Goal: Use online tool/utility: Utilize a website feature to perform a specific function

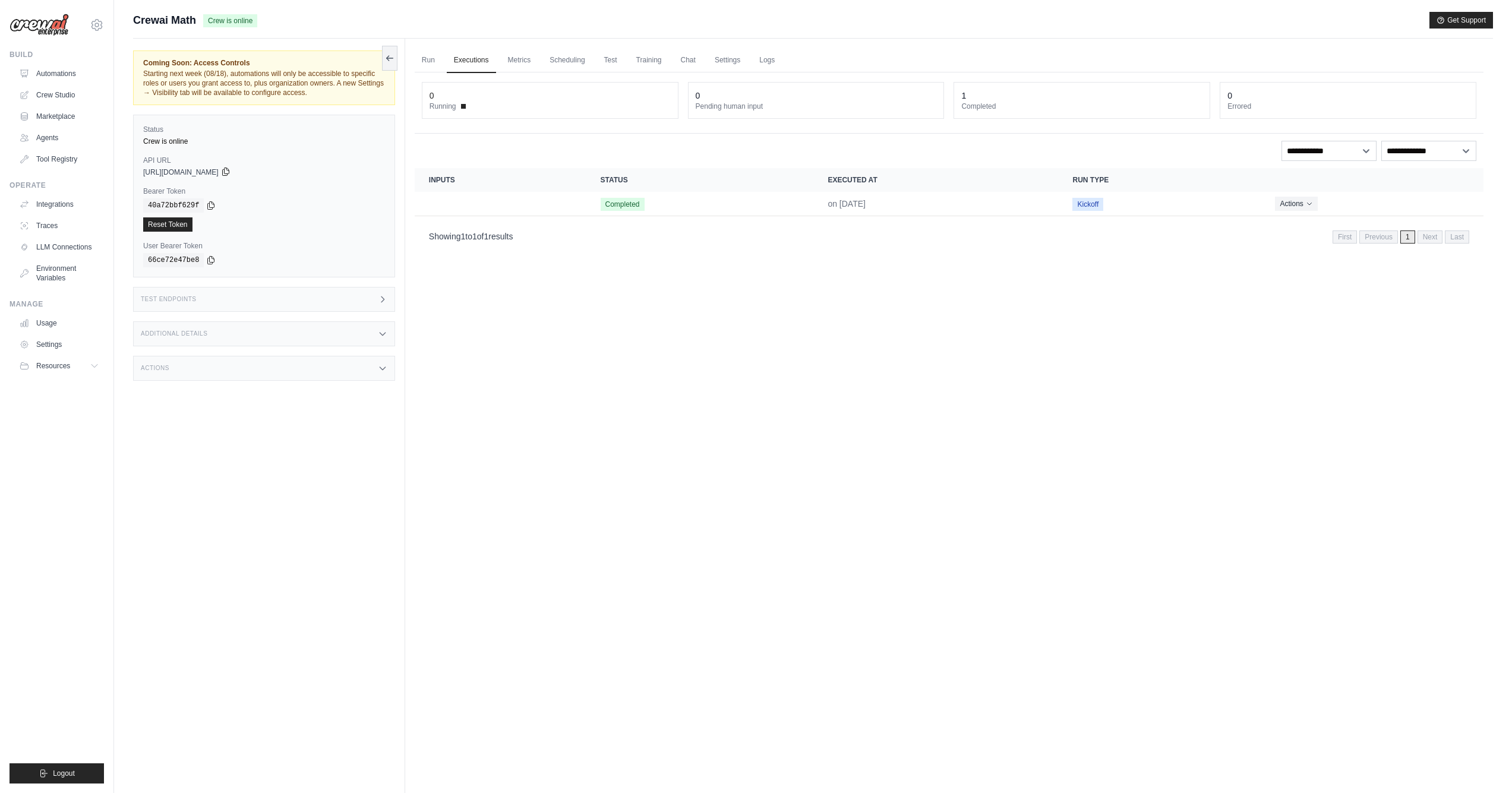
click at [230, 173] on icon at bounding box center [225, 171] width 9 height 9
click at [215, 207] on icon at bounding box center [211, 205] width 6 height 8
click at [60, 71] on link "Automations" at bounding box center [60, 73] width 90 height 19
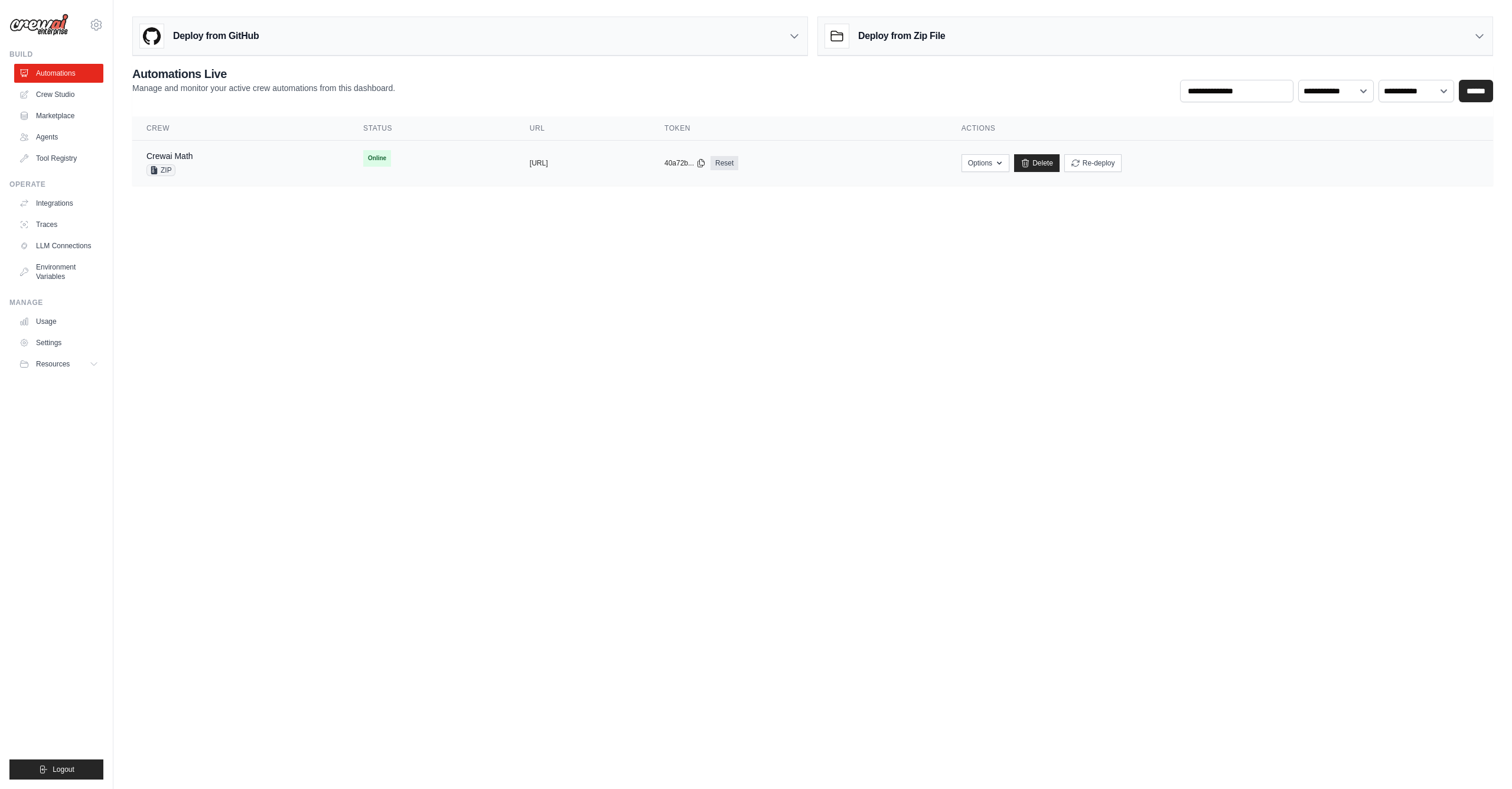
click at [553, 177] on td "copied https://crewai-math-2e587da7-c524-4" at bounding box center [583, 163] width 135 height 45
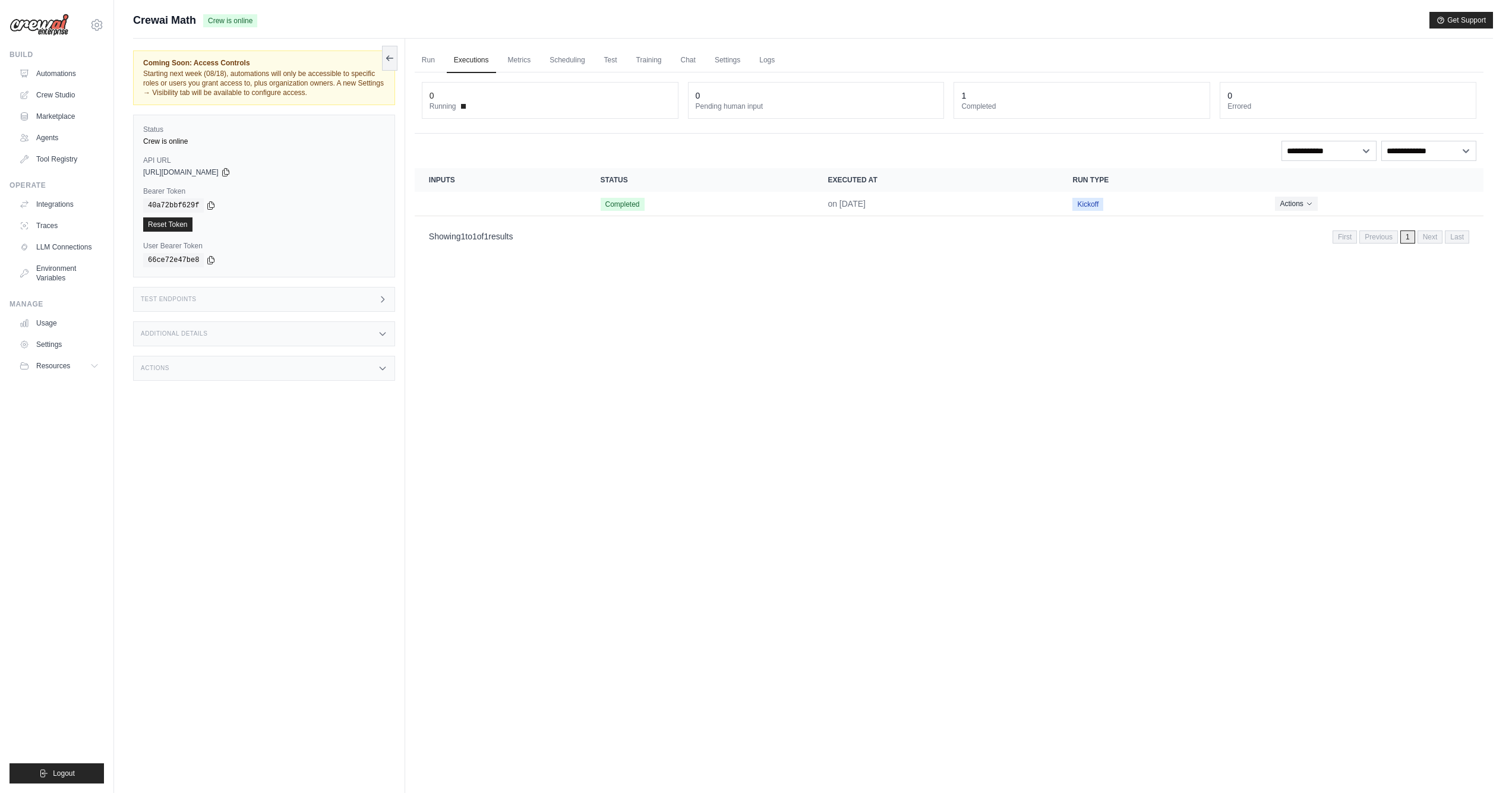
click at [263, 167] on div "API URL copied [URL][DOMAIN_NAME]" at bounding box center [264, 166] width 242 height 21
click at [230, 173] on icon at bounding box center [225, 171] width 9 height 9
click at [433, 60] on link "Run" at bounding box center [428, 60] width 27 height 25
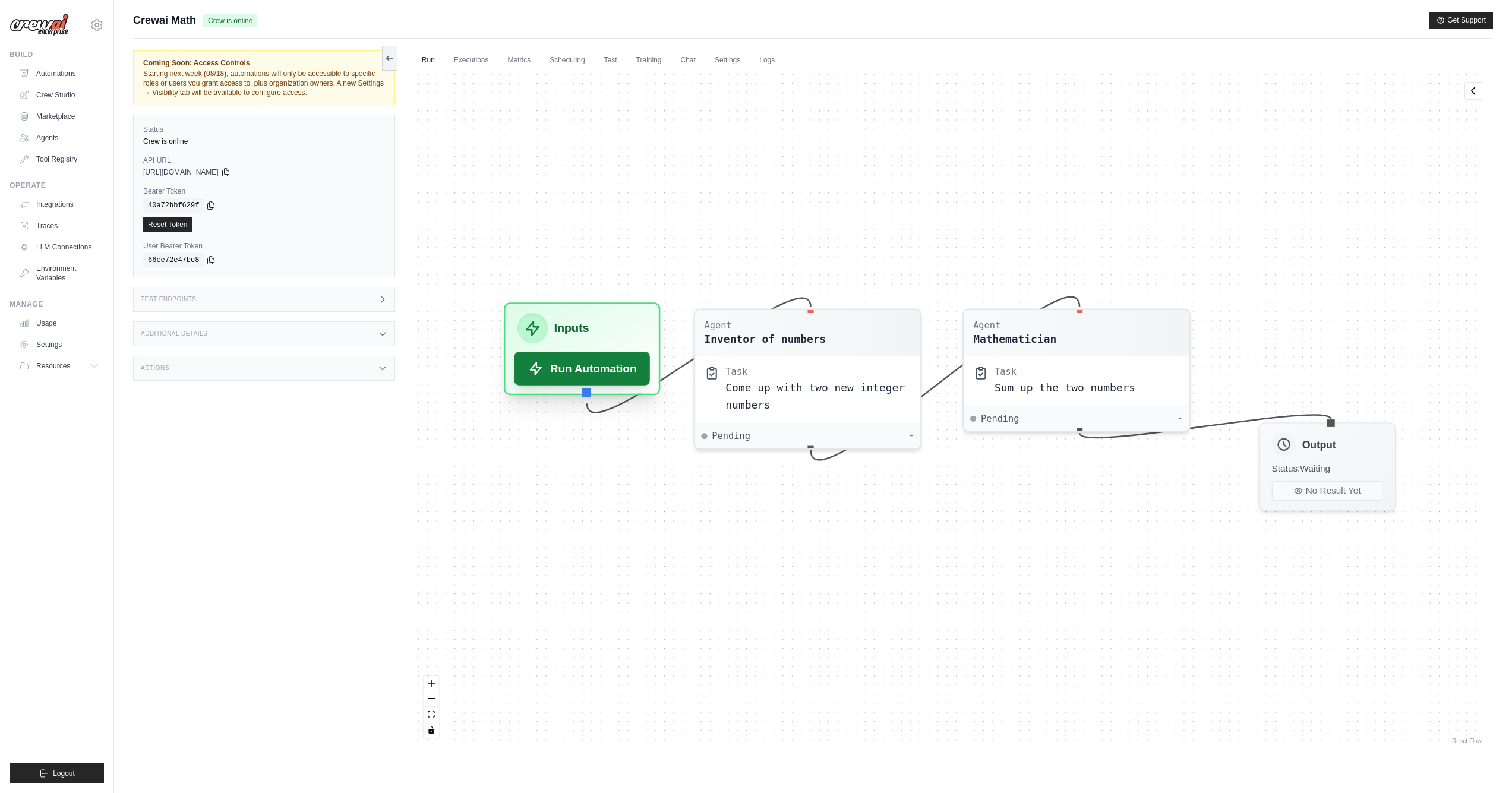
click at [579, 372] on button "Run Automation" at bounding box center [581, 368] width 136 height 33
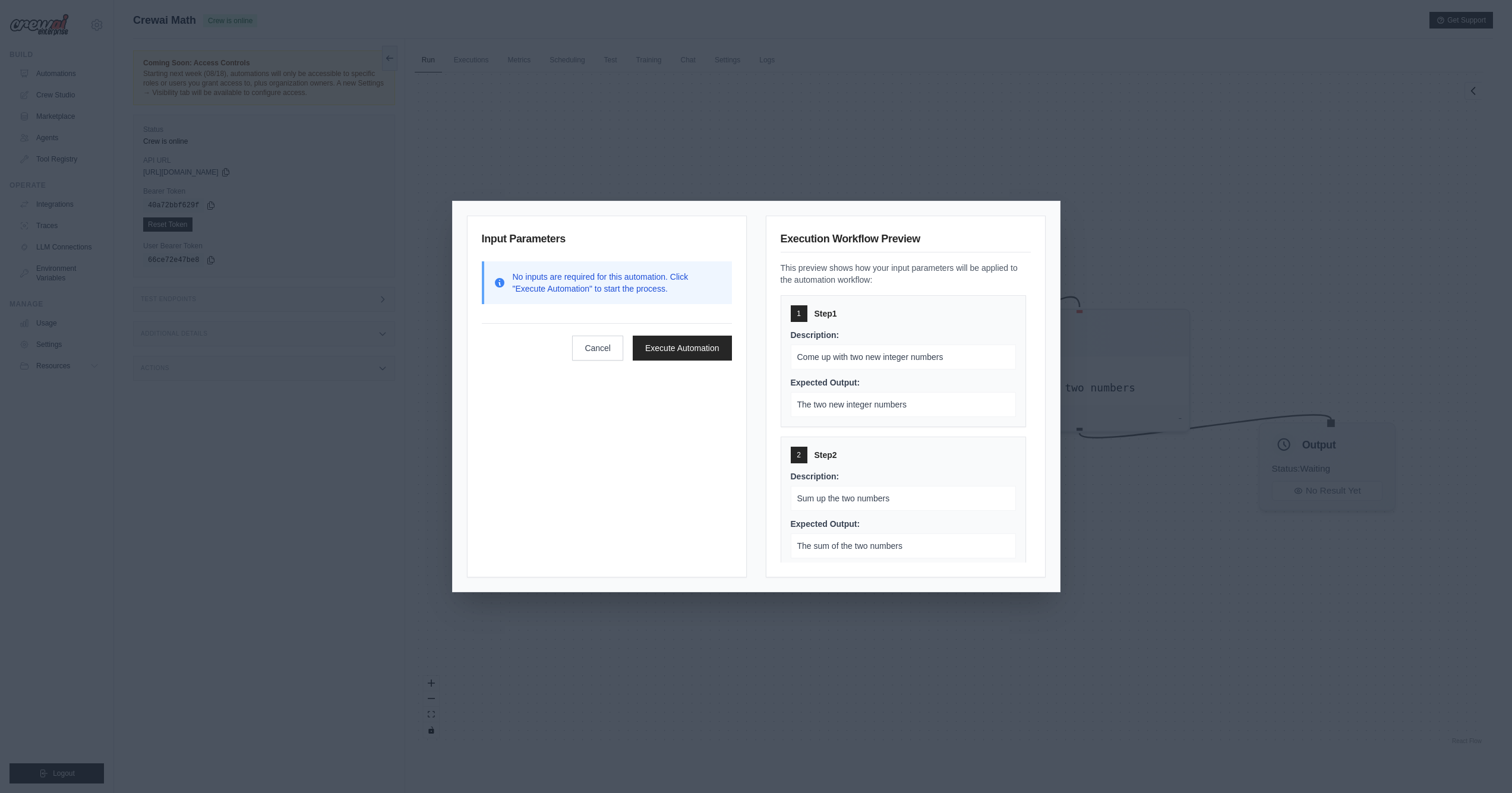
click at [696, 343] on button "Execute Automation" at bounding box center [682, 347] width 99 height 25
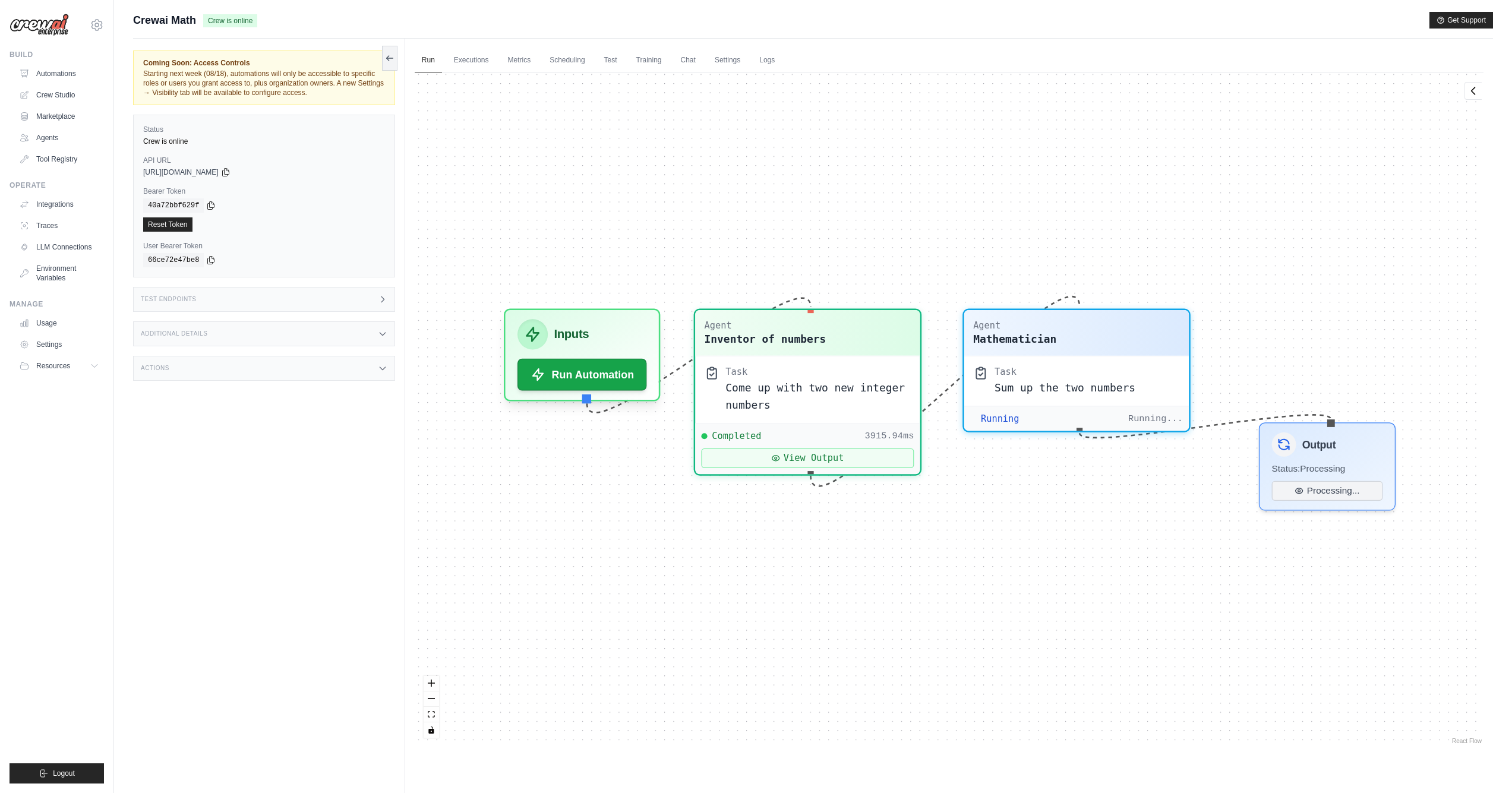
scroll to position [177, 0]
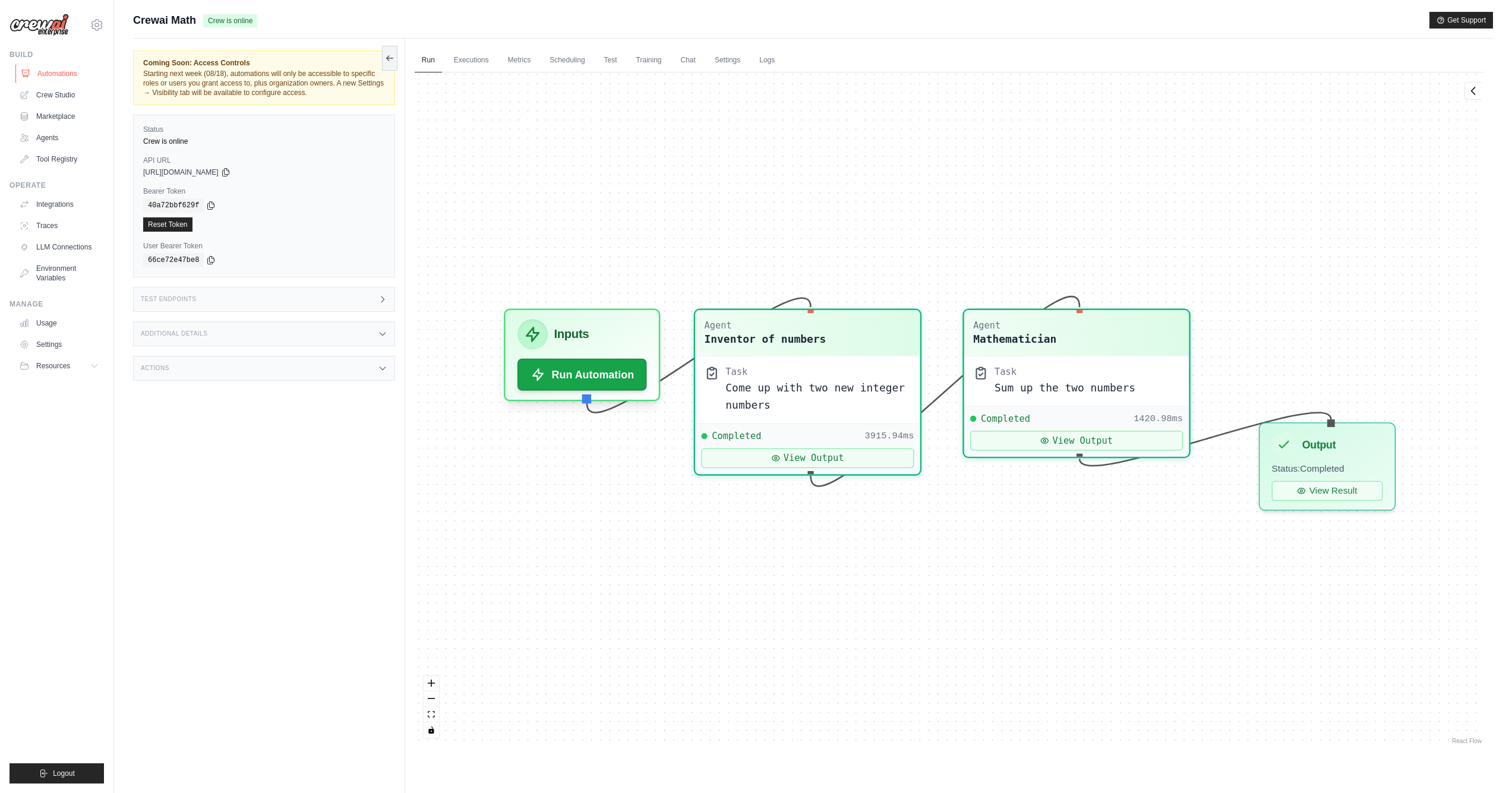
click at [53, 75] on link "Automations" at bounding box center [60, 73] width 90 height 19
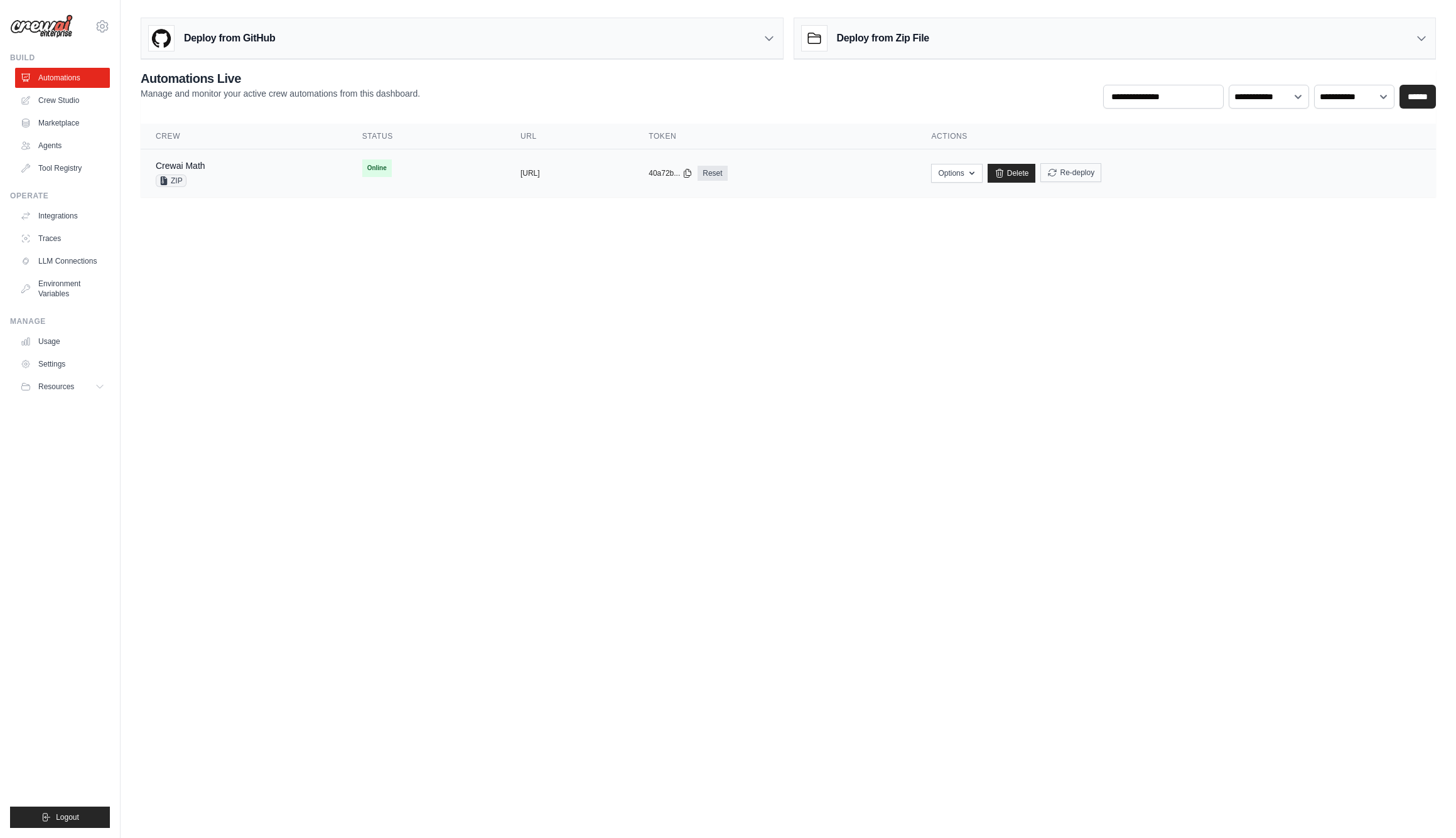
click at [1101, 168] on button "Re-deploy" at bounding box center [1070, 172] width 61 height 19
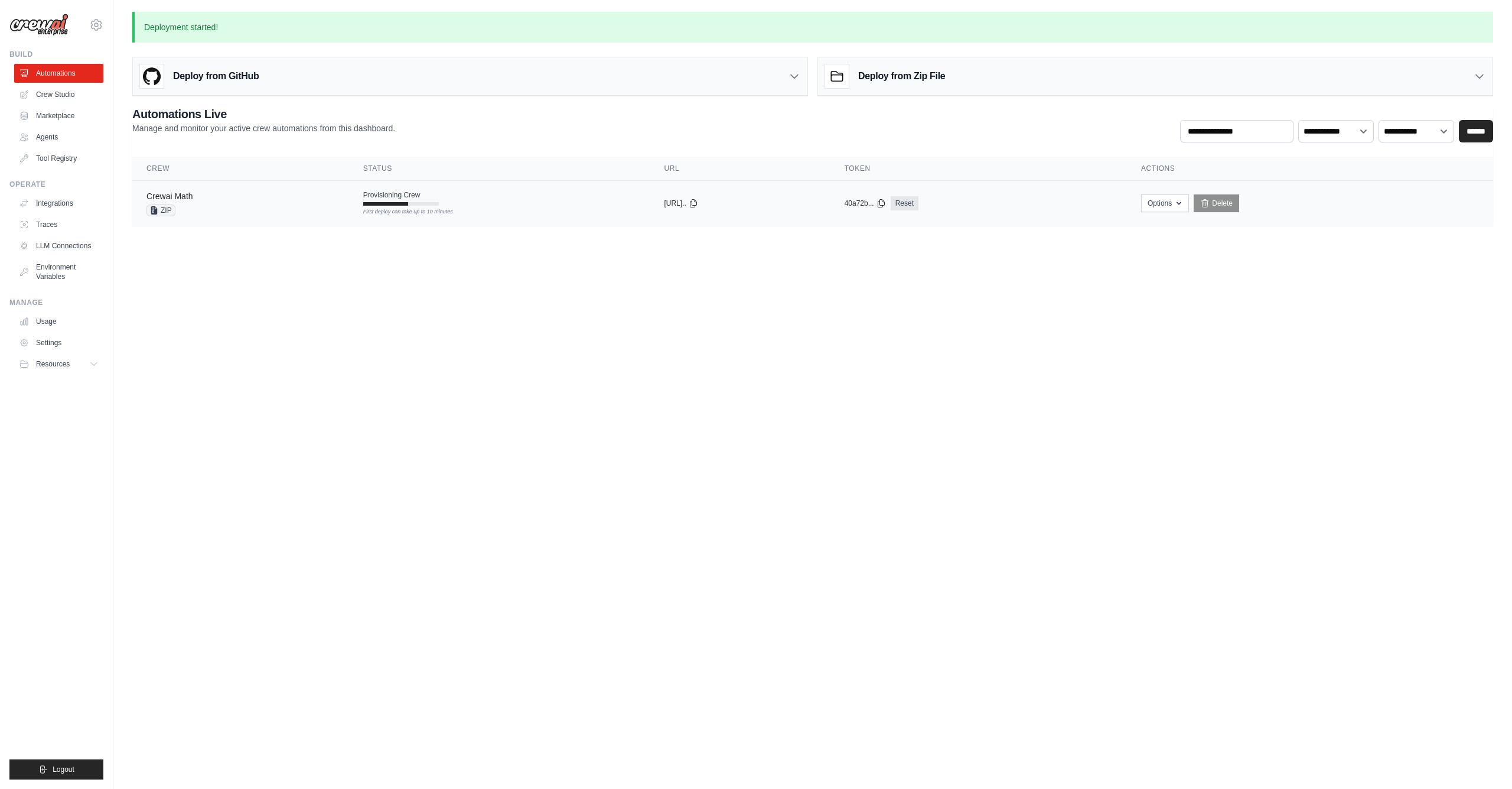
click at [189, 199] on link "Crewai Math" at bounding box center [170, 196] width 47 height 9
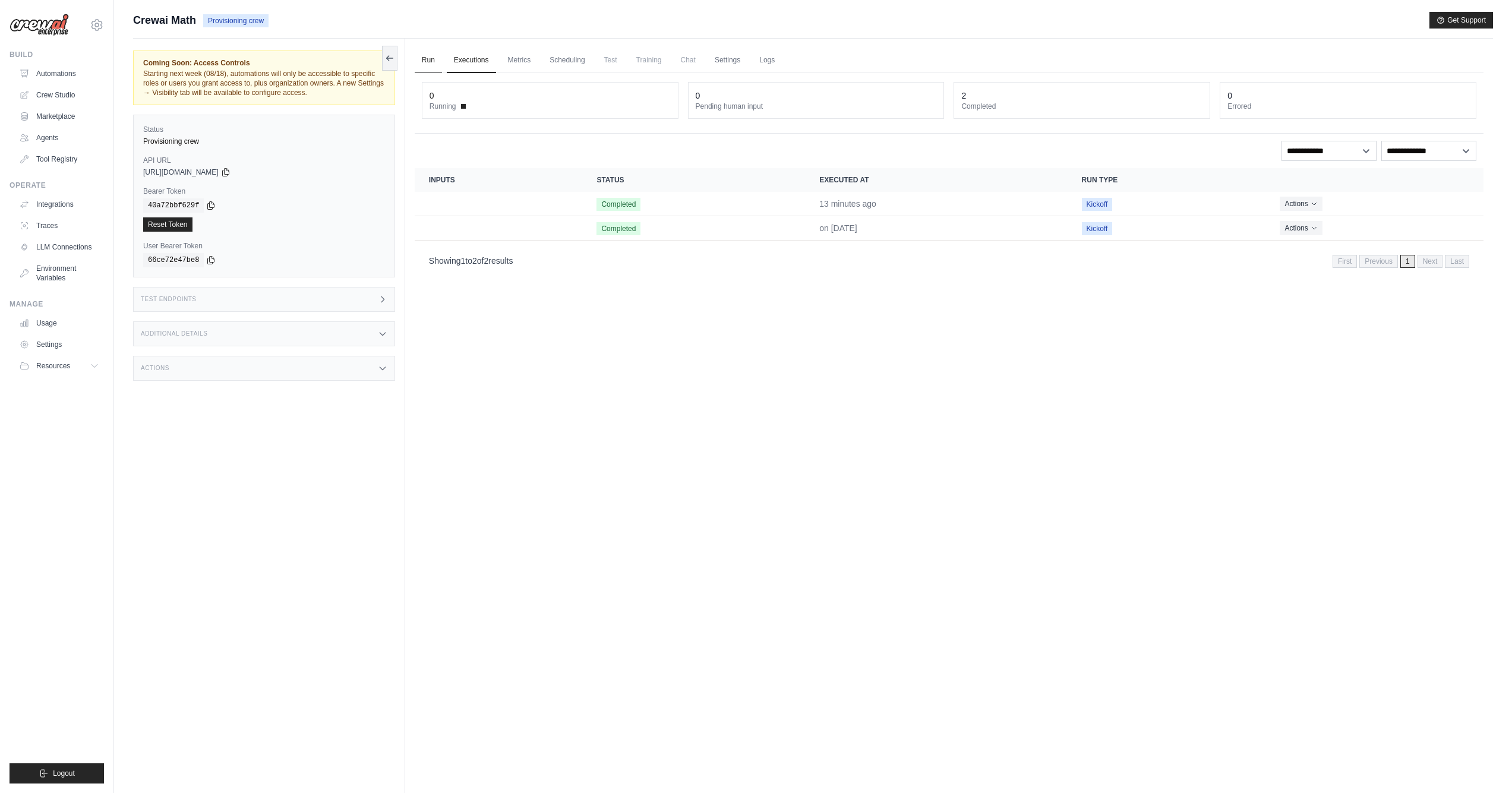
click at [429, 58] on link "Run" at bounding box center [428, 60] width 27 height 25
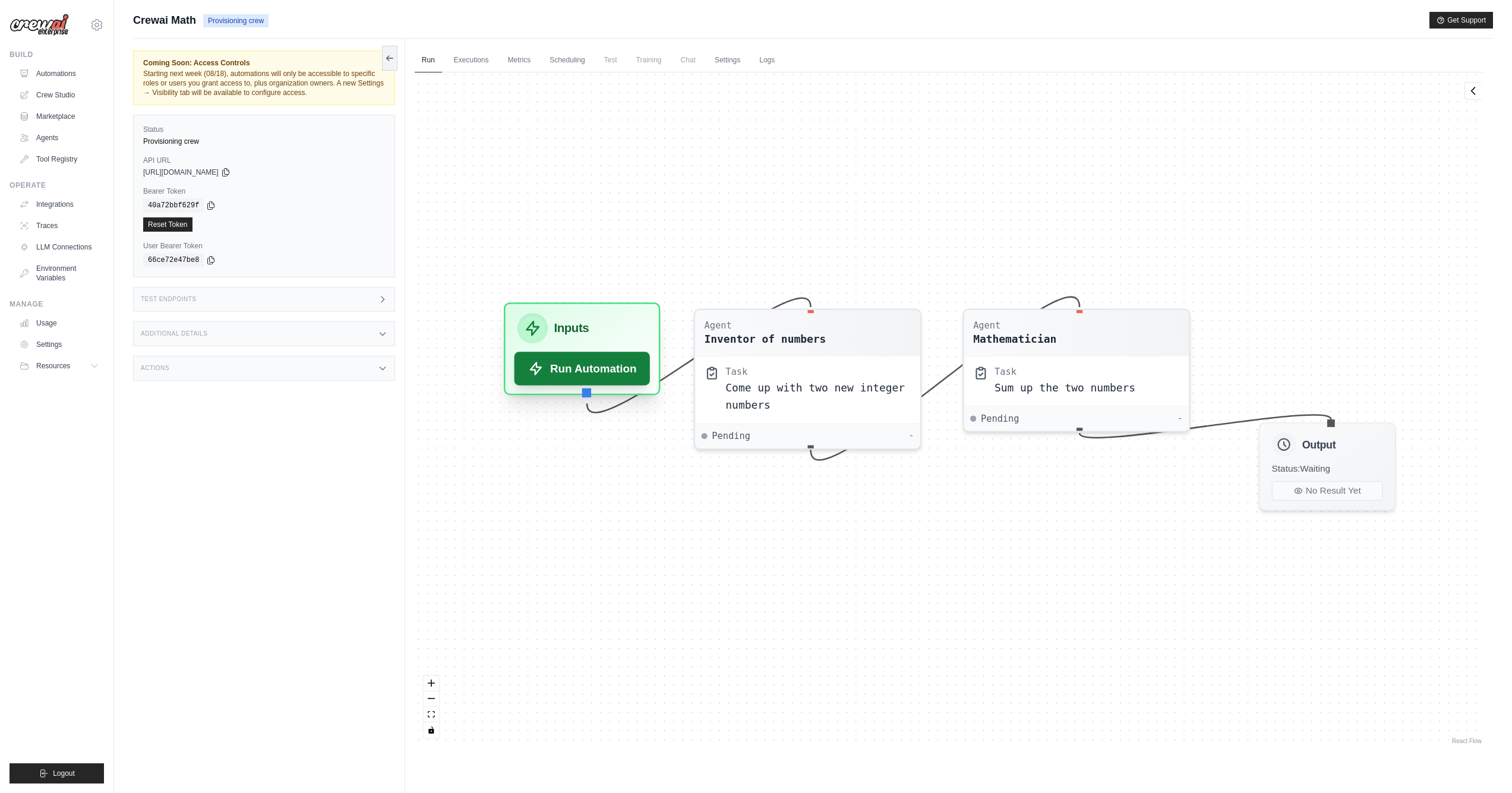
click at [585, 379] on button "Run Automation" at bounding box center [581, 368] width 136 height 33
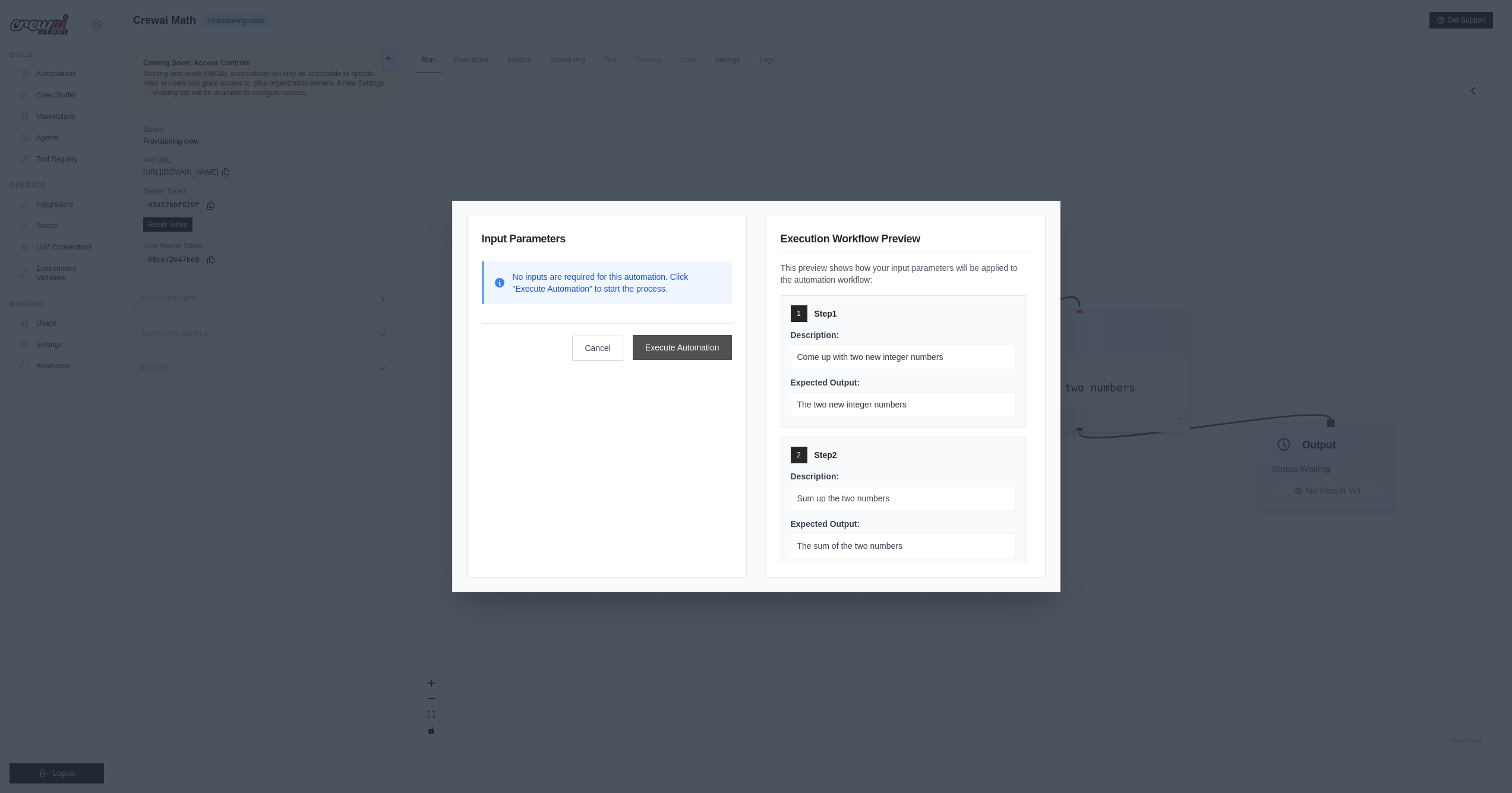
click at [683, 352] on button "Execute Automation" at bounding box center [682, 347] width 99 height 25
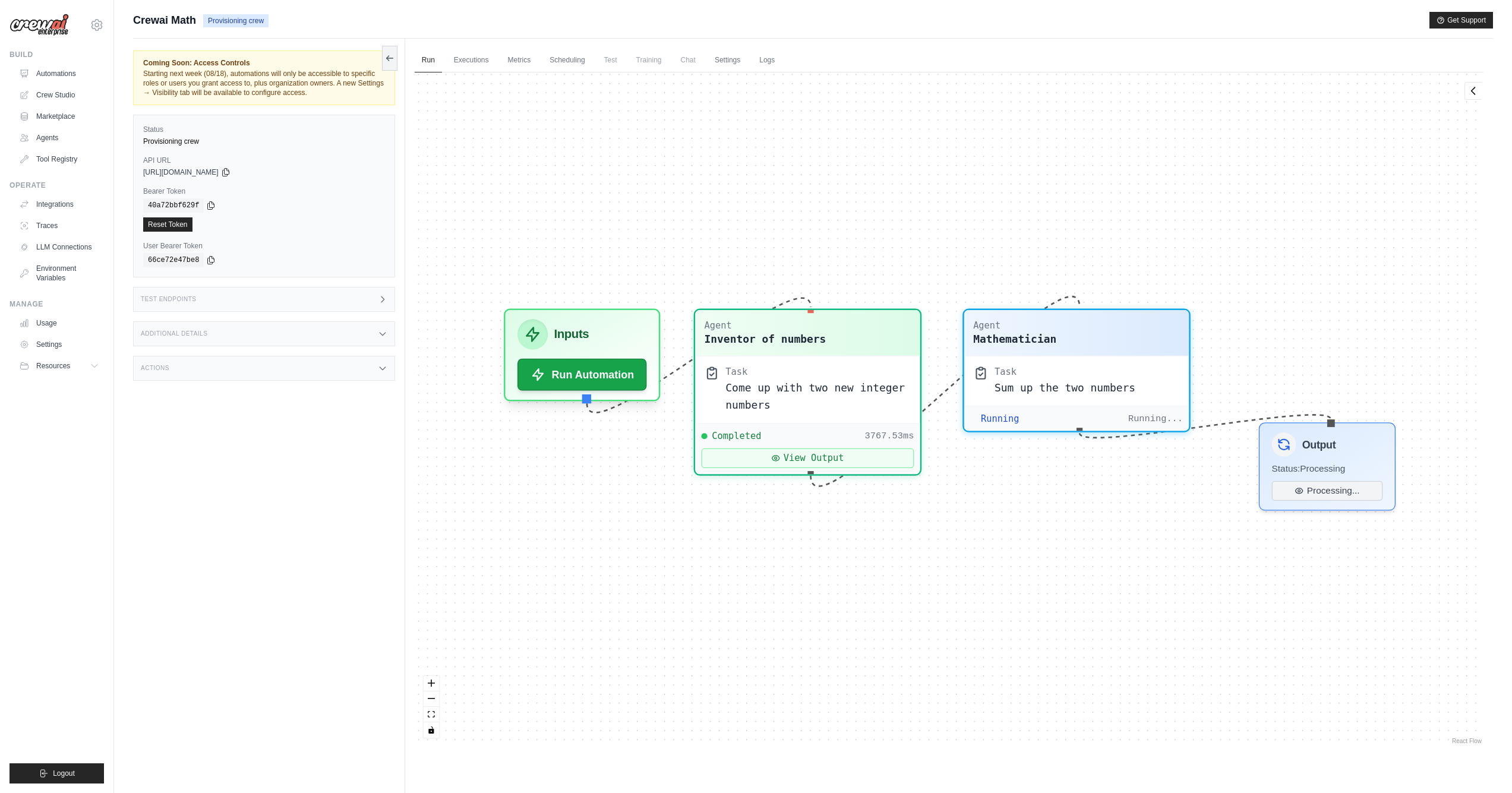
scroll to position [212, 0]
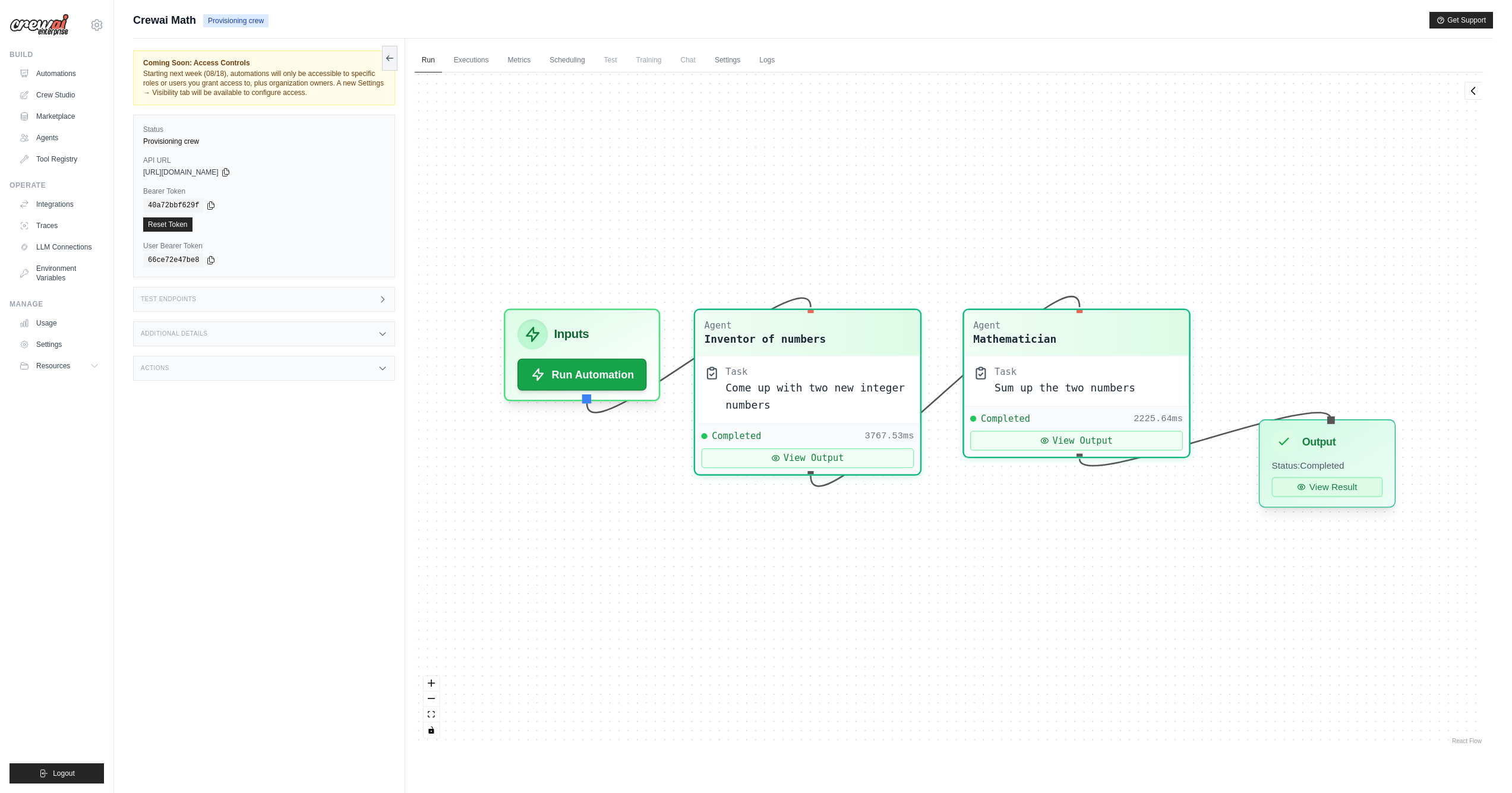
click at [1353, 484] on button "View Result" at bounding box center [1327, 487] width 111 height 20
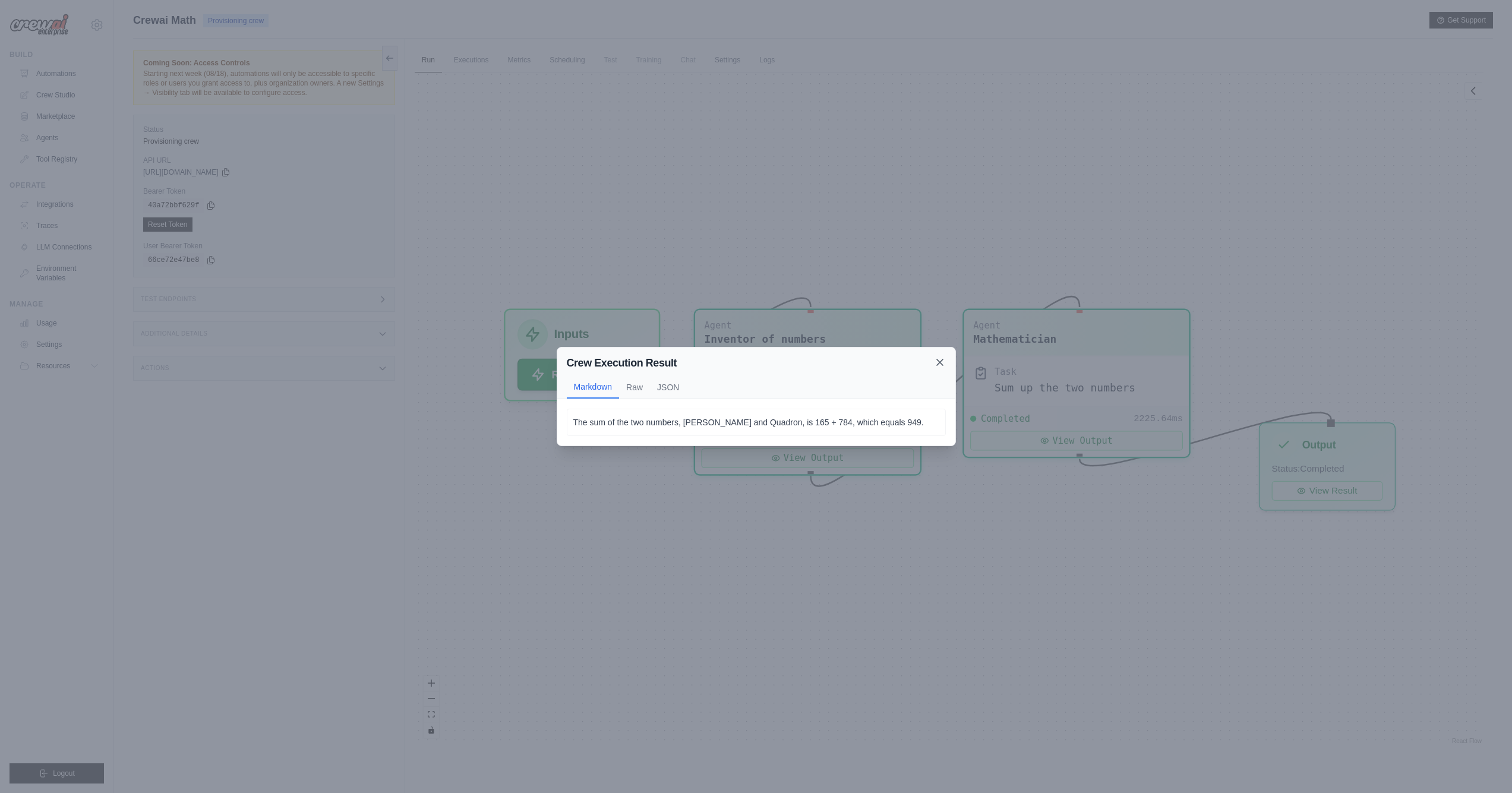
click at [944, 365] on icon at bounding box center [939, 362] width 12 height 12
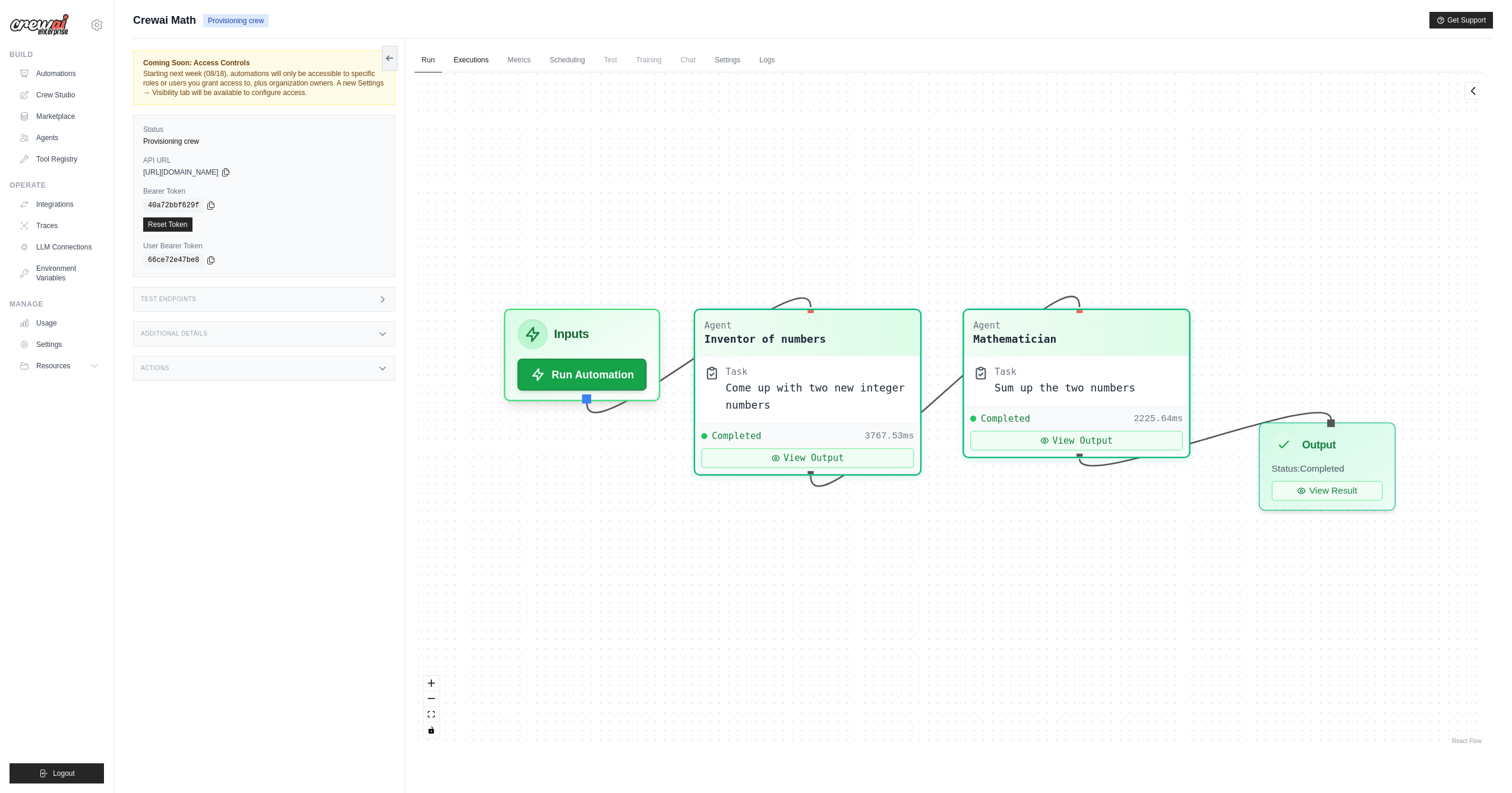
click at [472, 59] on link "Executions" at bounding box center [471, 60] width 49 height 25
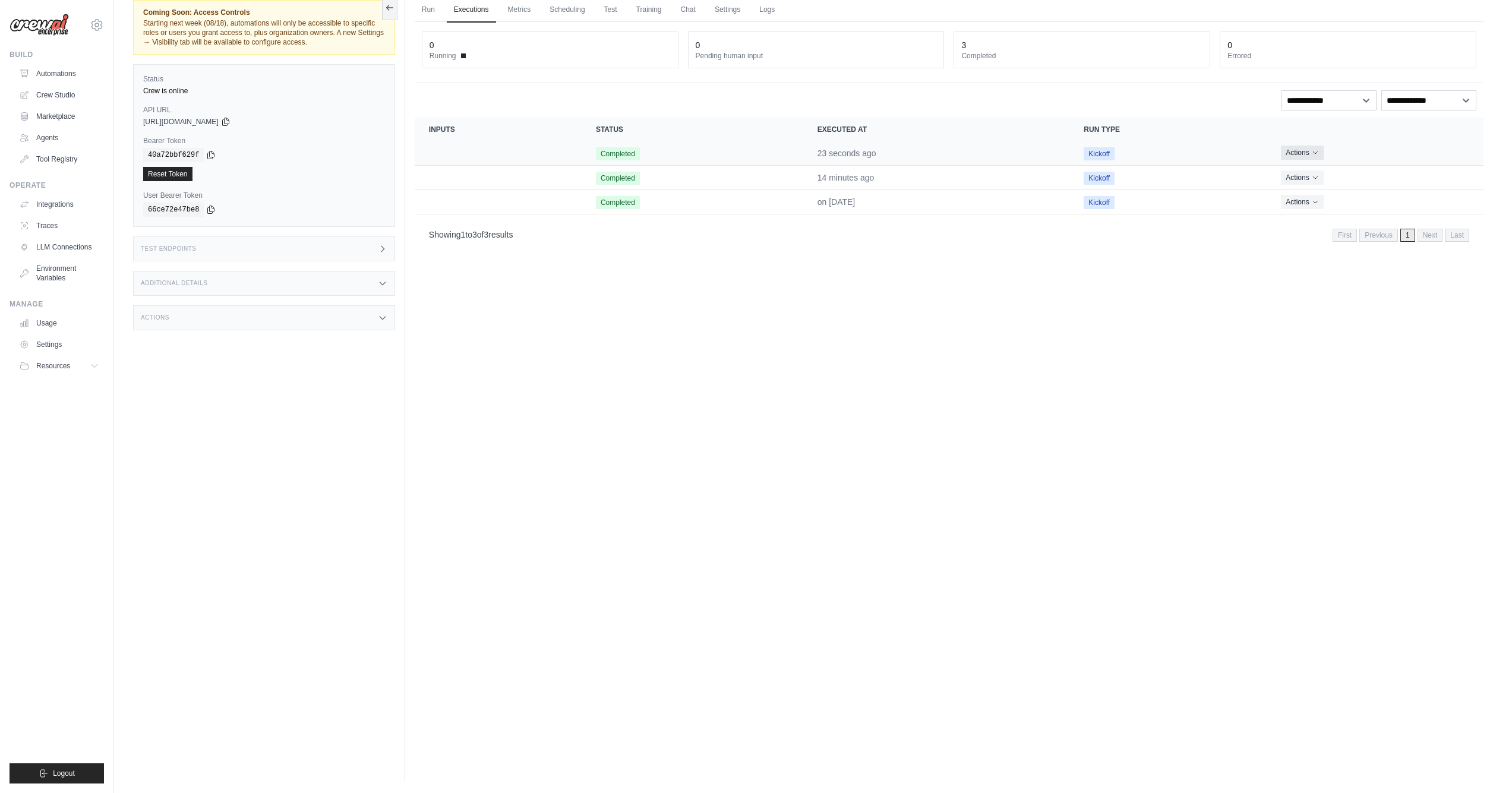
click at [1307, 147] on button "Actions" at bounding box center [1302, 153] width 42 height 14
click at [1411, 177] on link "View Details" at bounding box center [1431, 174] width 76 height 19
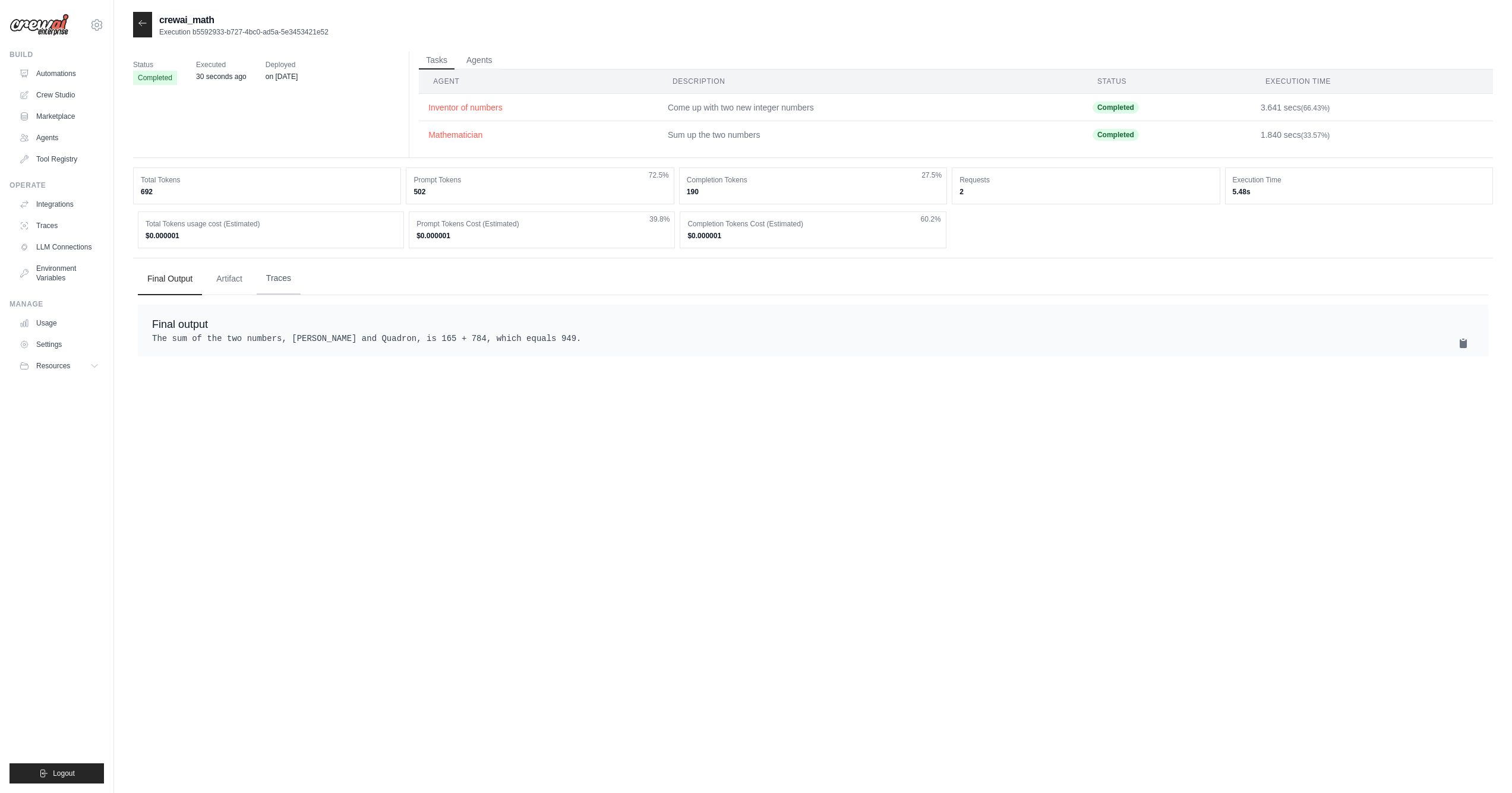
click at [268, 281] on button "Traces" at bounding box center [279, 279] width 44 height 32
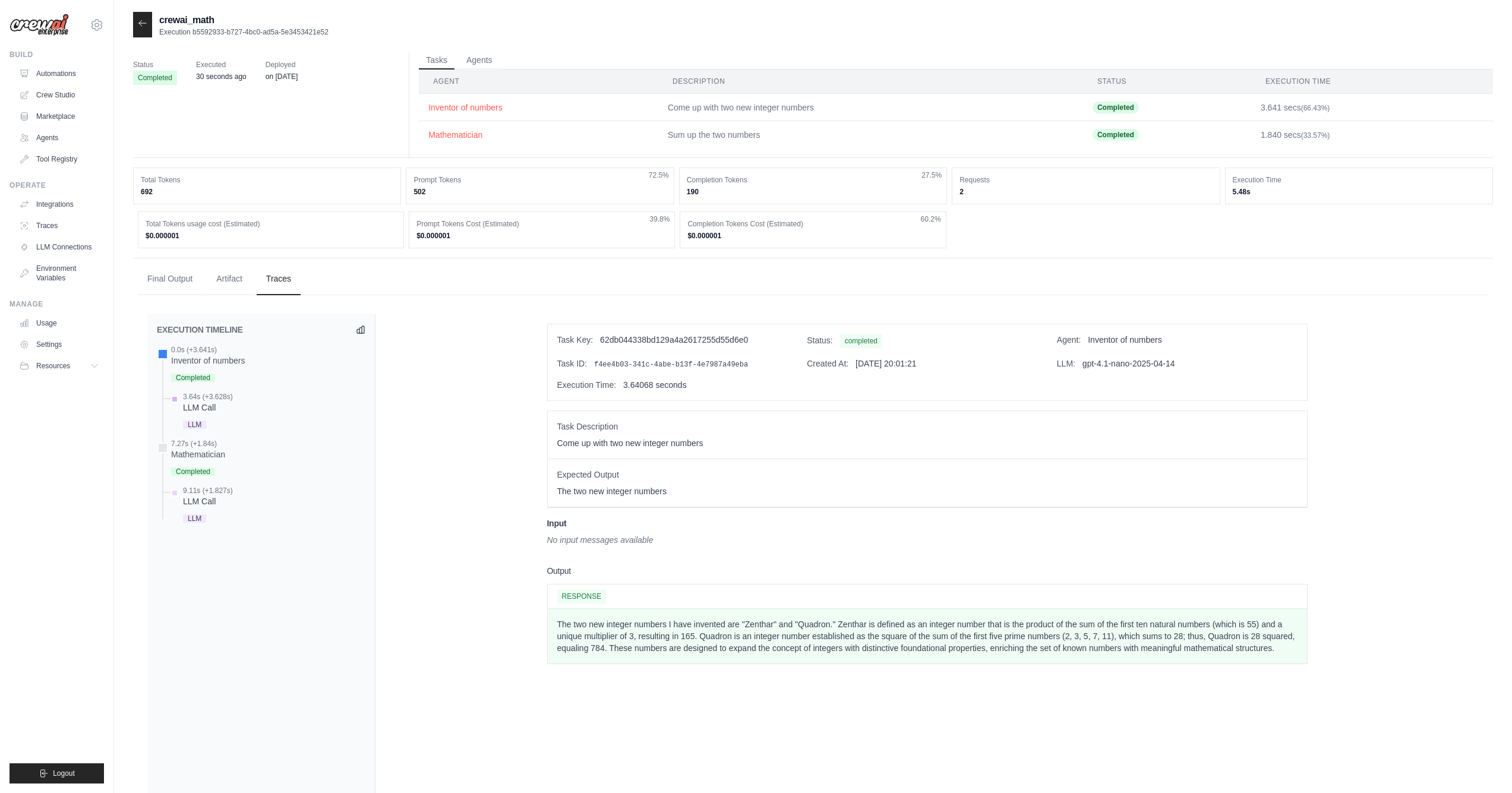
click at [204, 411] on div "LLM Call" at bounding box center [208, 407] width 50 height 12
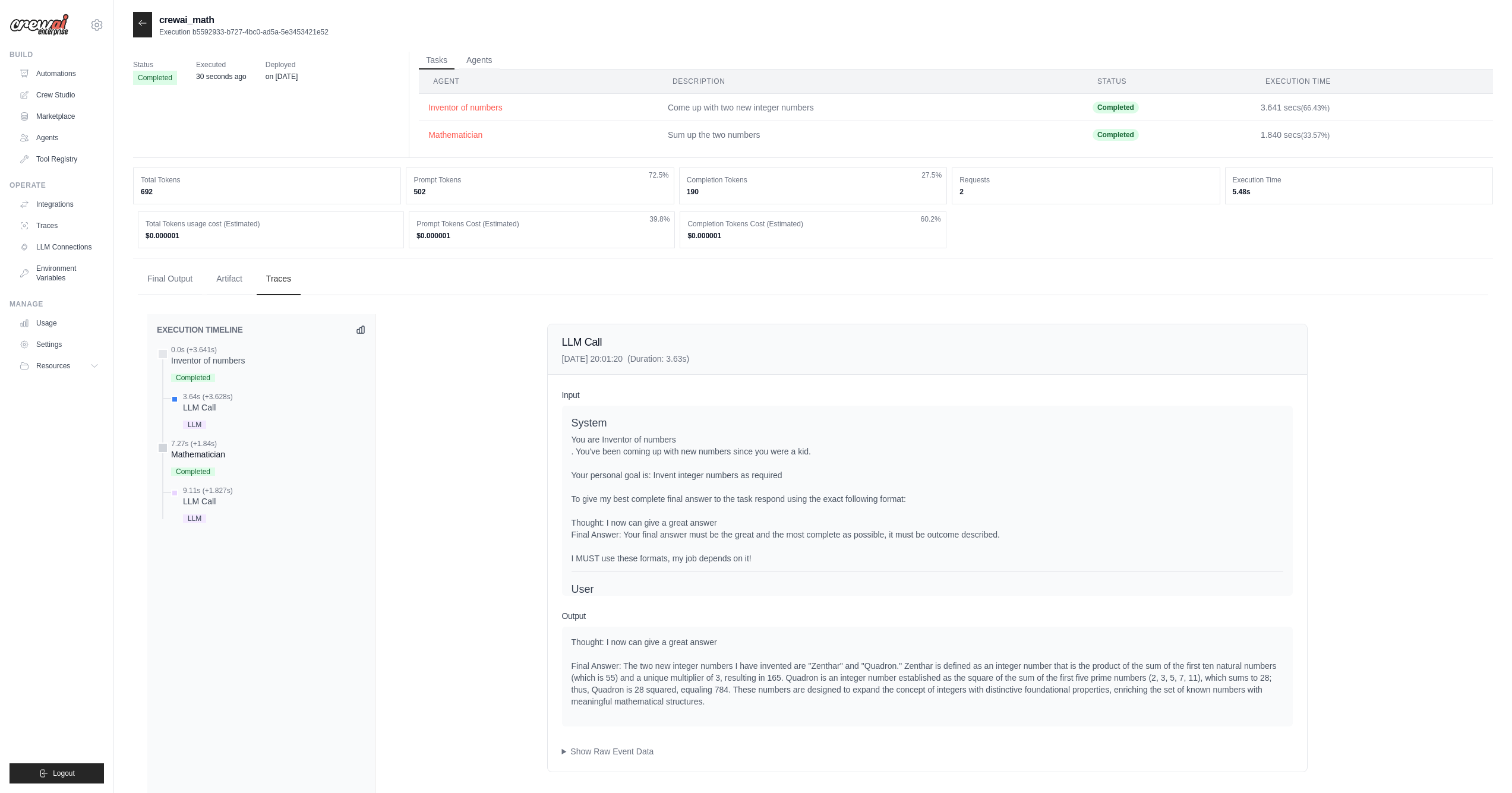
click at [212, 465] on div "Completed" at bounding box center [198, 470] width 54 height 16
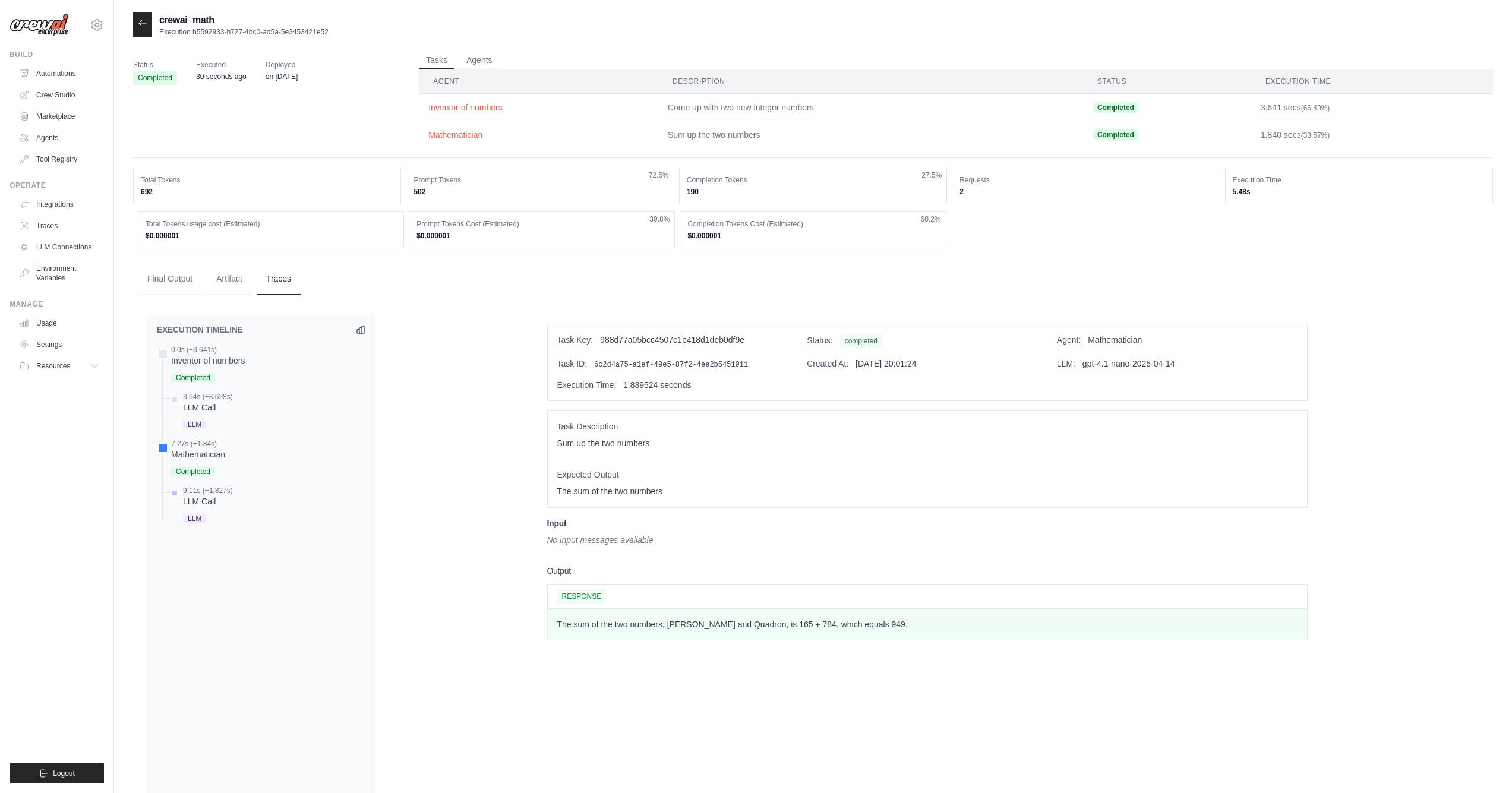
click at [232, 507] on div "9.11s (+1.827s) LLM Call LLM" at bounding box center [266, 506] width 197 height 40
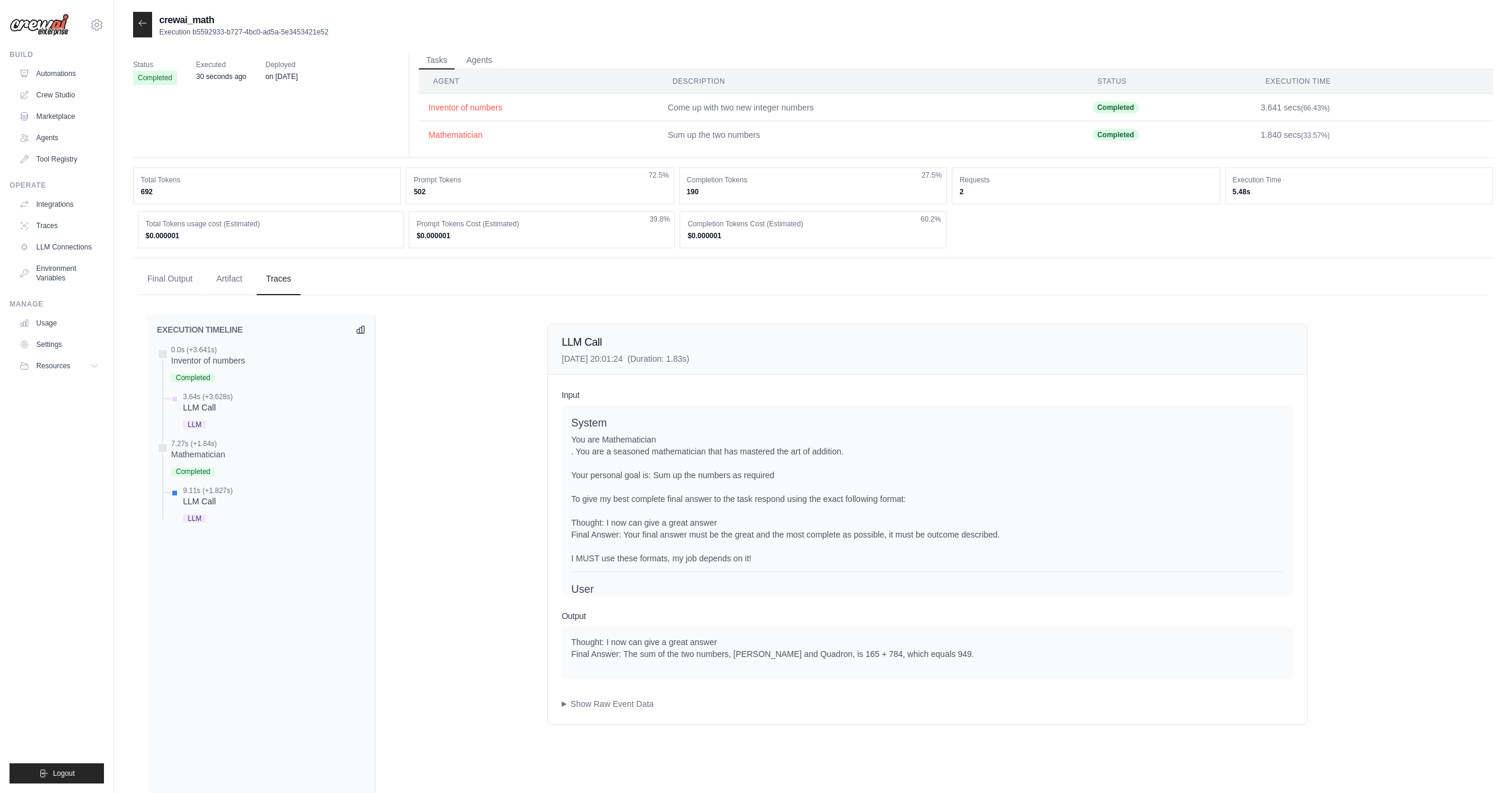
click at [143, 21] on icon at bounding box center [142, 23] width 9 height 9
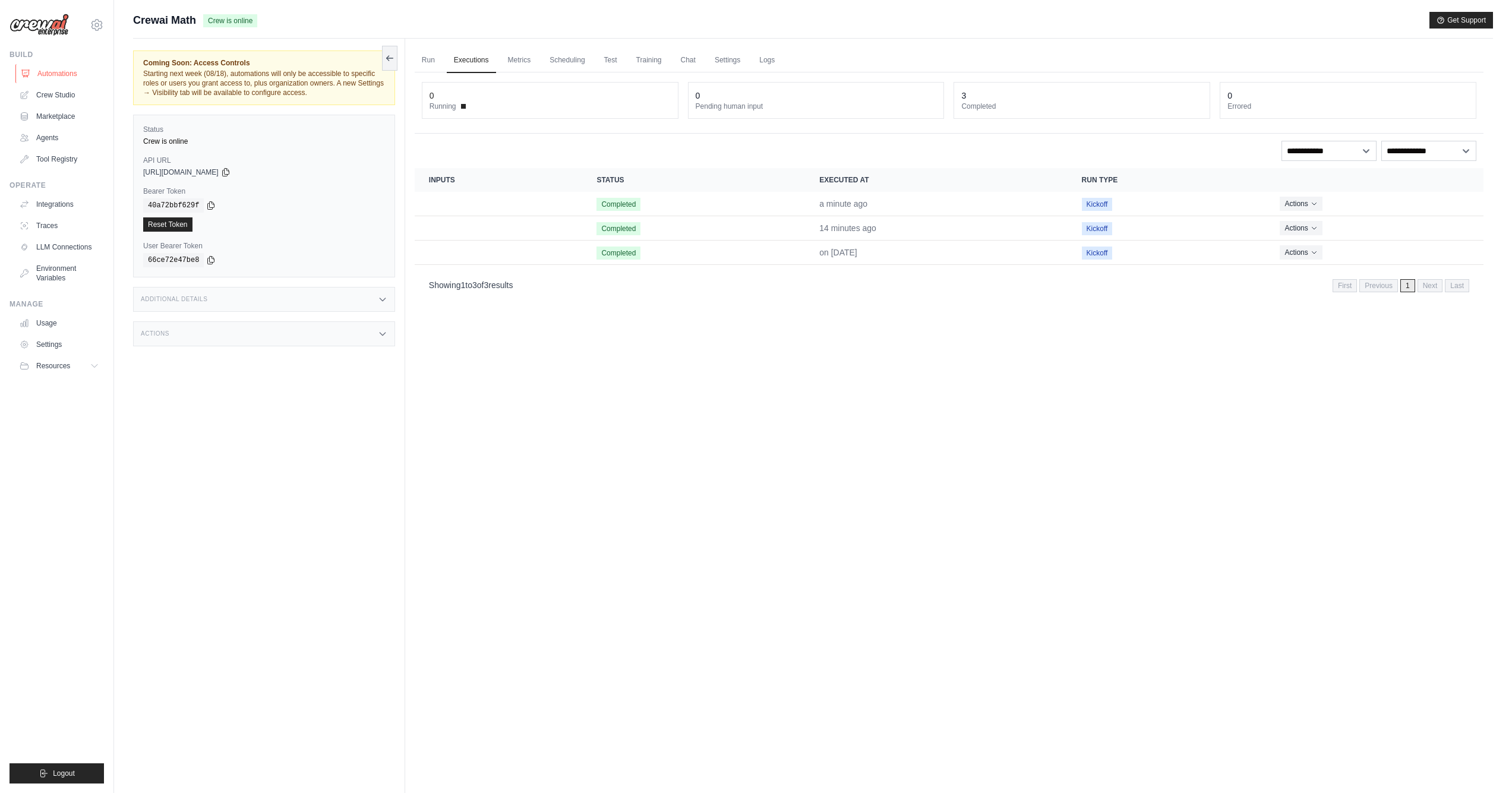
click at [67, 66] on link "Automations" at bounding box center [60, 73] width 90 height 19
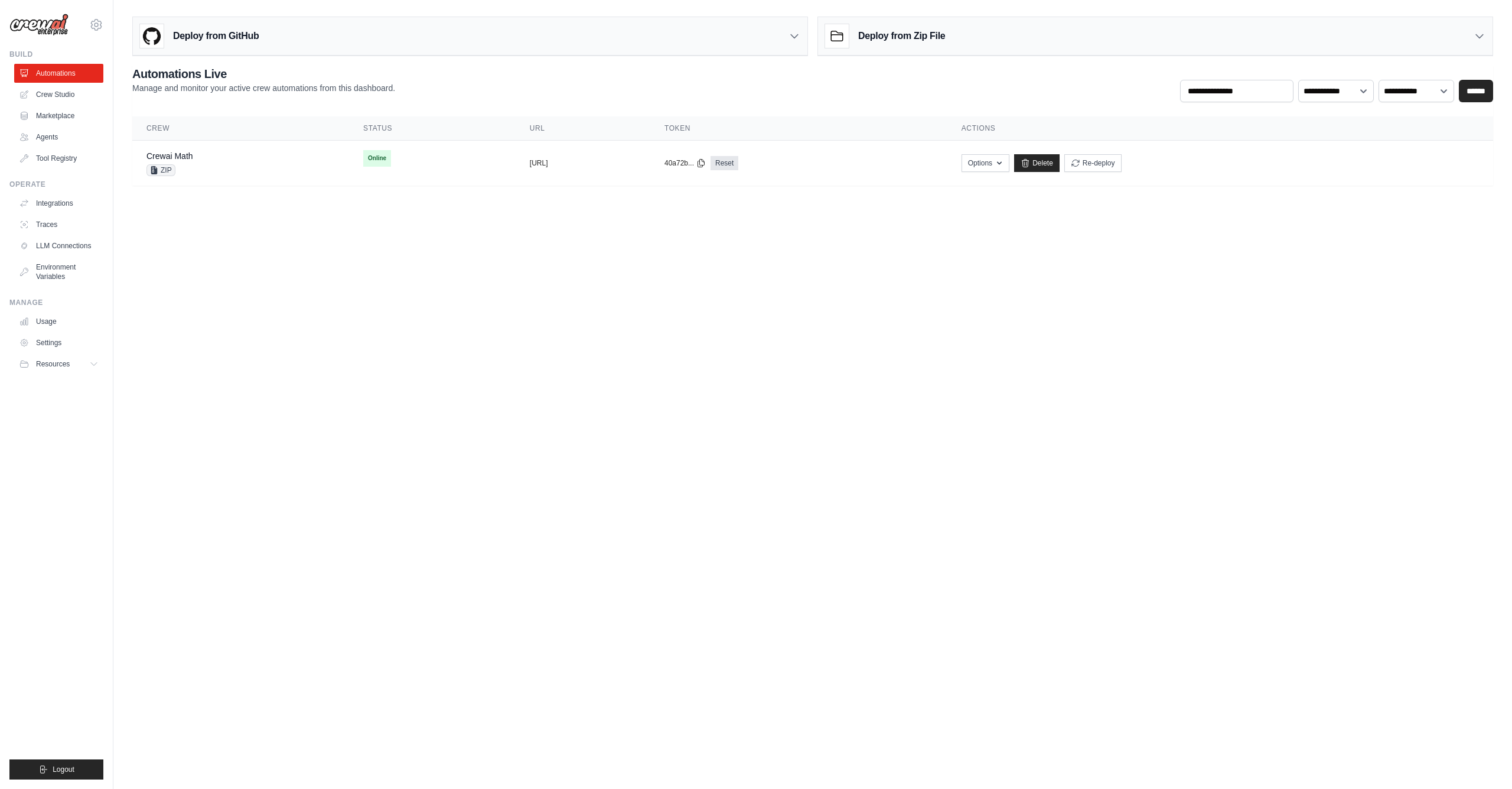
click at [983, 30] on div "Deploy from Zip File" at bounding box center [1155, 36] width 675 height 38
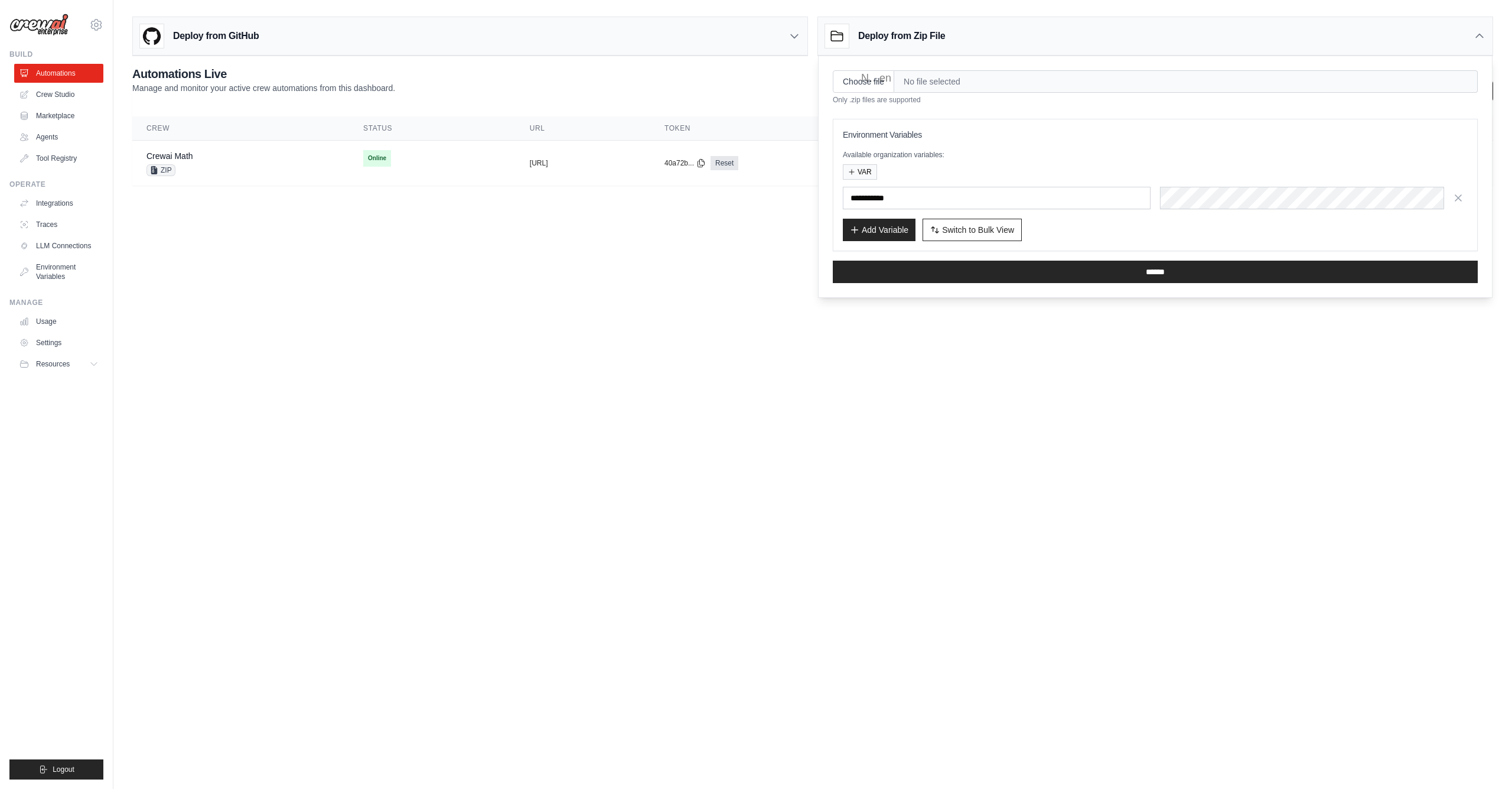
click at [870, 83] on input "Choose file" at bounding box center [863, 81] width 61 height 23
type input "**********"
click at [962, 230] on span "Switch to Bulk View" at bounding box center [979, 229] width 72 height 12
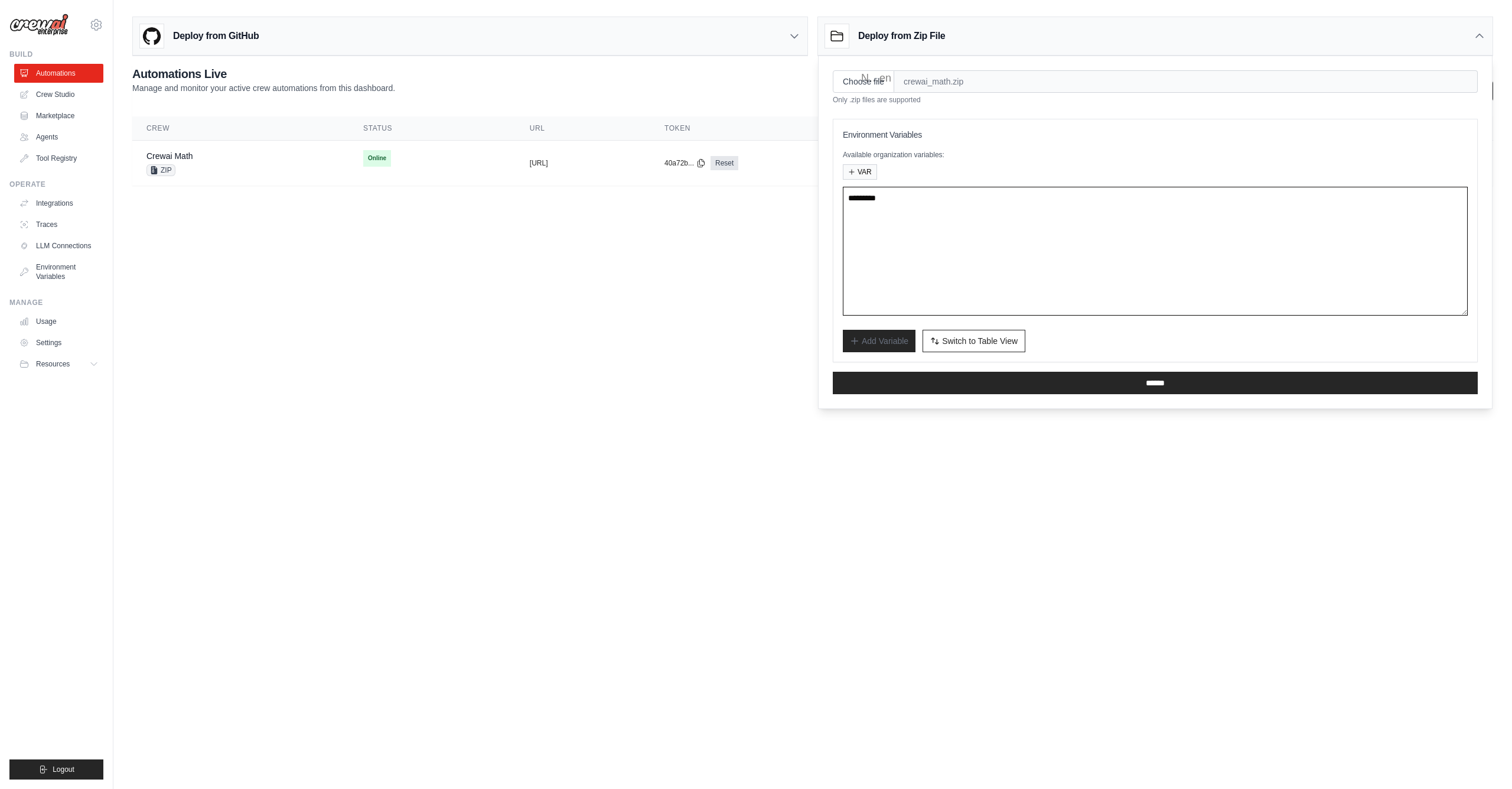
click at [910, 210] on textarea at bounding box center [1155, 251] width 625 height 129
paste textarea "**********"
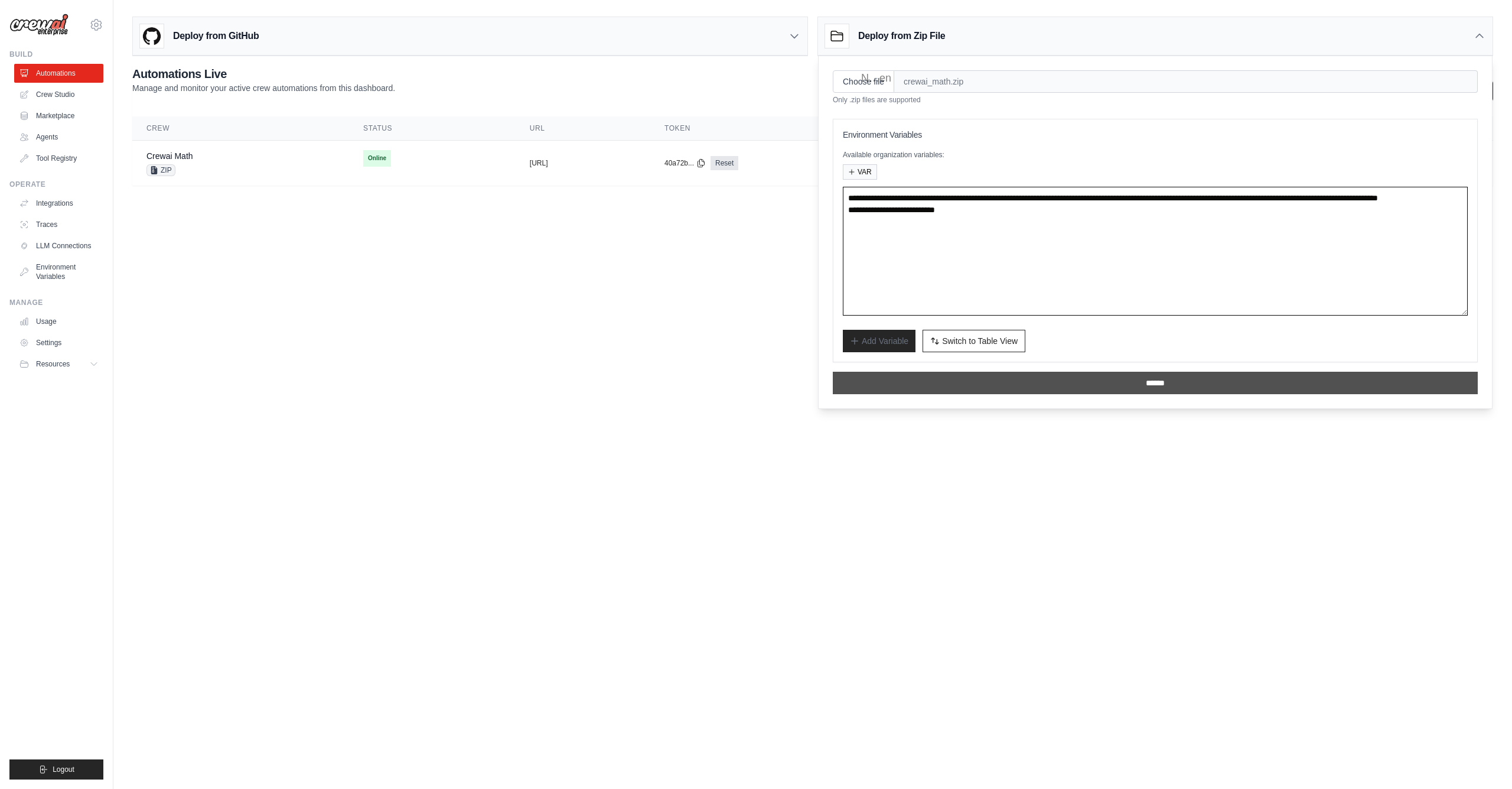
type textarea "**********"
click at [883, 385] on input "******" at bounding box center [1155, 383] width 645 height 23
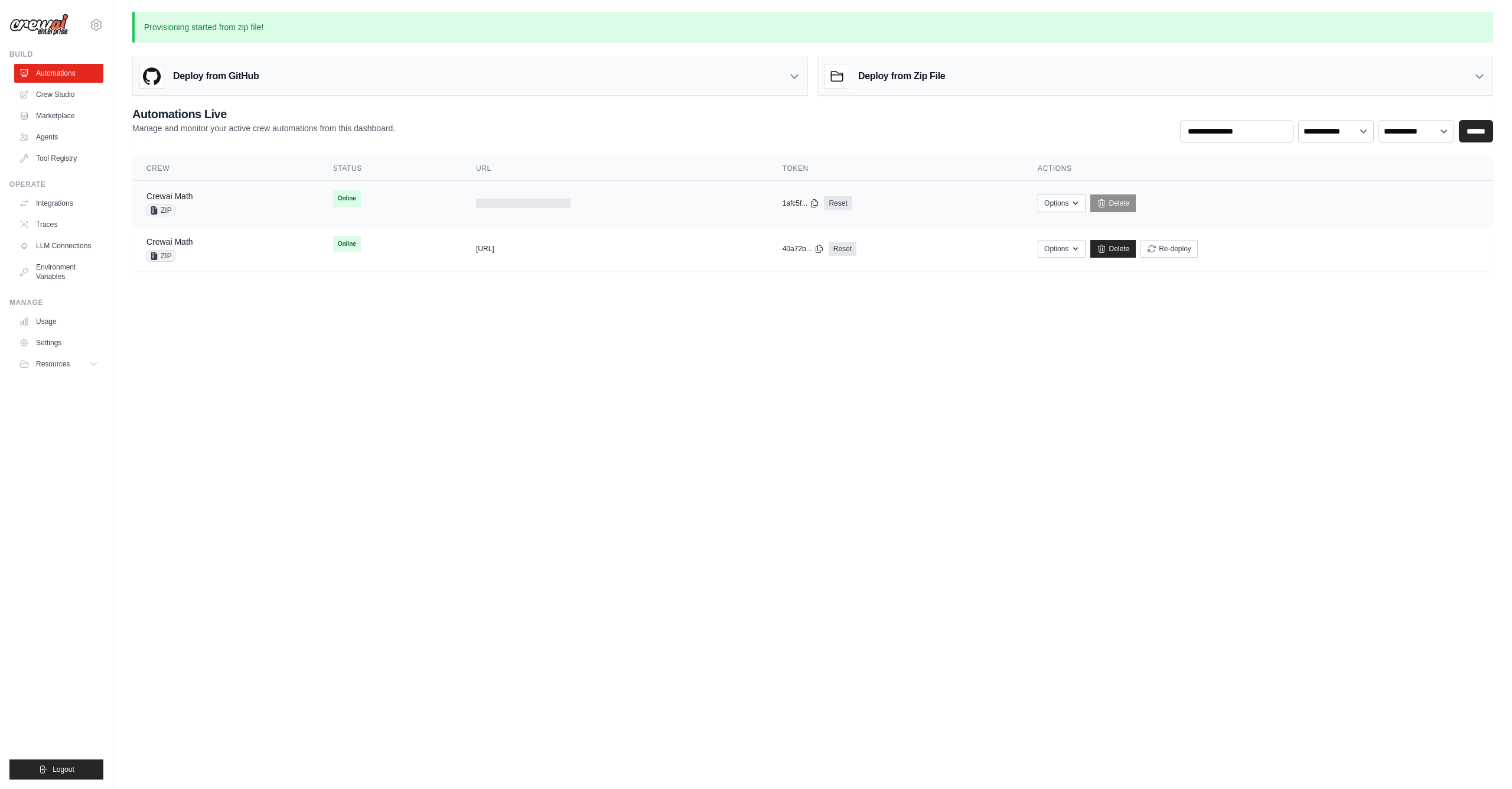
click at [174, 196] on link "Crewai Math" at bounding box center [170, 196] width 47 height 9
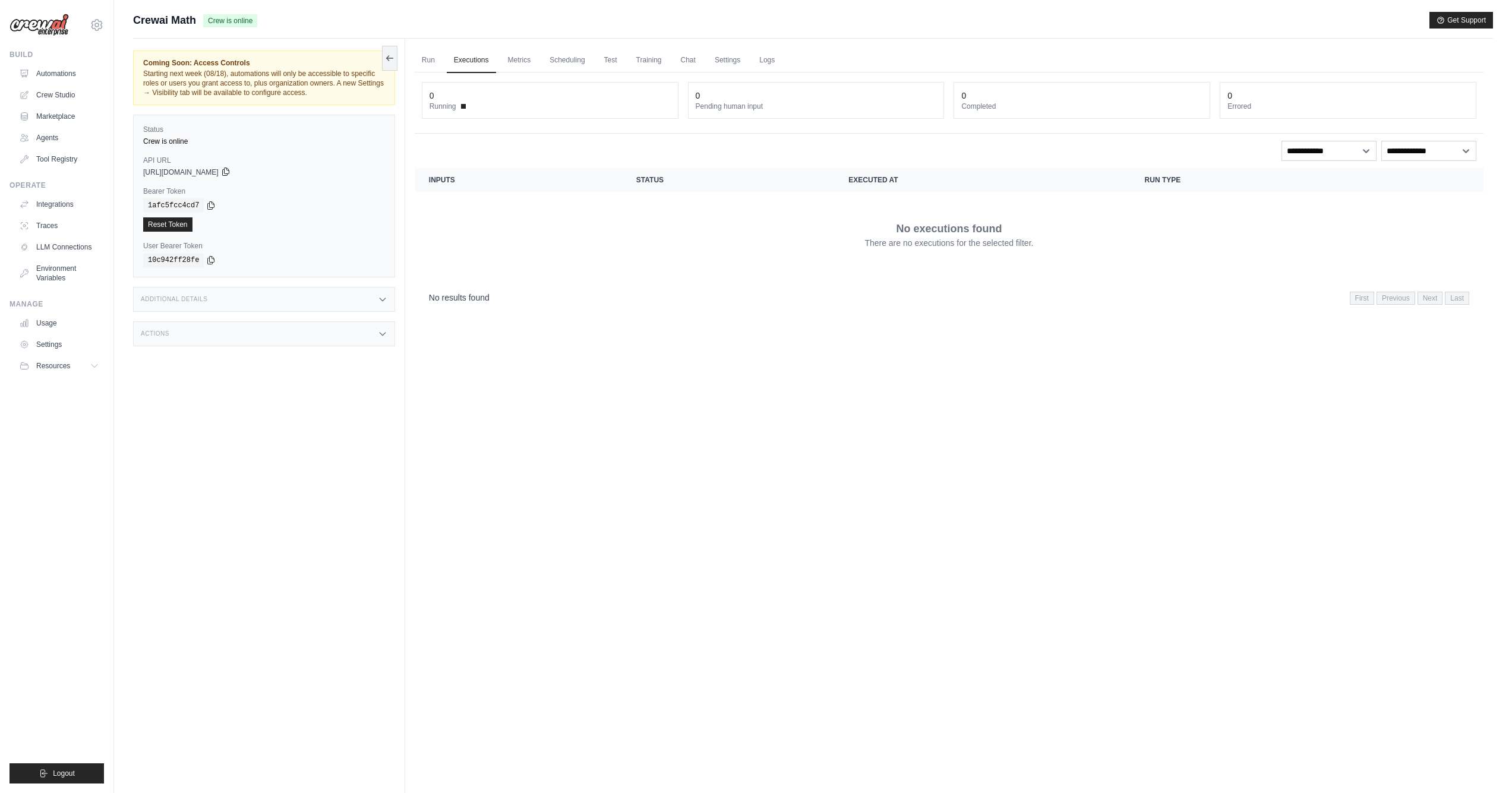
click at [229, 175] on icon at bounding box center [225, 172] width 6 height 8
click at [212, 207] on icon at bounding box center [211, 205] width 6 height 8
click at [429, 60] on link "Run" at bounding box center [428, 60] width 27 height 25
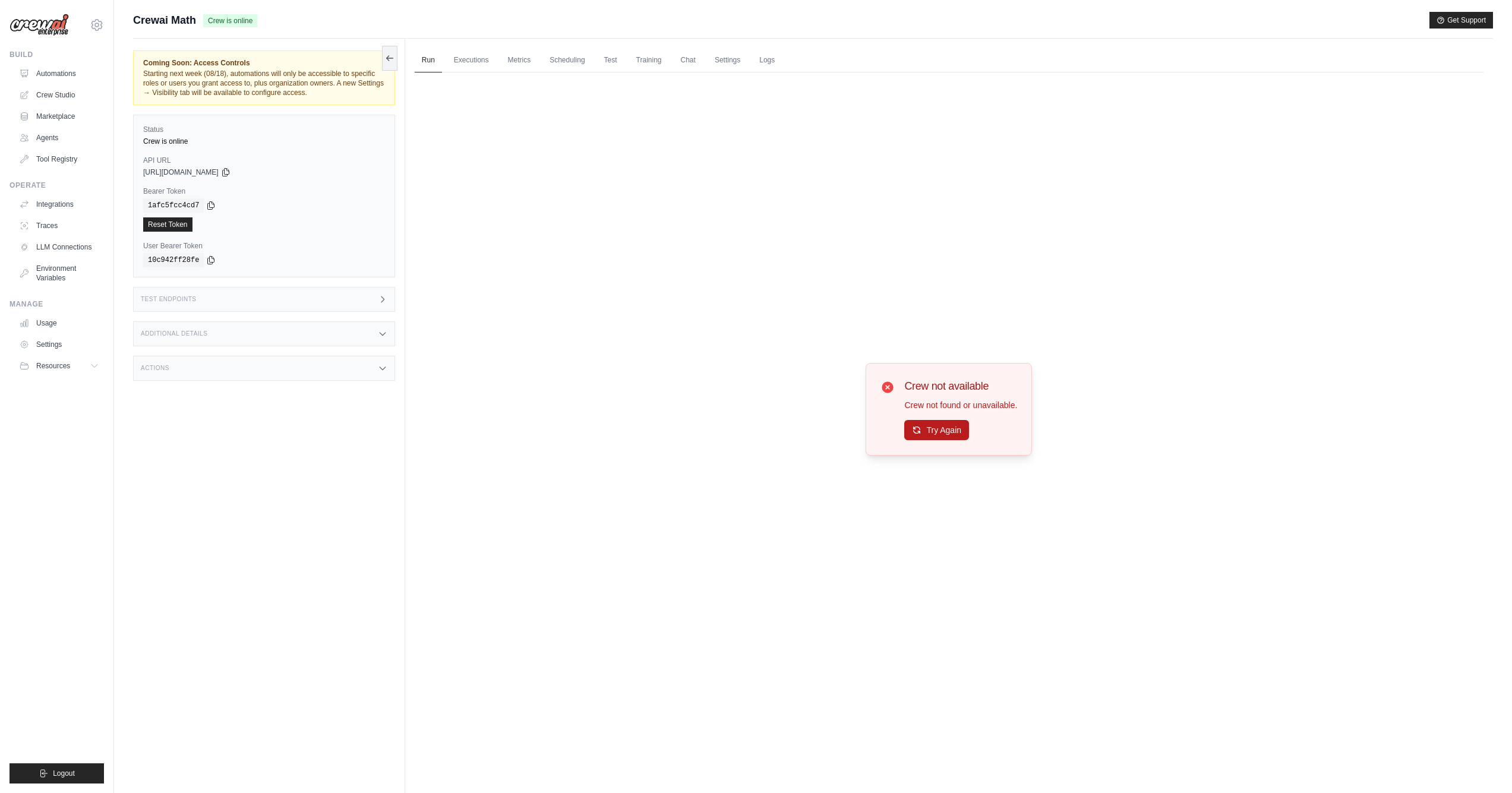
click at [910, 429] on button "Try Again" at bounding box center [936, 430] width 65 height 20
click at [1140, 0] on main "Submit a support request Describe your issue or question * Please be specific a…" at bounding box center [813, 421] width 1398 height 843
click at [925, 433] on button "Try Again" at bounding box center [936, 430] width 65 height 20
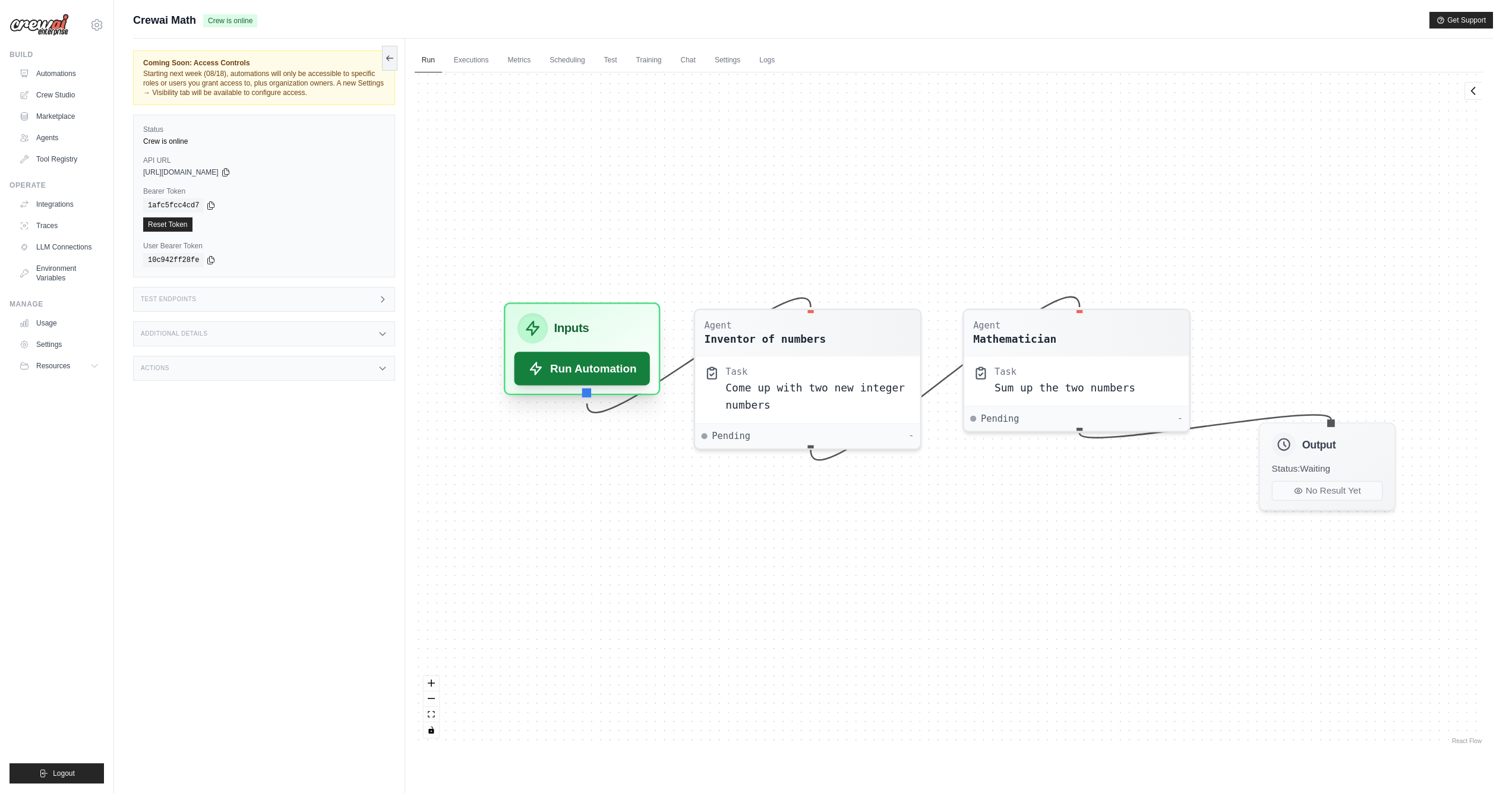
click at [605, 372] on button "Run Automation" at bounding box center [581, 368] width 136 height 33
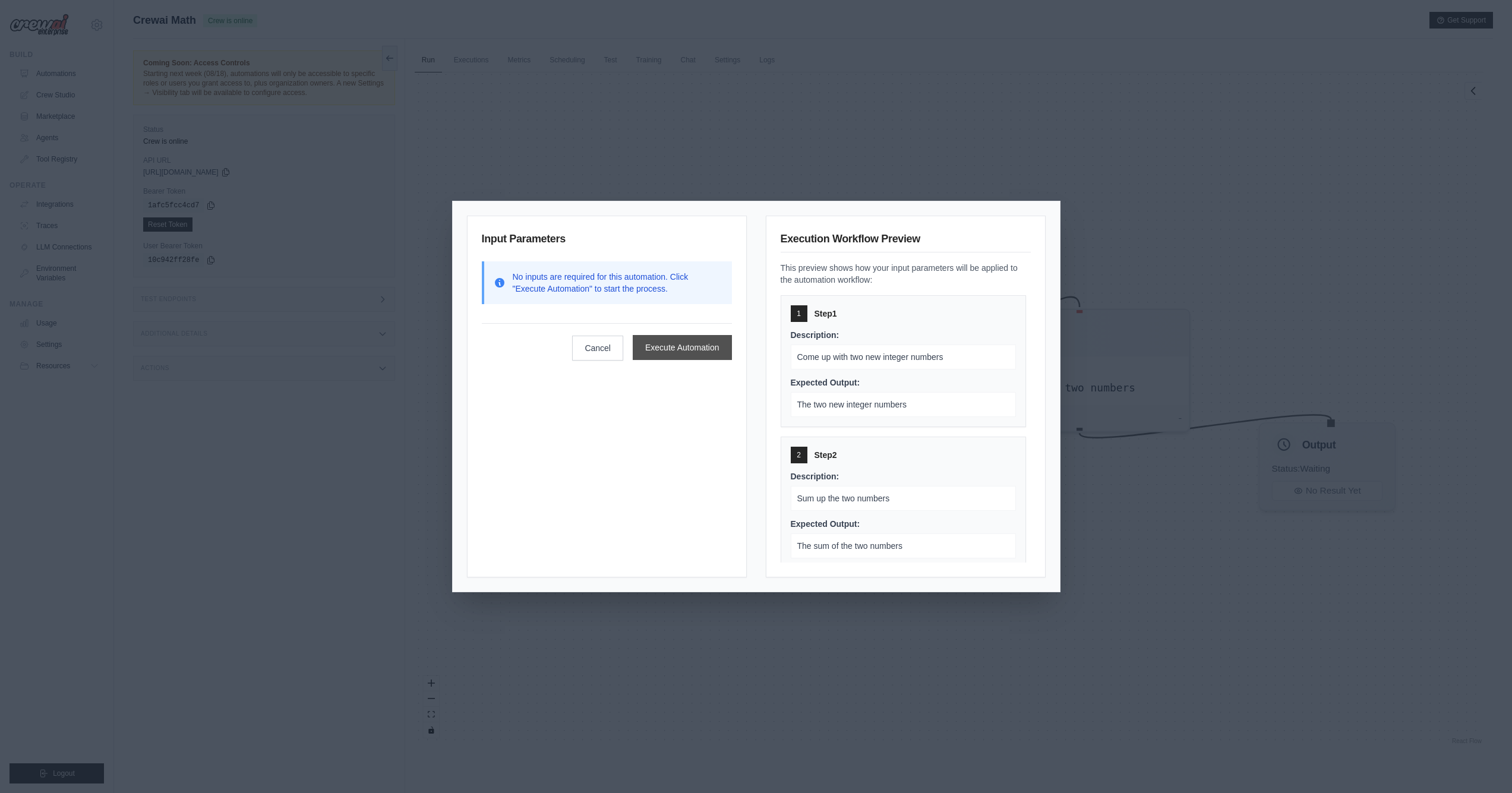
click at [663, 350] on button "Execute Automation" at bounding box center [682, 347] width 99 height 25
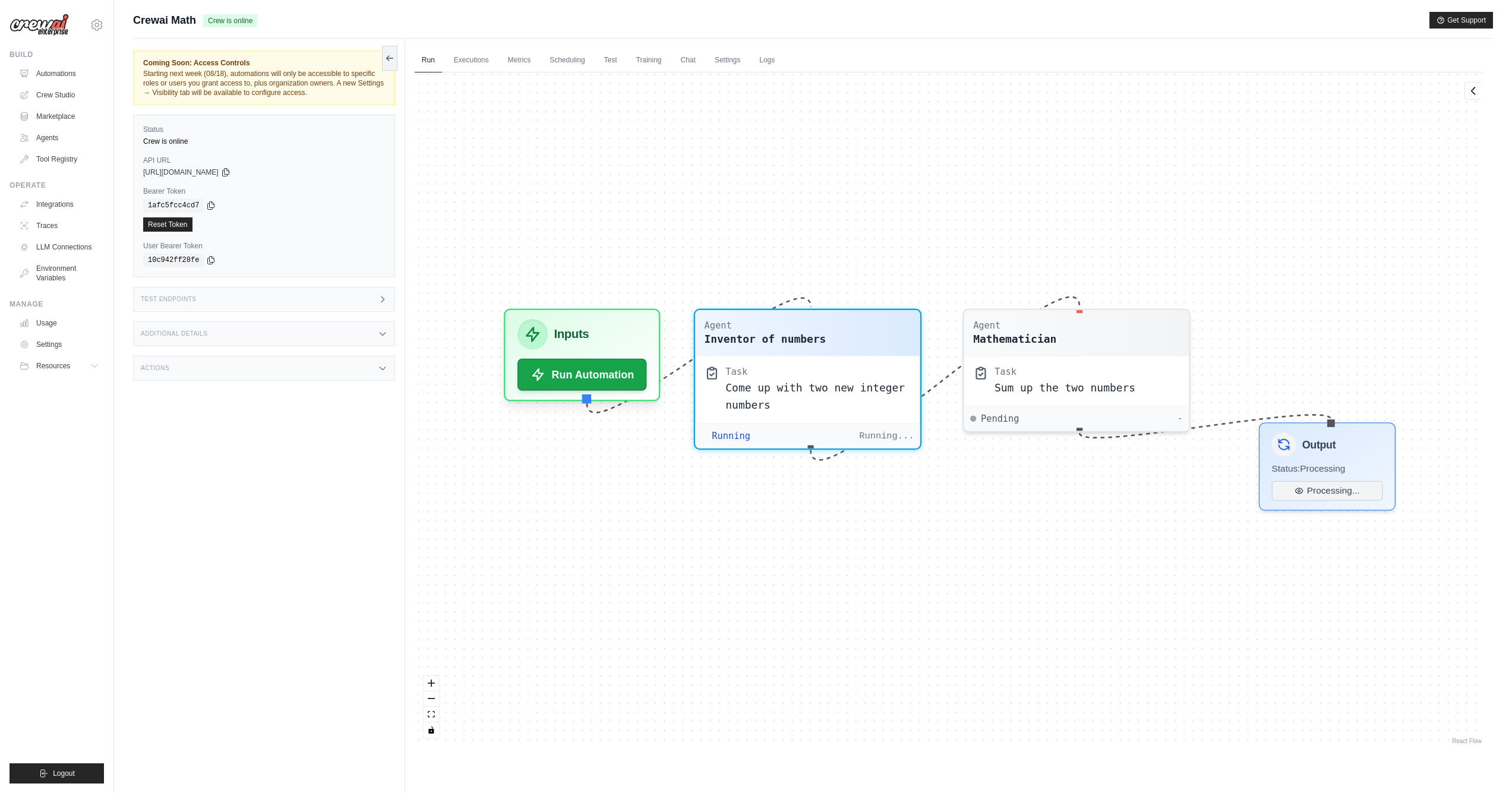
scroll to position [248, 0]
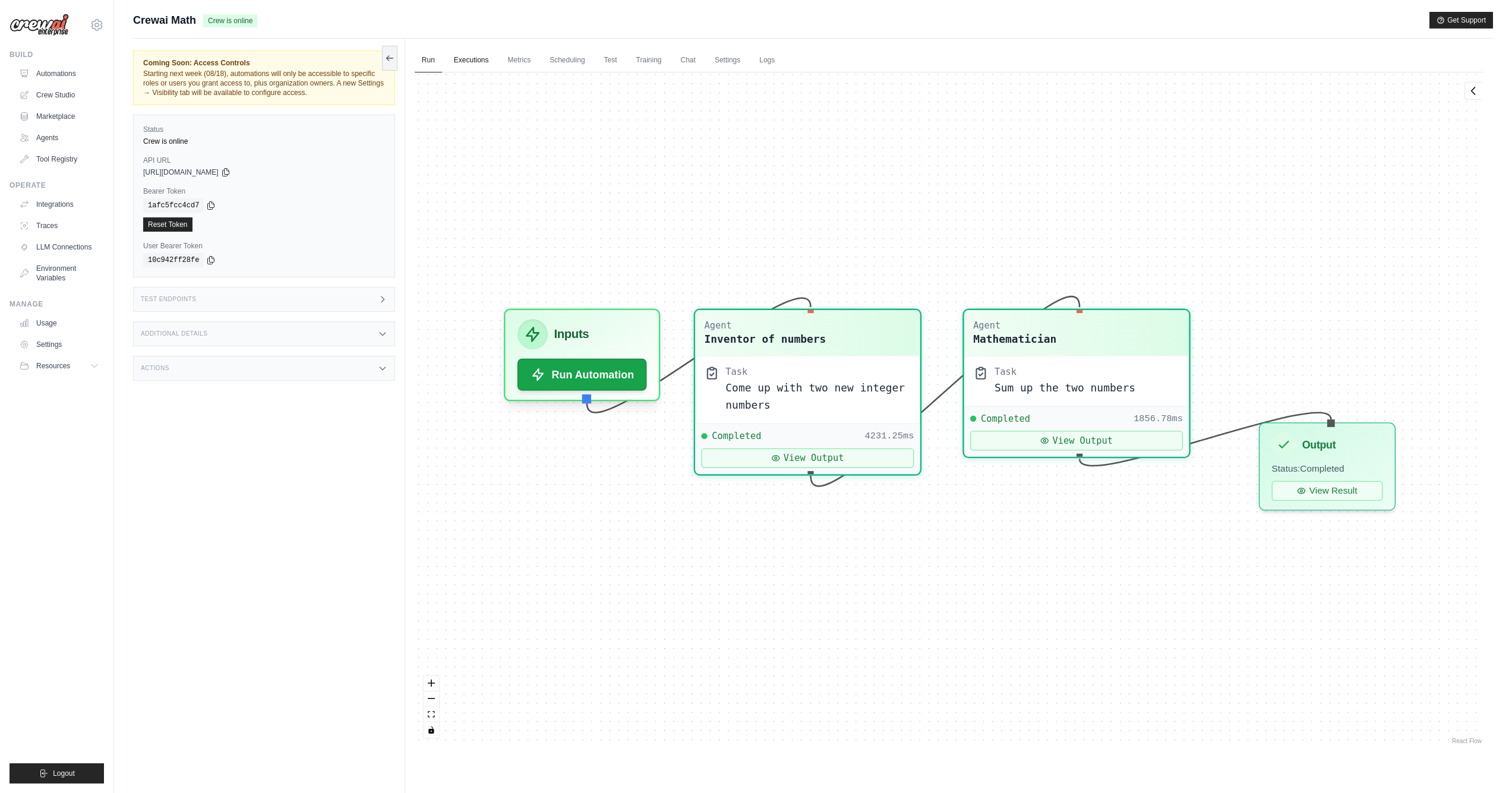
click at [490, 63] on link "Executions" at bounding box center [471, 60] width 49 height 25
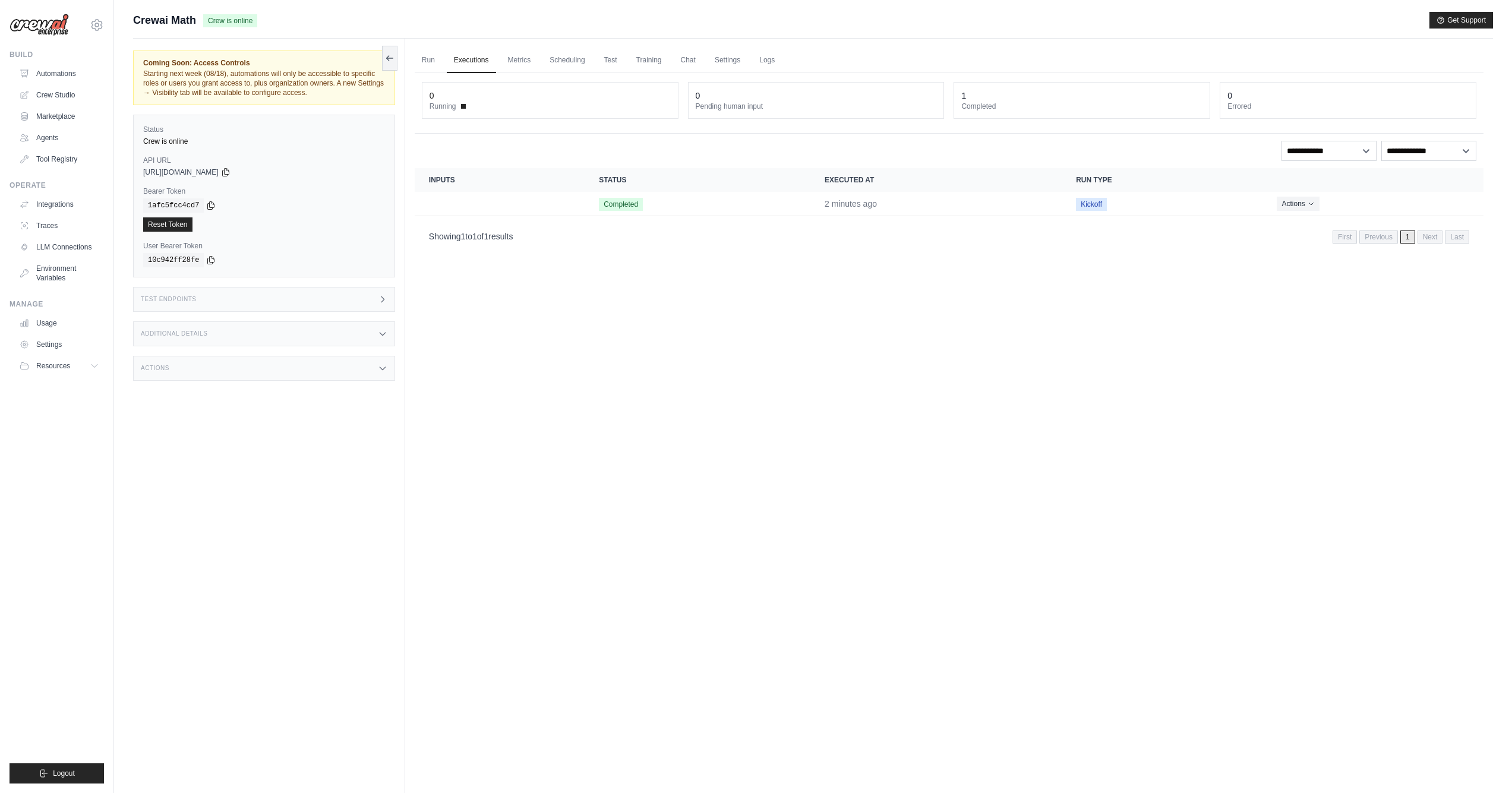
scroll to position [1, 0]
click at [50, 228] on link "Traces" at bounding box center [60, 225] width 90 height 19
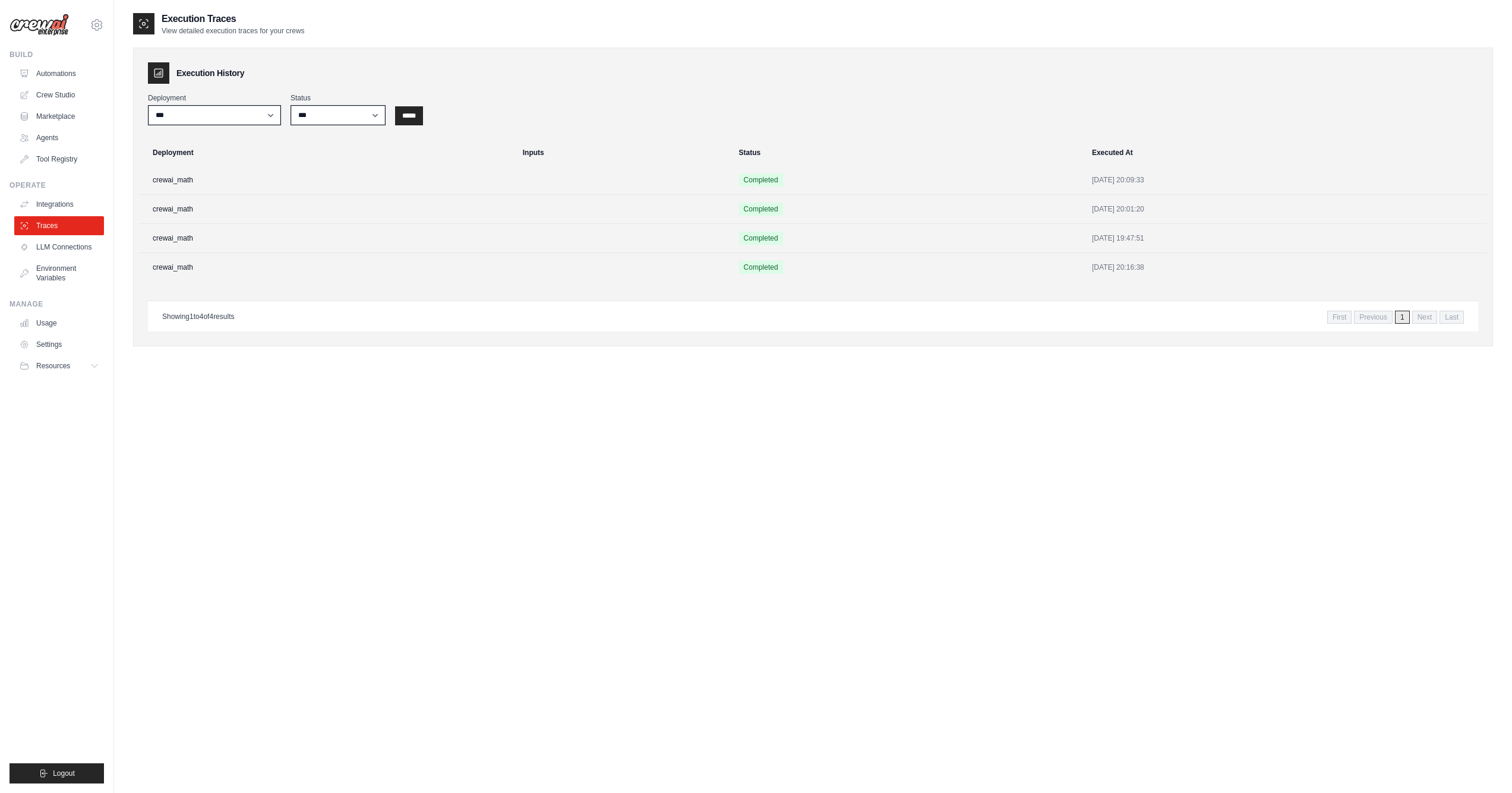
click at [62, 85] on ul "Automations Crew Studio Marketplace Agents Tool Registry" at bounding box center [59, 116] width 90 height 104
click at [60, 88] on link "Crew Studio" at bounding box center [60, 95] width 90 height 19
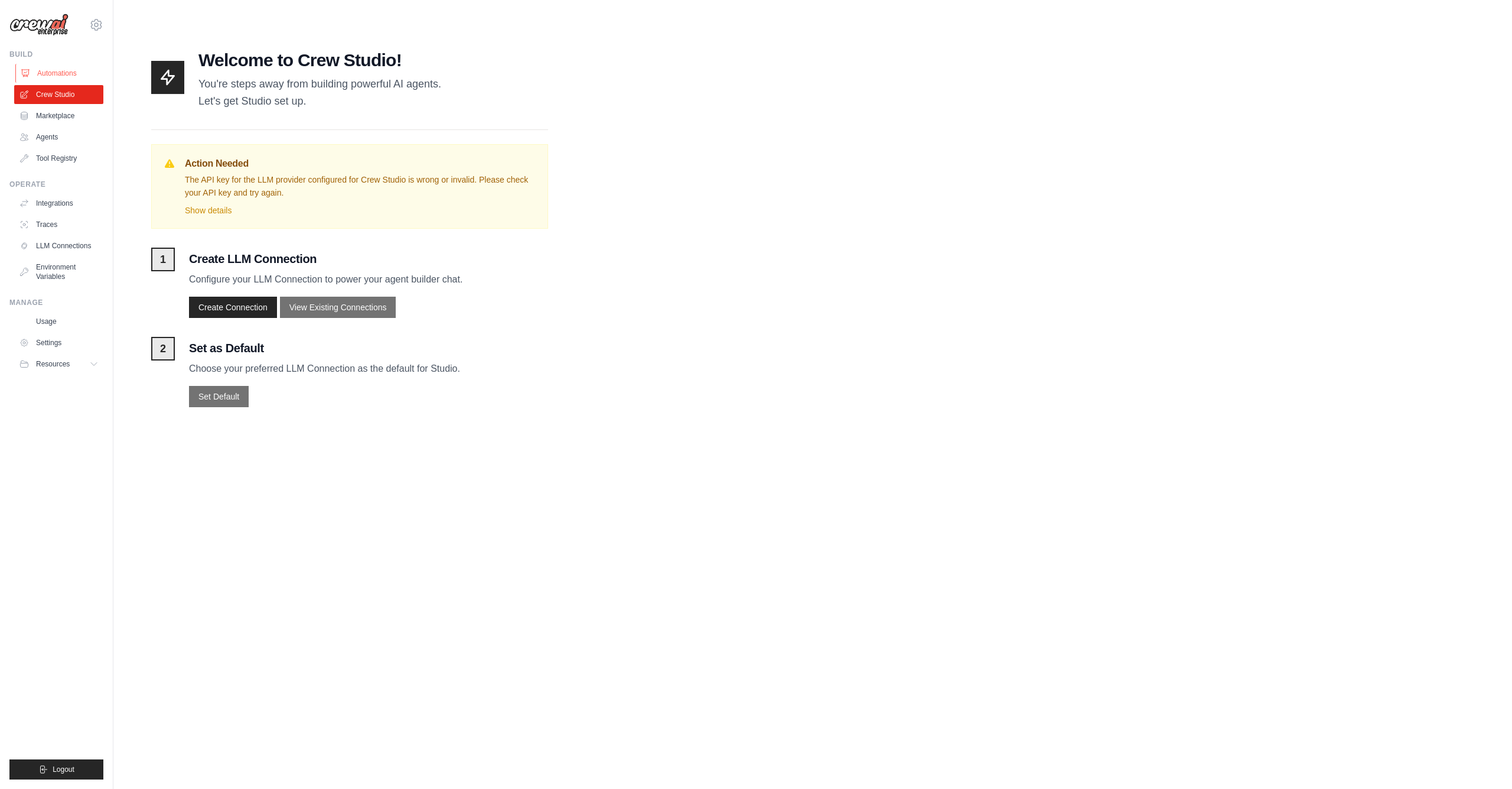
click at [55, 72] on link "Automations" at bounding box center [60, 73] width 89 height 19
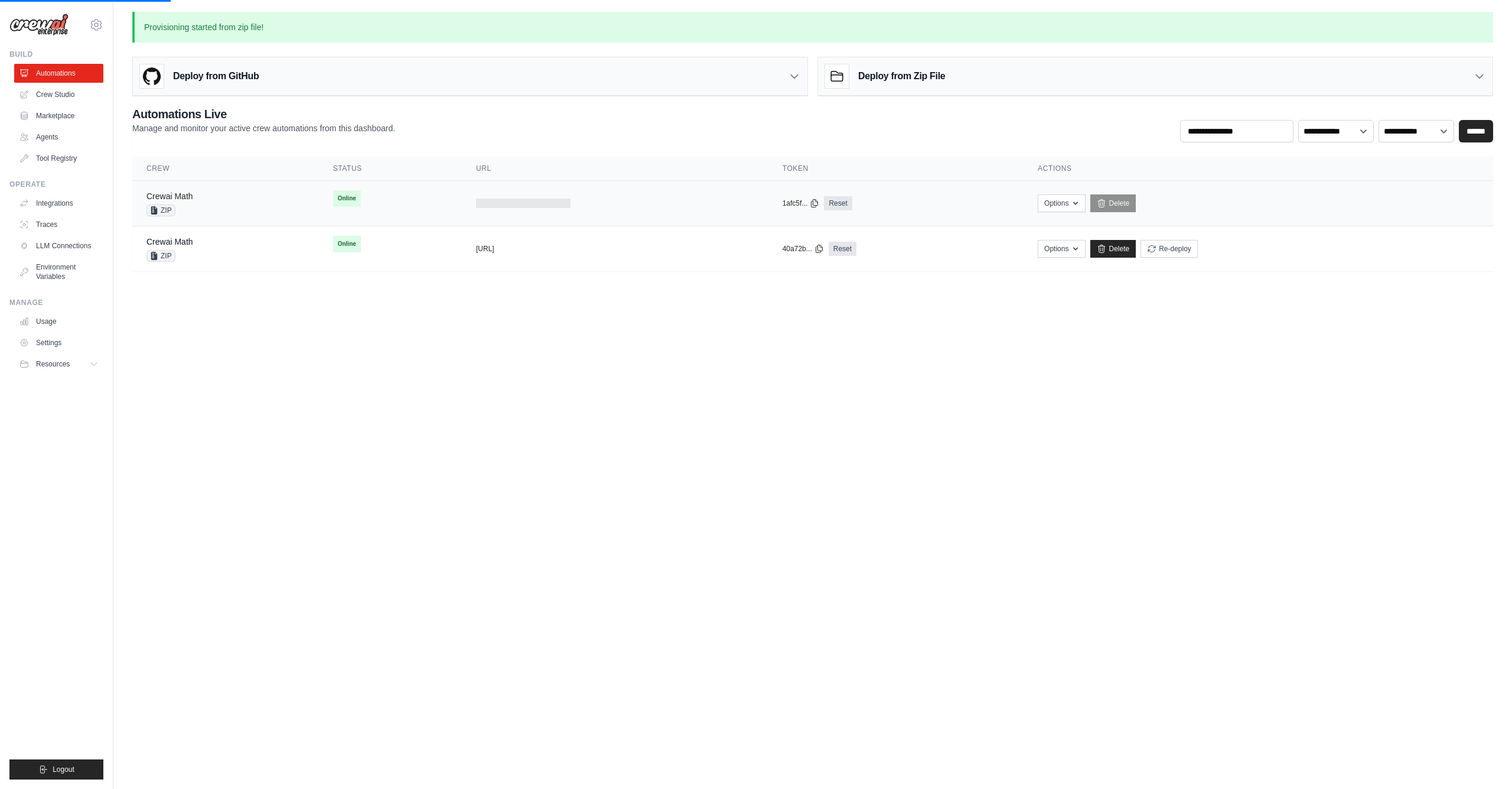
click at [185, 199] on link "Crewai Math" at bounding box center [170, 196] width 47 height 9
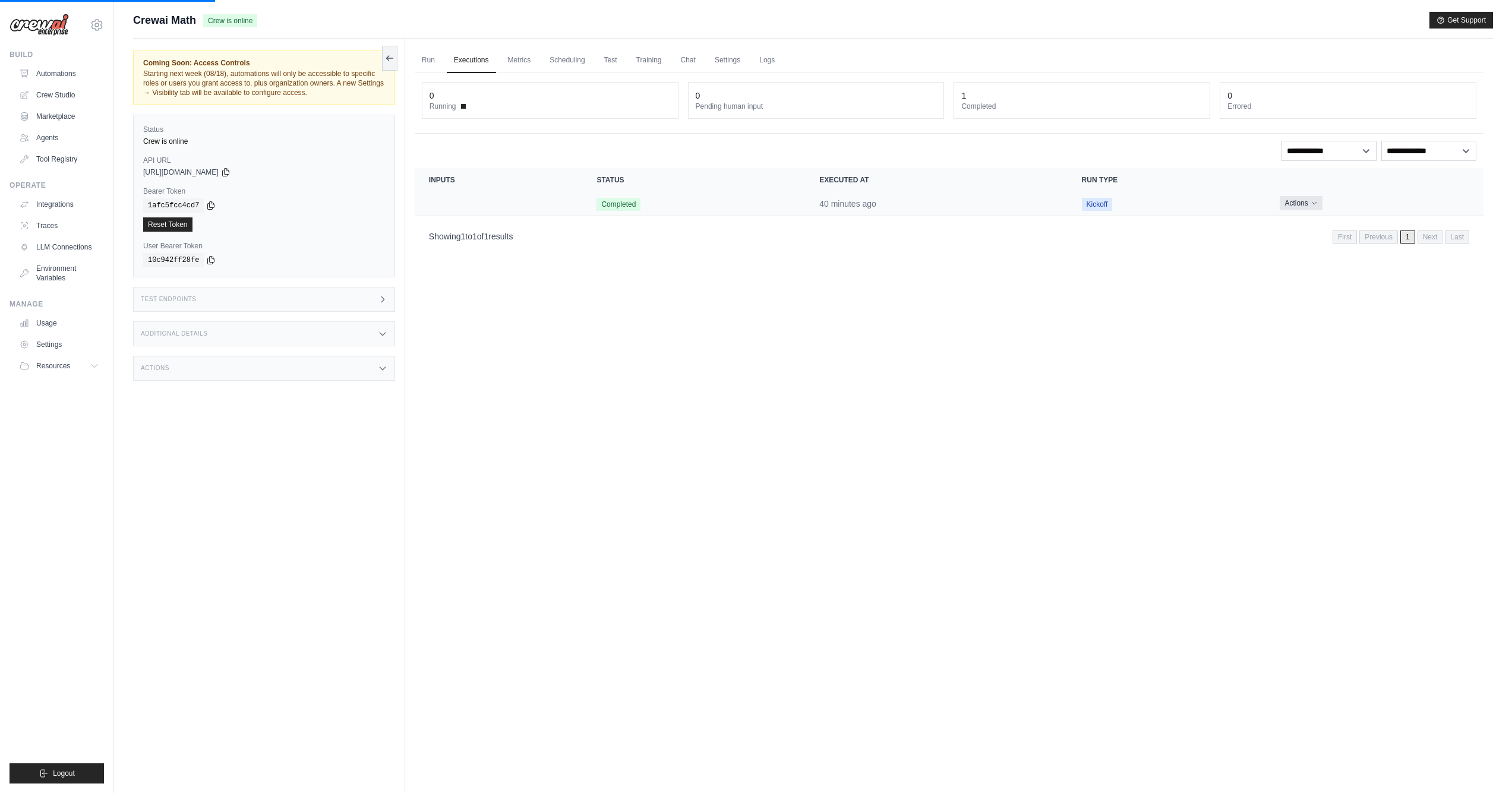
click at [1310, 203] on icon "Actions for execution" at bounding box center [1314, 203] width 7 height 7
click at [1418, 225] on link "View Details" at bounding box center [1431, 225] width 76 height 19
click at [53, 66] on link "Automations" at bounding box center [60, 73] width 90 height 19
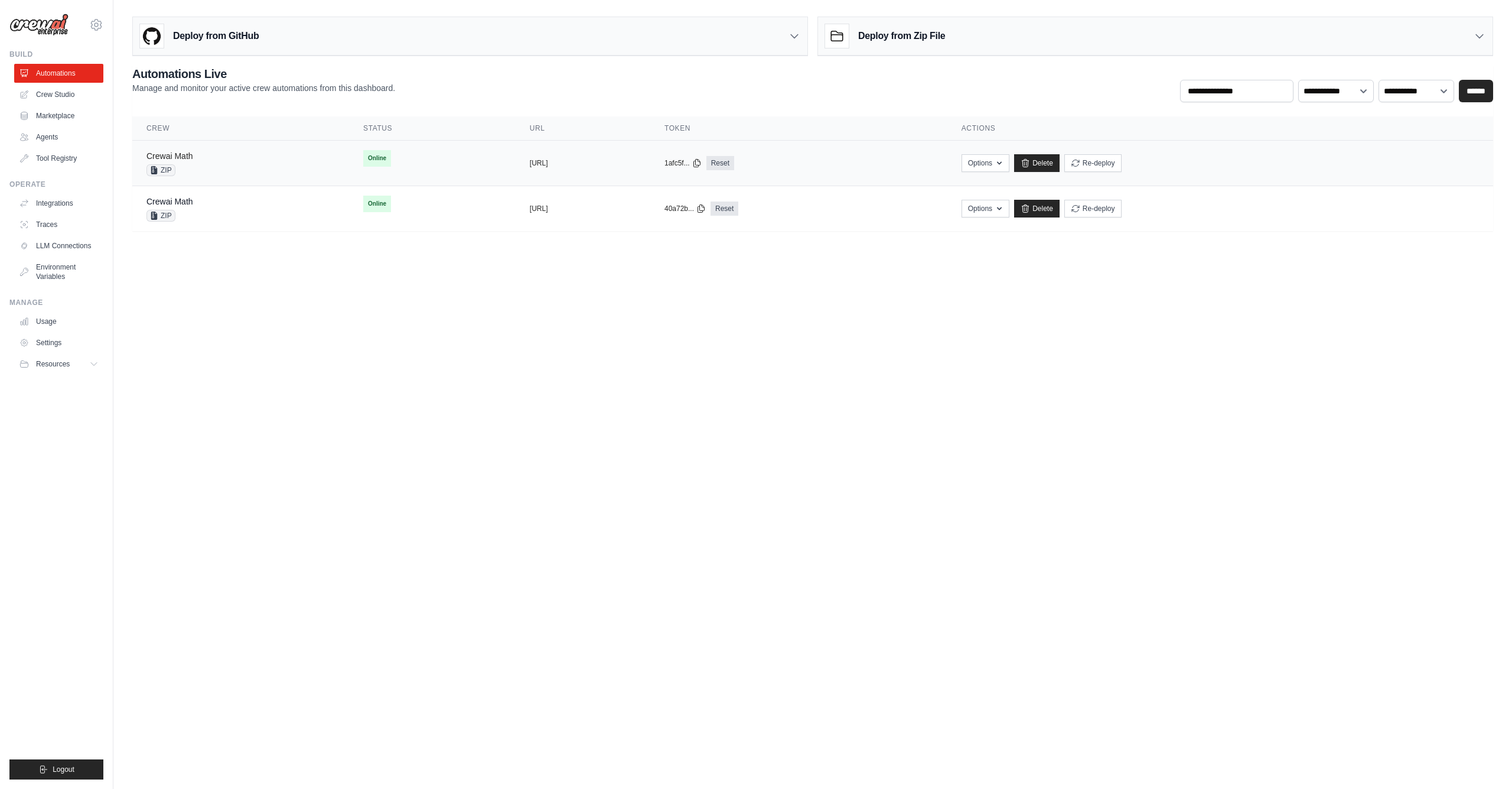
click at [184, 151] on link "Crewai Math" at bounding box center [170, 156] width 47 height 9
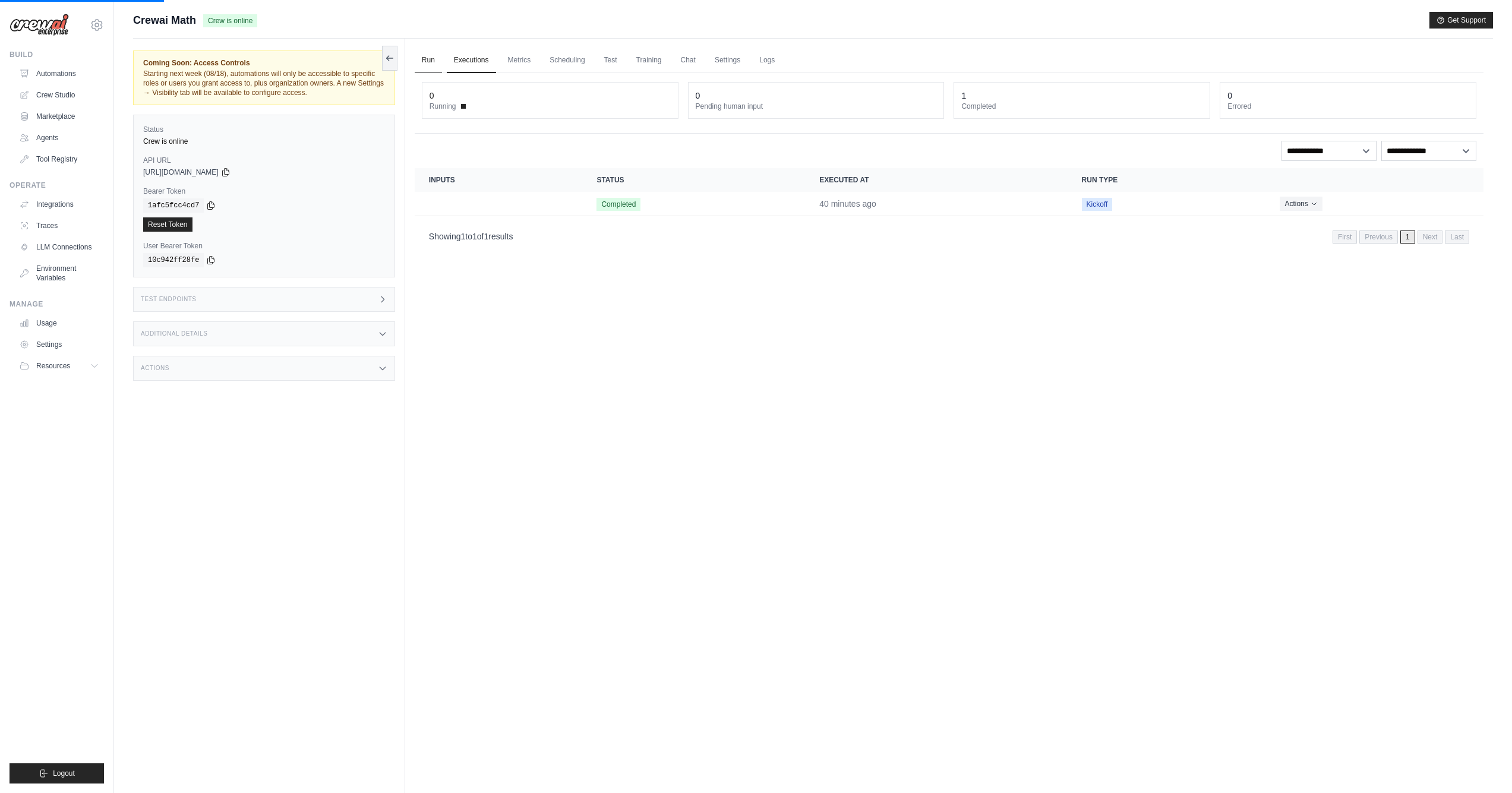
click at [428, 61] on link "Run" at bounding box center [428, 60] width 27 height 25
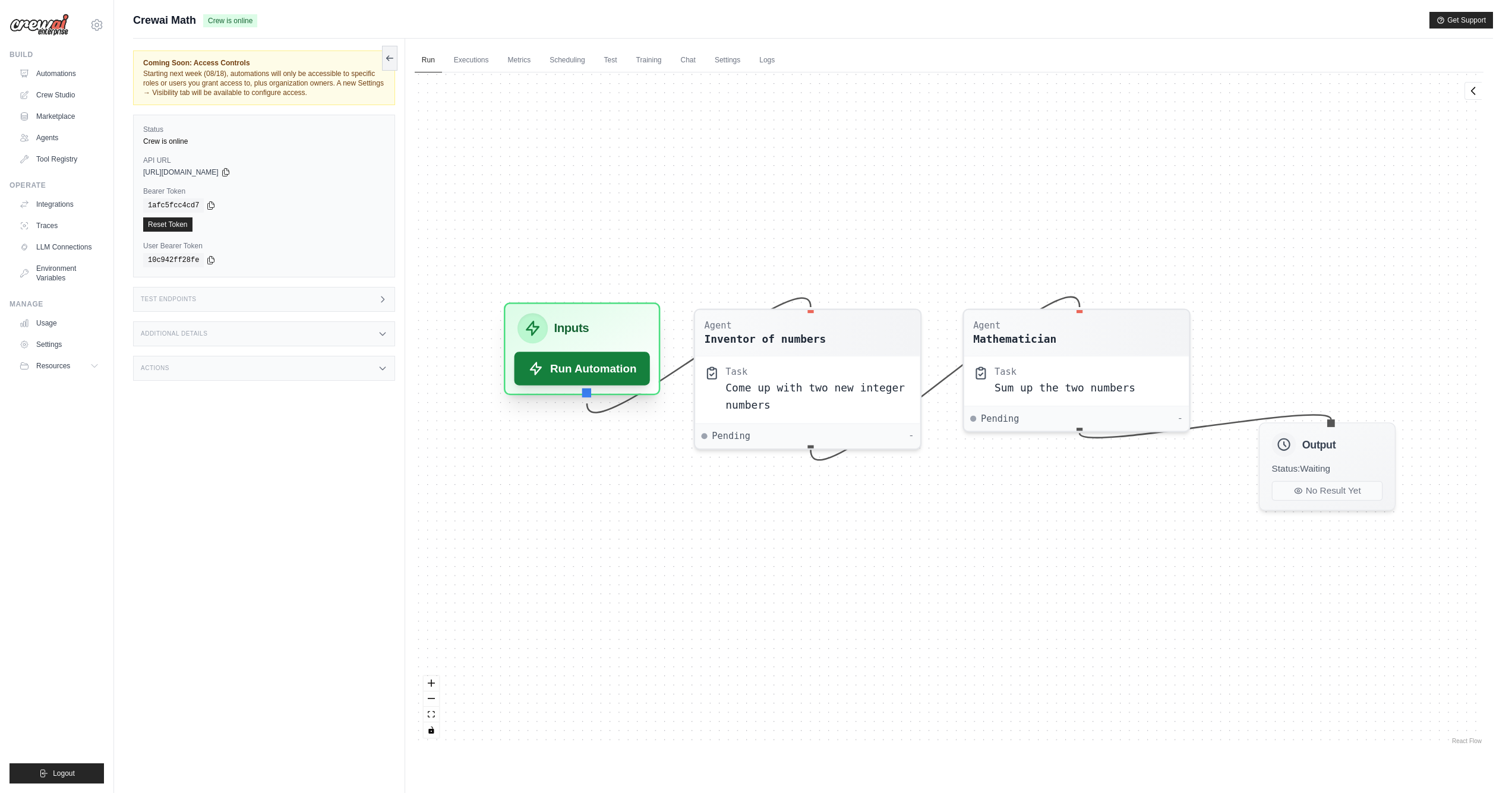
click at [608, 365] on button "Run Automation" at bounding box center [581, 368] width 136 height 33
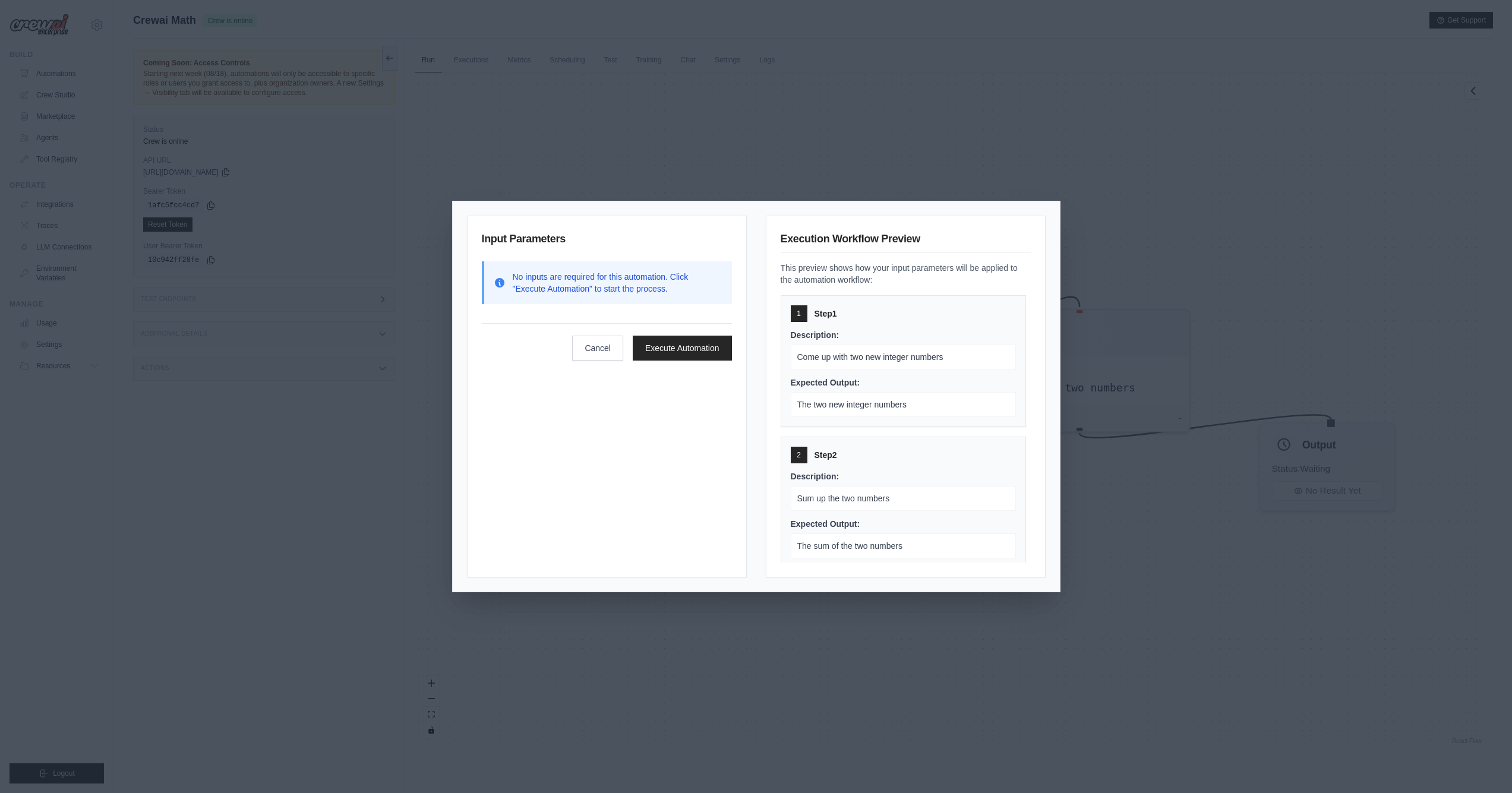
click at [662, 345] on button "Execute Automation" at bounding box center [682, 347] width 99 height 25
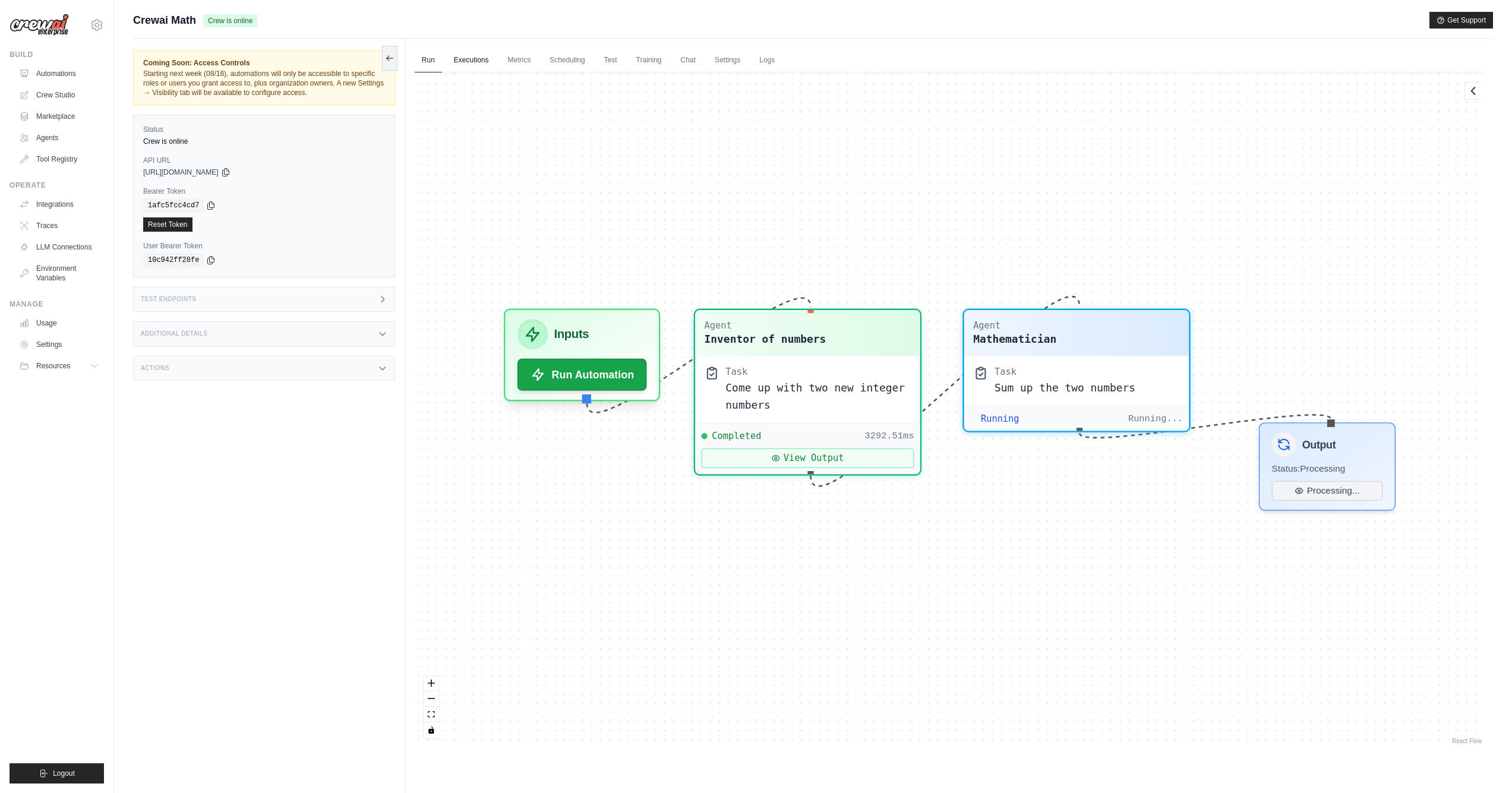
click at [475, 62] on link "Executions" at bounding box center [471, 60] width 49 height 25
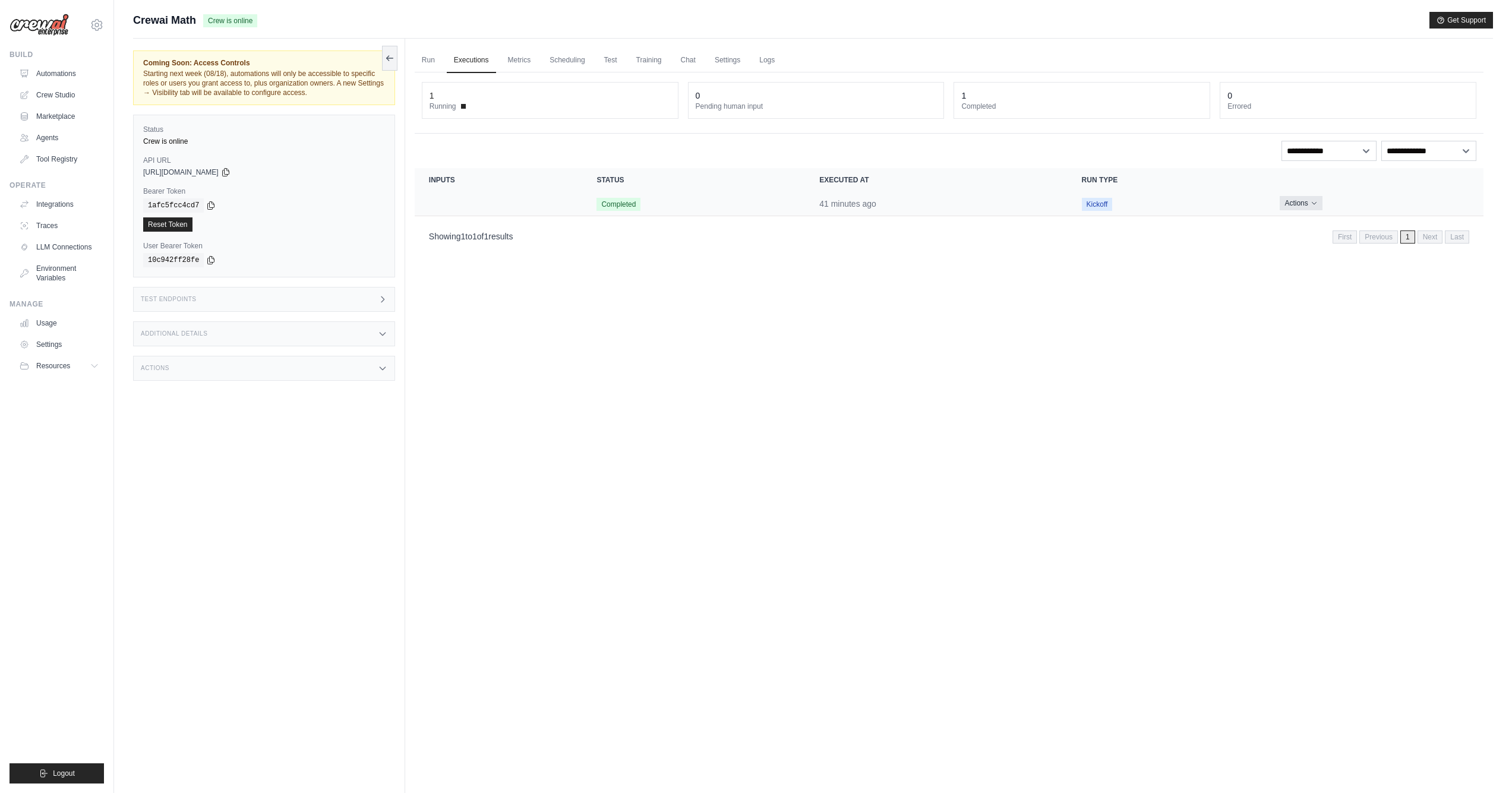
click at [1319, 205] on button "Actions" at bounding box center [1300, 203] width 42 height 14
click at [1312, 228] on icon "Actions for execution" at bounding box center [1314, 227] width 7 height 7
click at [1410, 246] on link "View Details" at bounding box center [1431, 249] width 76 height 19
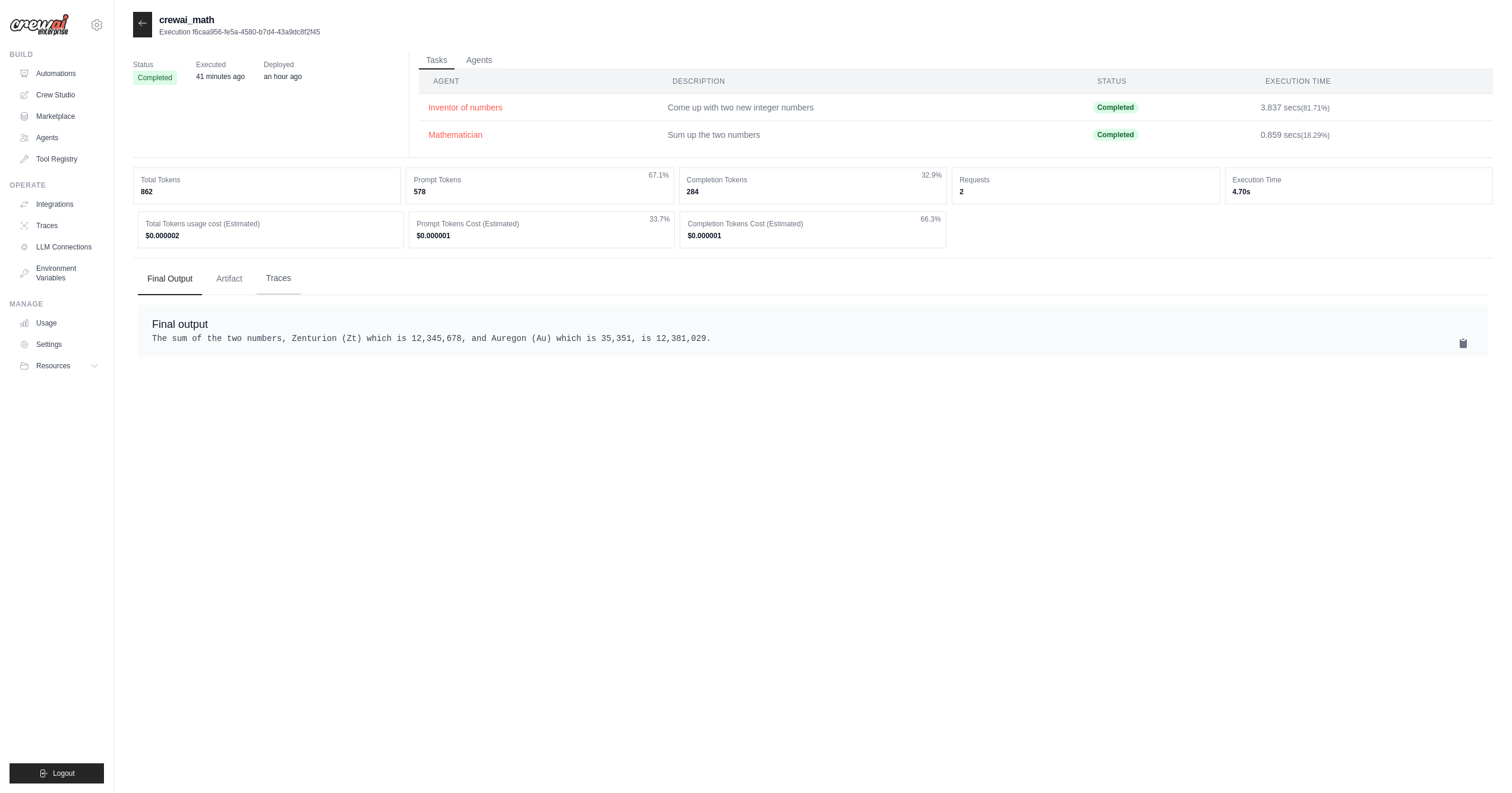
click at [274, 281] on button "Traces" at bounding box center [279, 279] width 44 height 32
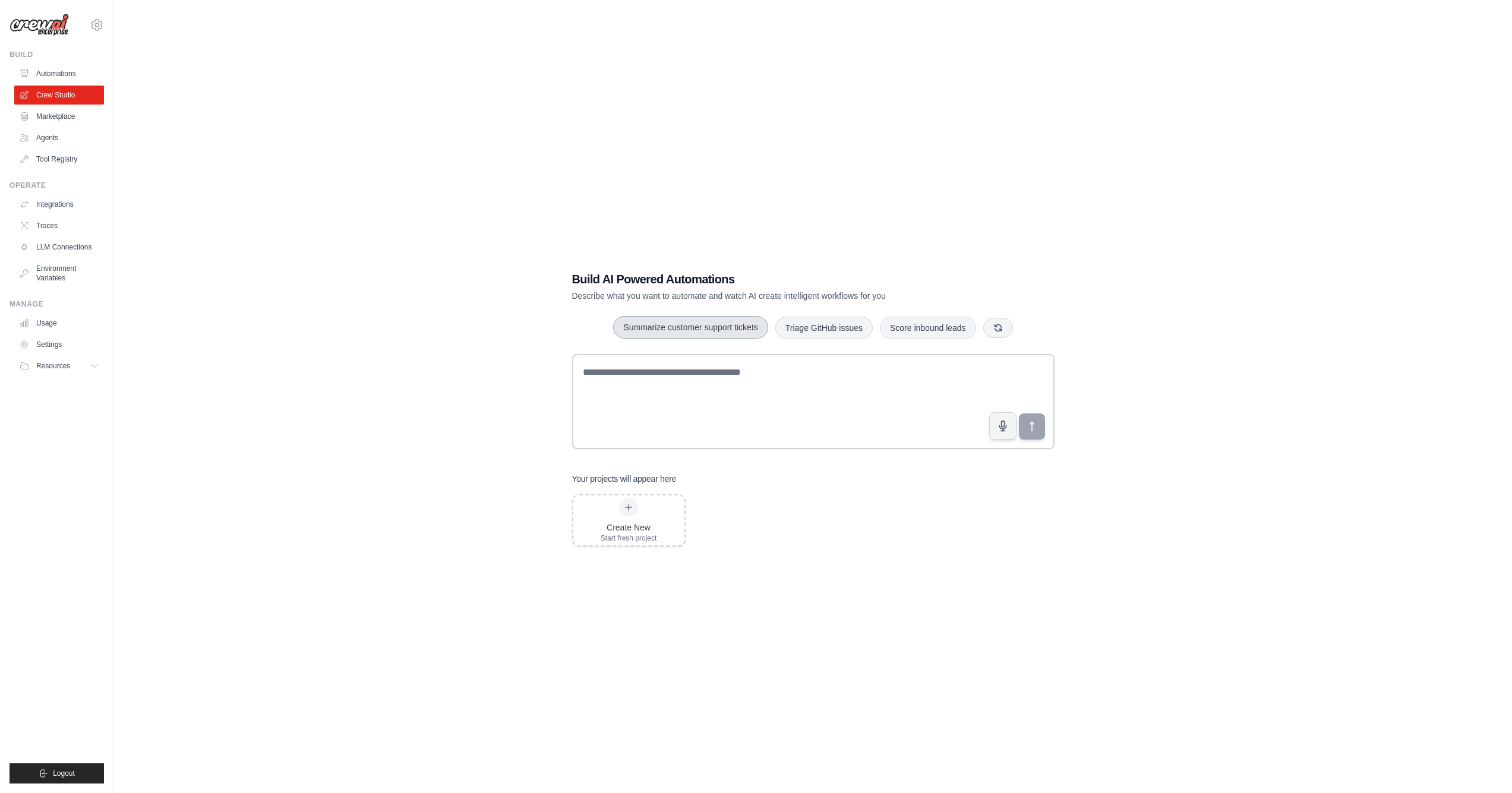
click at [706, 320] on button "Summarize customer support tickets" at bounding box center [690, 328] width 154 height 23
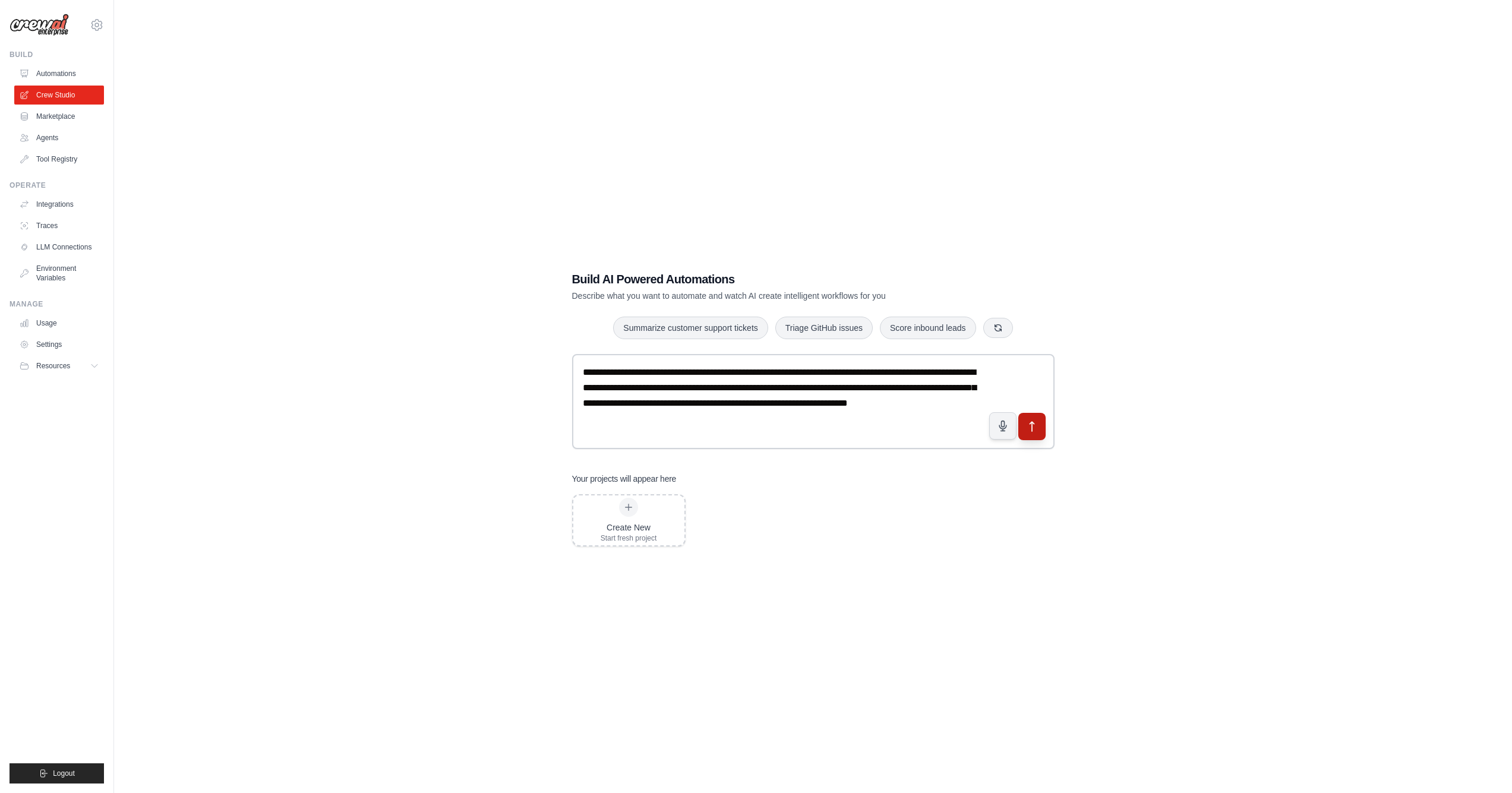
click at [1027, 428] on icon "submit" at bounding box center [1032, 426] width 13 height 13
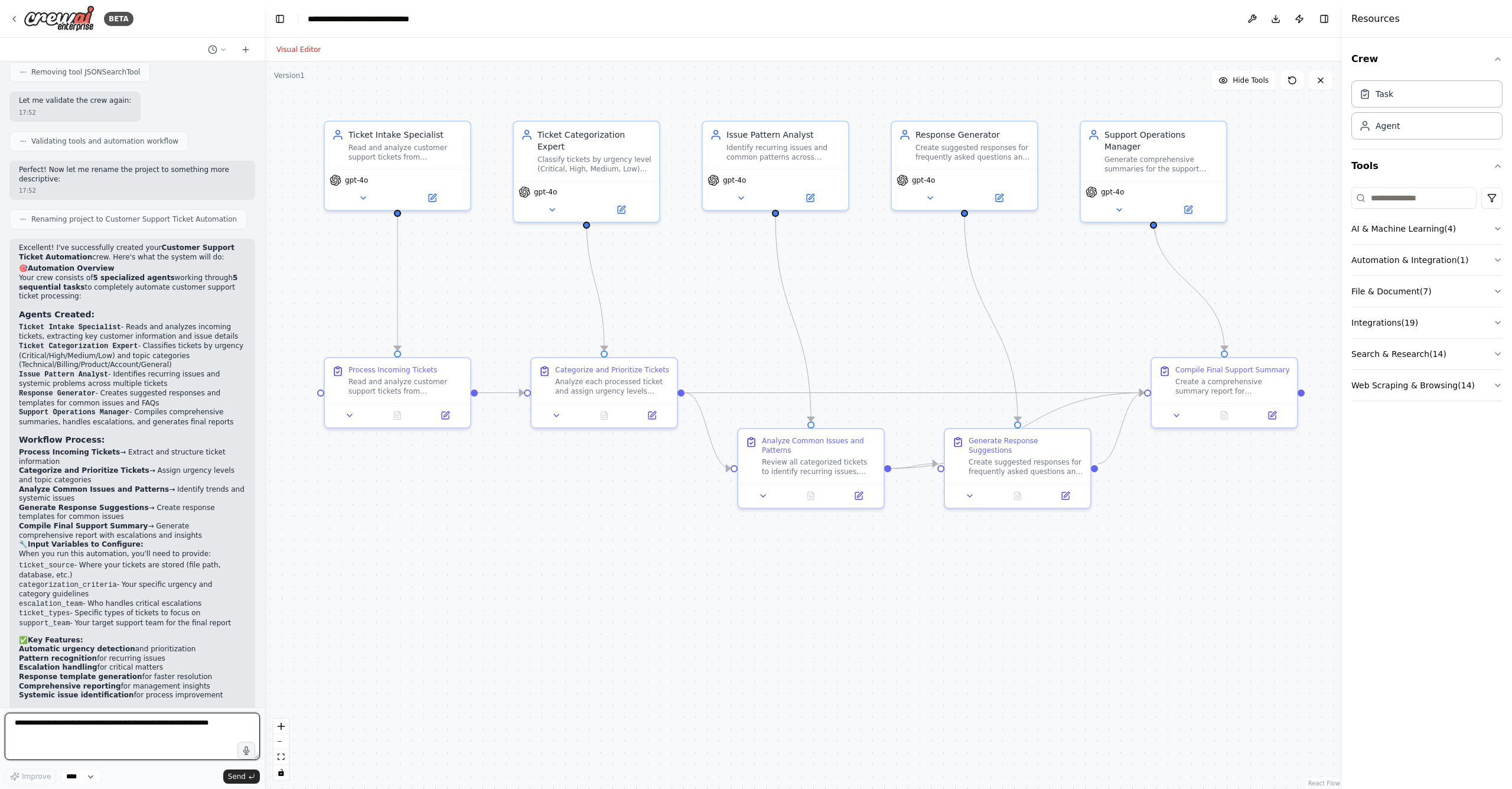
scroll to position [1268, 0]
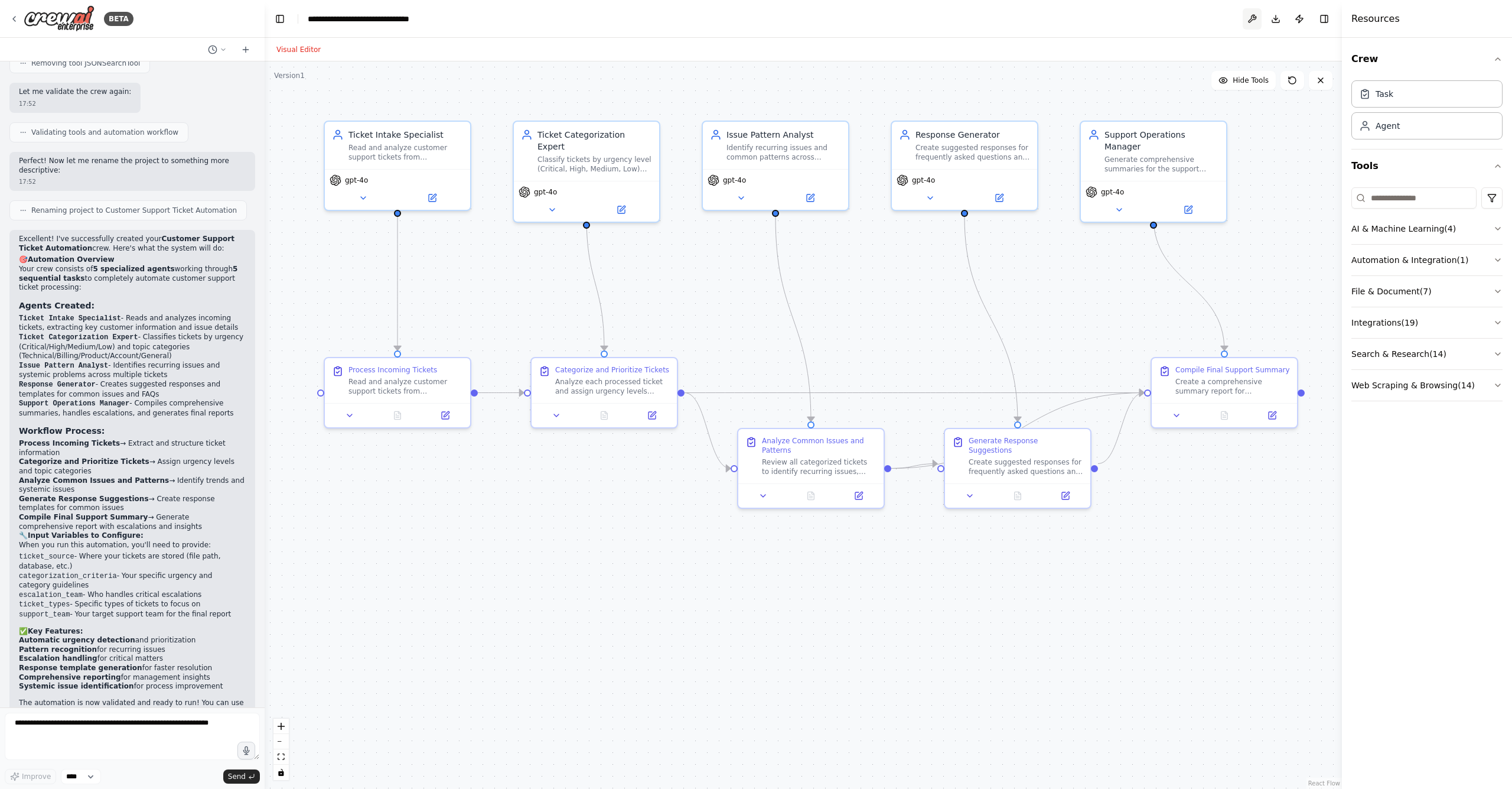
click at [1259, 16] on button at bounding box center [1252, 19] width 19 height 21
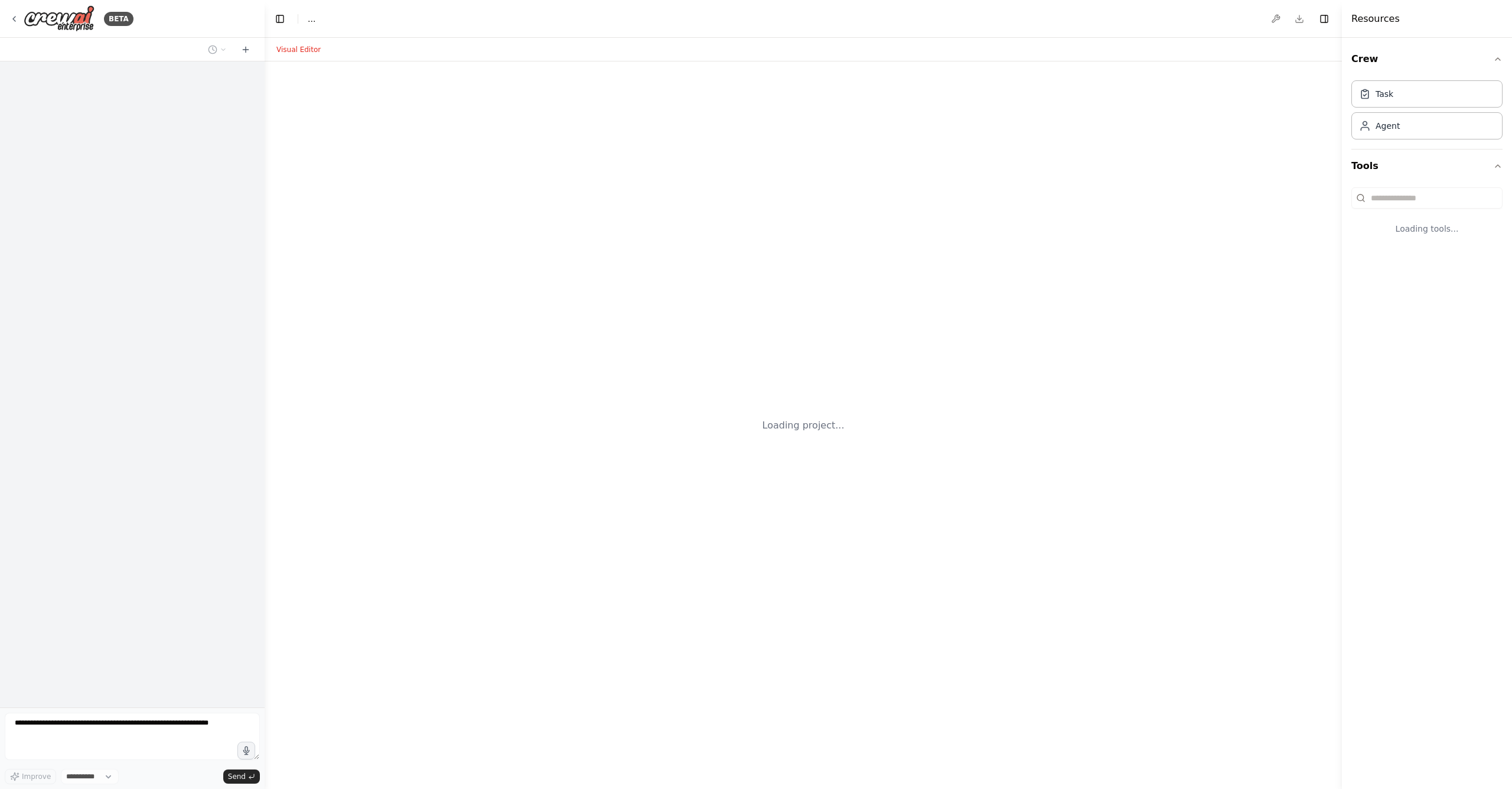
scroll to position [402, 0]
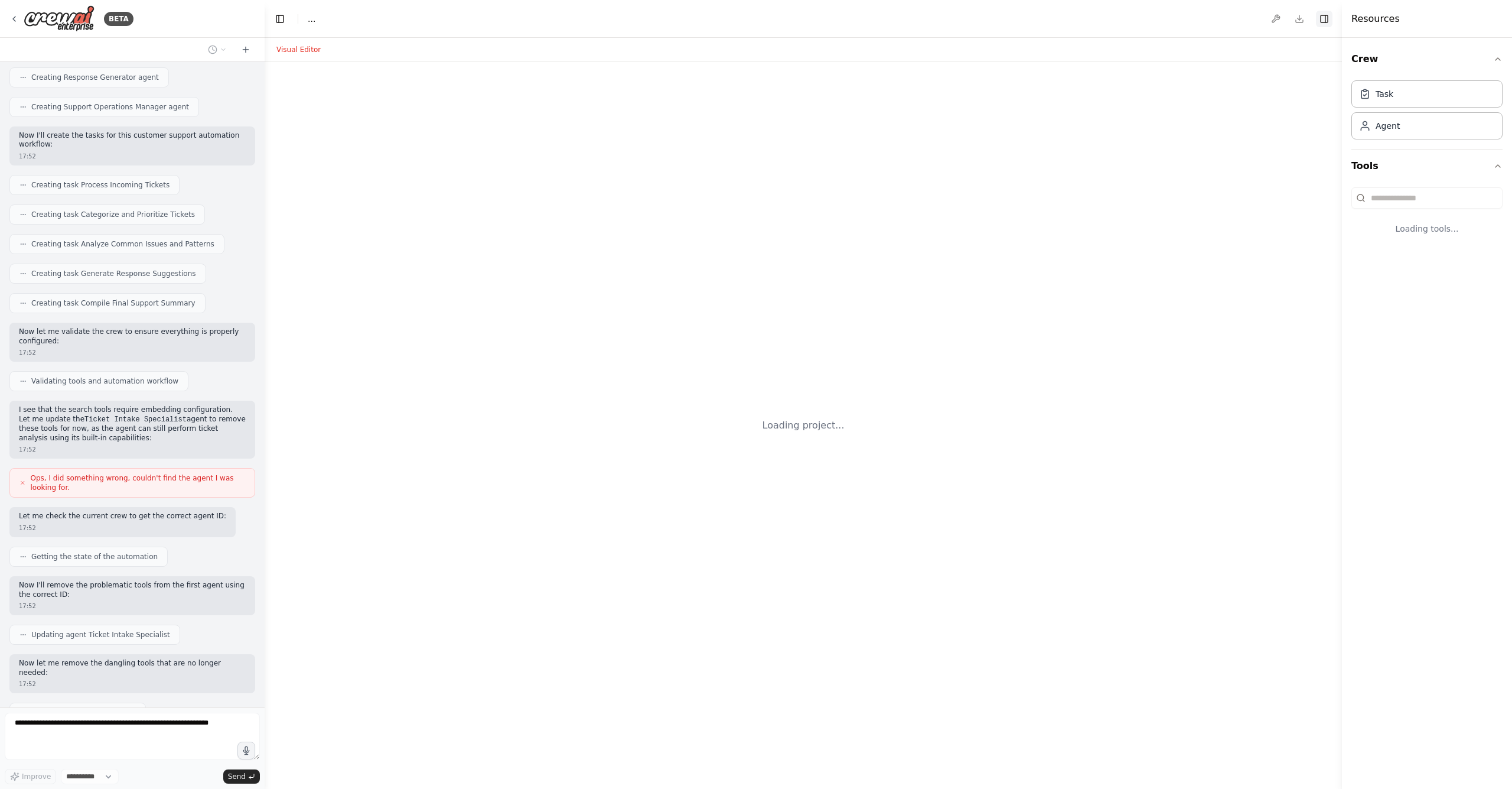
select select "****"
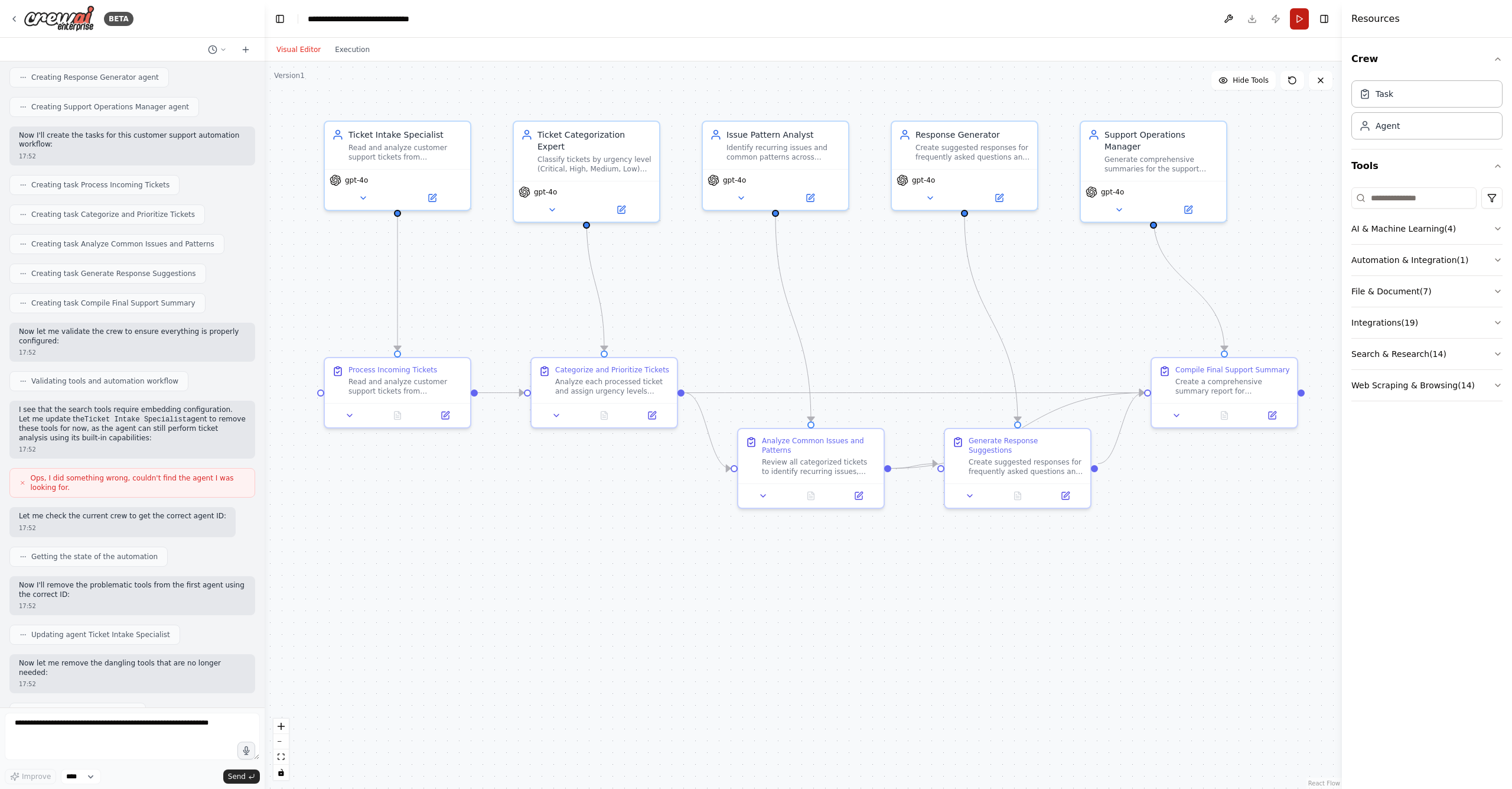
click at [1299, 15] on button "Run" at bounding box center [1299, 19] width 19 height 21
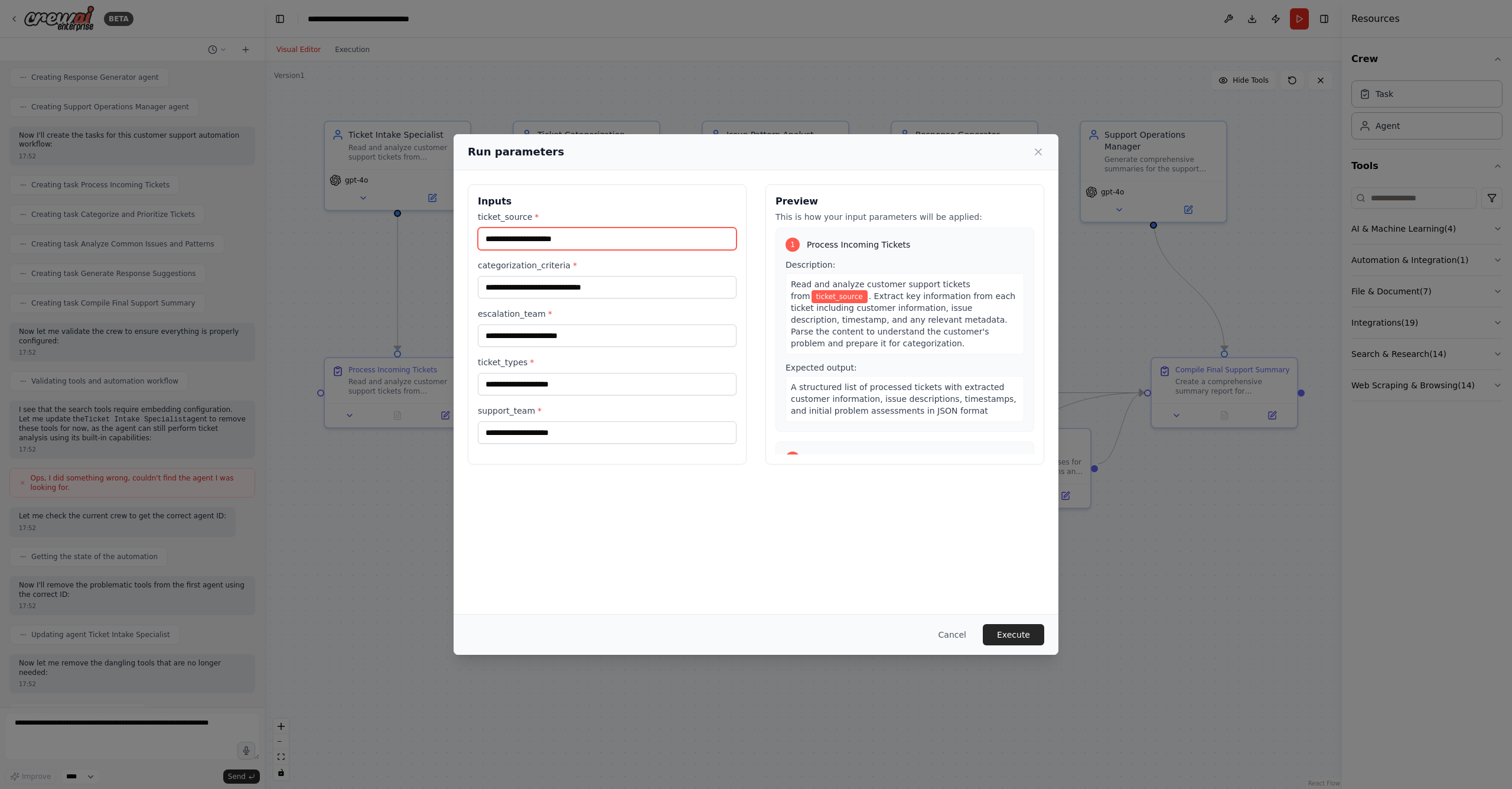
click at [553, 239] on input "ticket_source *" at bounding box center [607, 239] width 259 height 23
type input "*****"
type input "*********"
type input "*"
type input "**********"
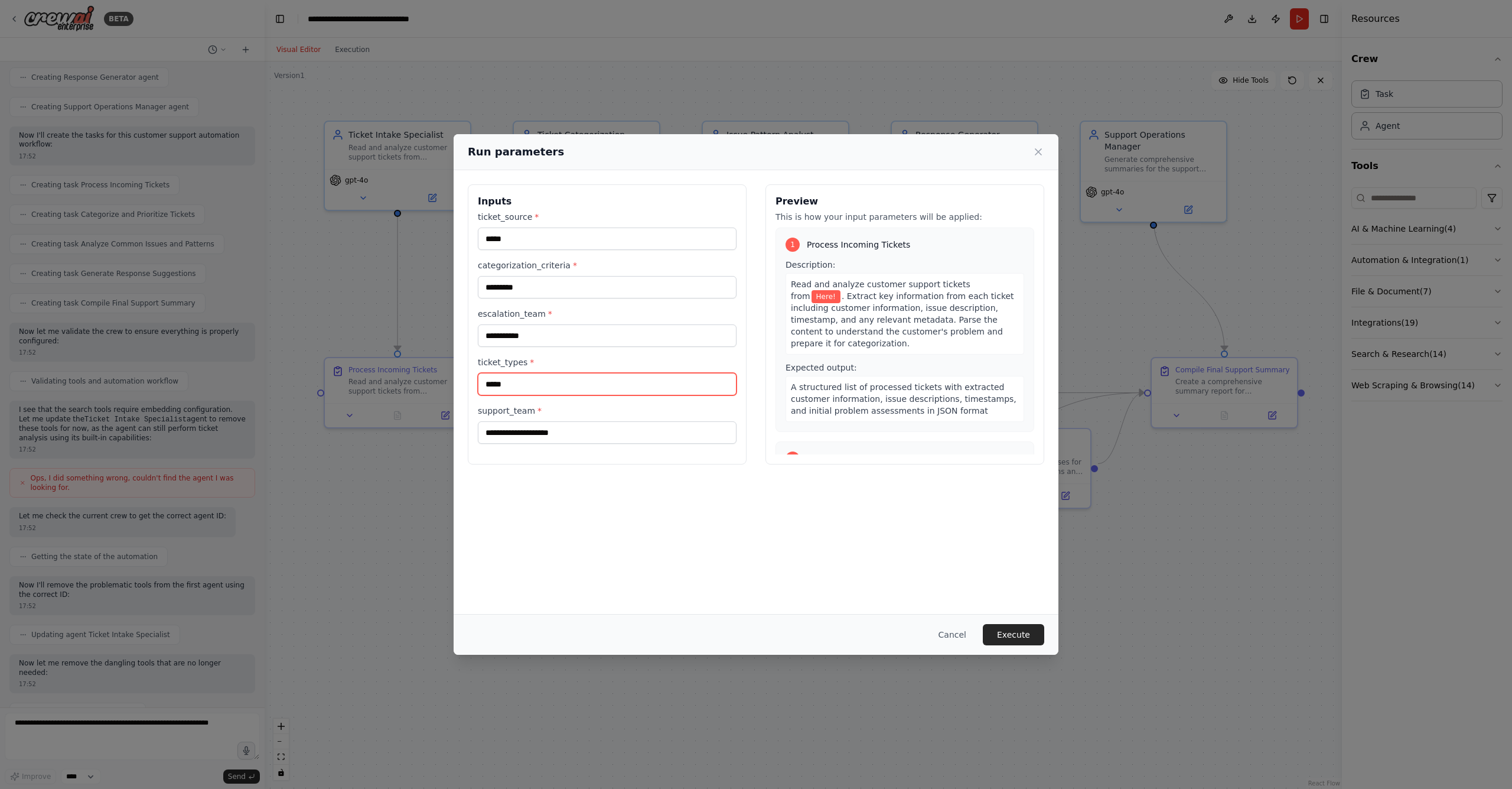
type input "*****"
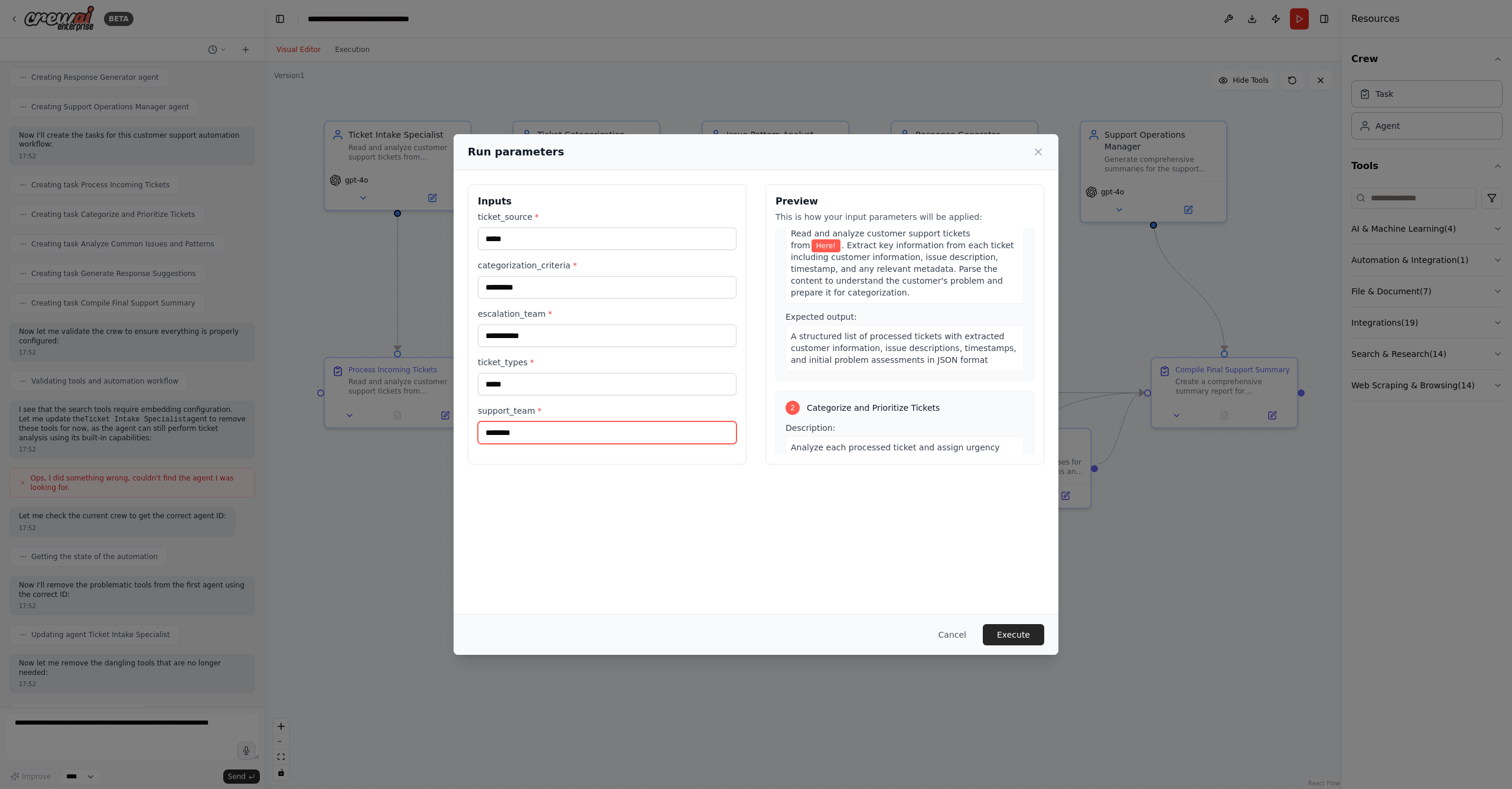
scroll to position [74, 0]
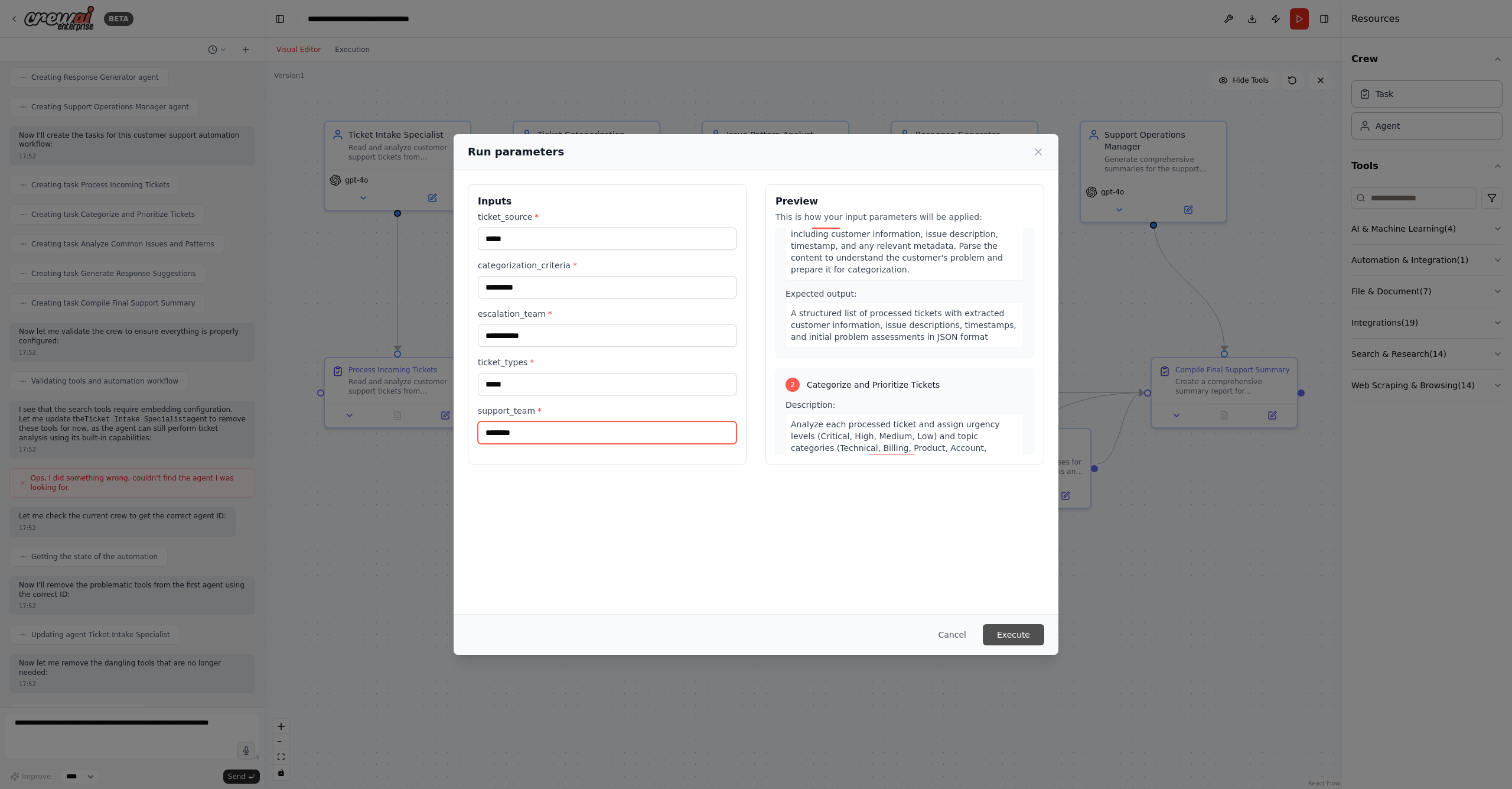
type input "********"
click at [1002, 635] on button "Execute" at bounding box center [1013, 635] width 61 height 21
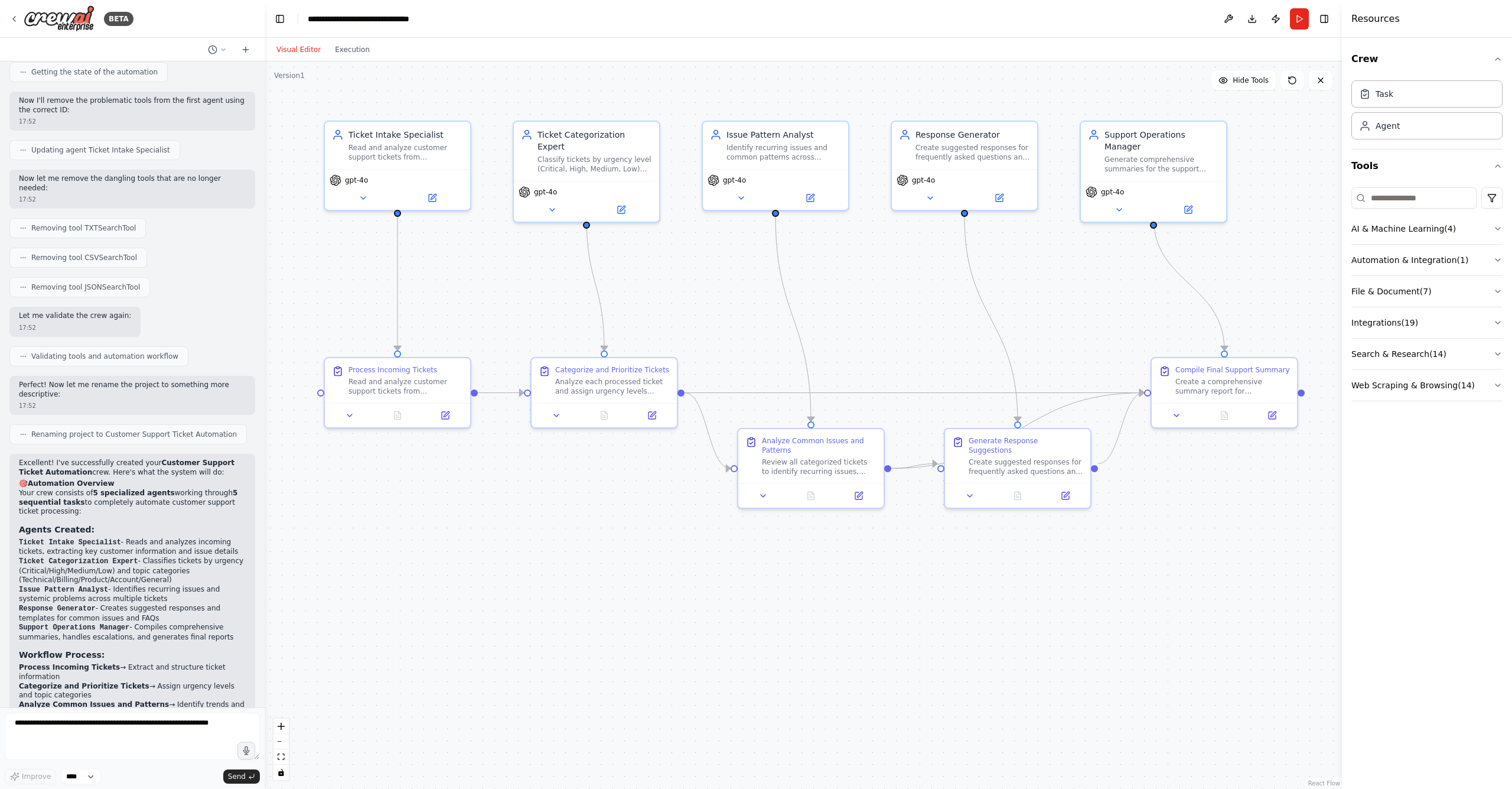
scroll to position [1113, 0]
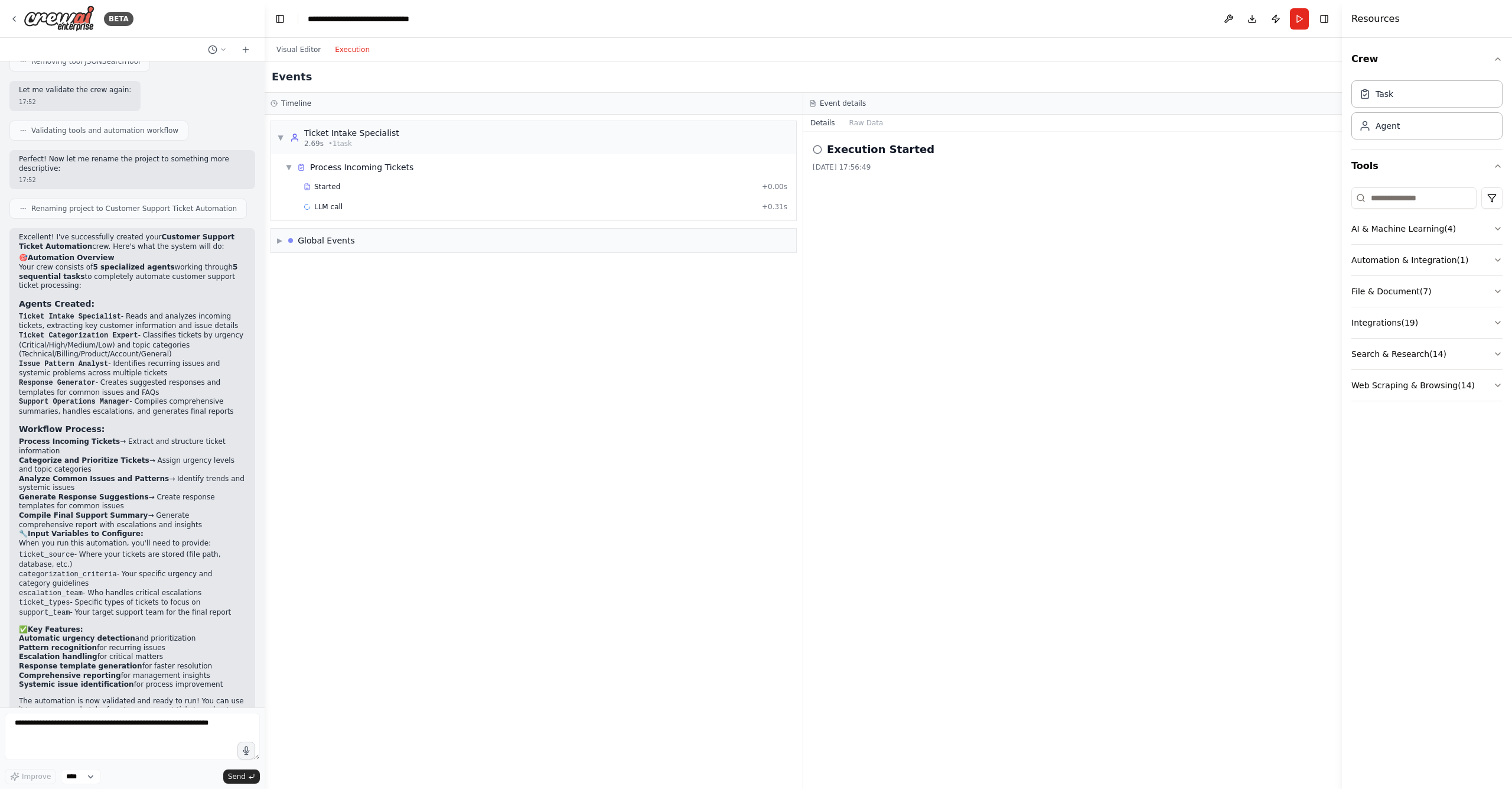
click at [335, 46] on button "Execution" at bounding box center [352, 49] width 49 height 14
